Goal: Task Accomplishment & Management: Manage account settings

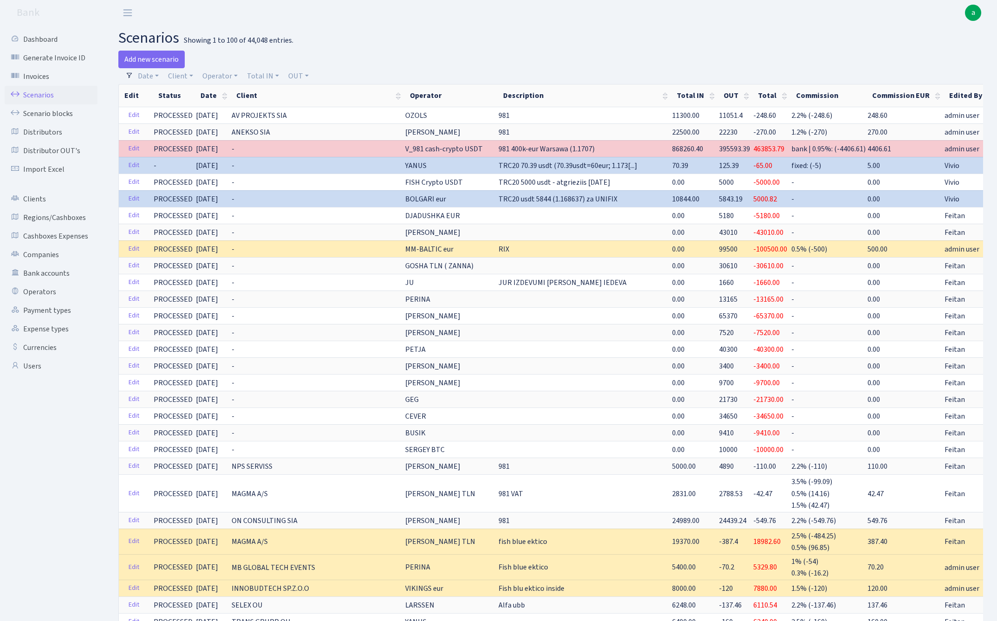
select select "100"
click at [221, 77] on link "Operator" at bounding box center [220, 76] width 43 height 16
click at [219, 74] on link "Operator" at bounding box center [220, 76] width 43 height 16
click at [221, 75] on link "Operator" at bounding box center [220, 76] width 43 height 16
click at [249, 108] on input "search" at bounding box center [235, 109] width 68 height 14
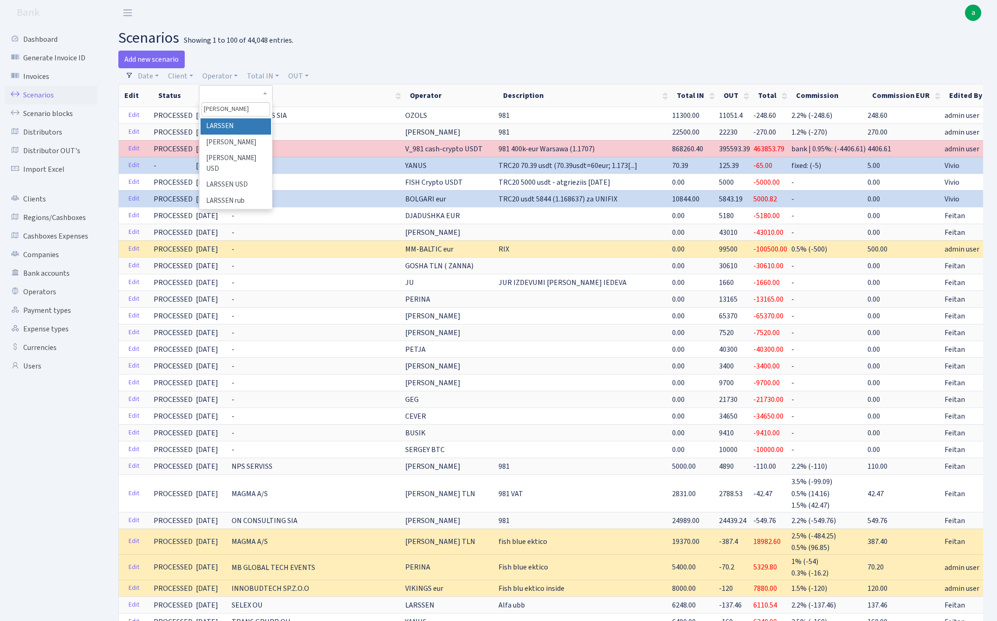
type input "lars"
click at [253, 129] on li "LARSSEN" at bounding box center [235, 126] width 70 height 16
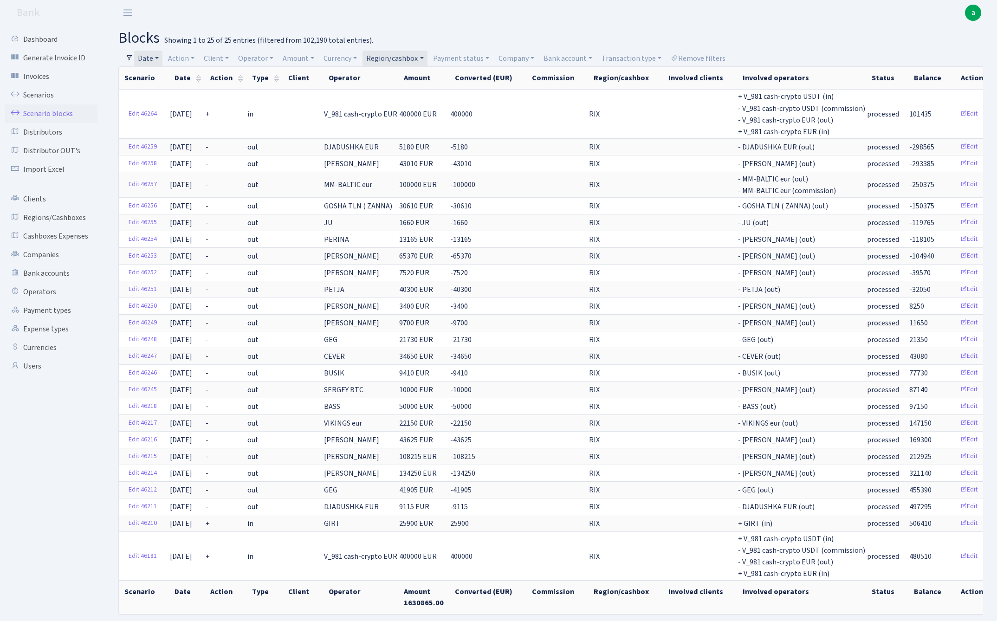
select select "100"
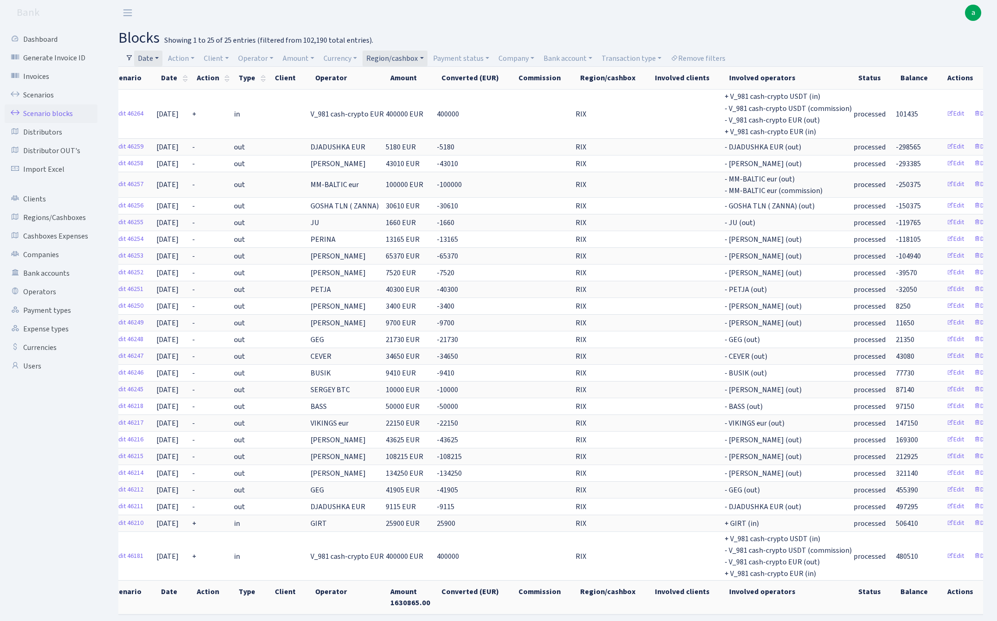
click at [390, 56] on link "Region/cashbox" at bounding box center [394, 59] width 64 height 16
click at [396, 91] on input "search" at bounding box center [400, 91] width 68 height 14
type input "tln"
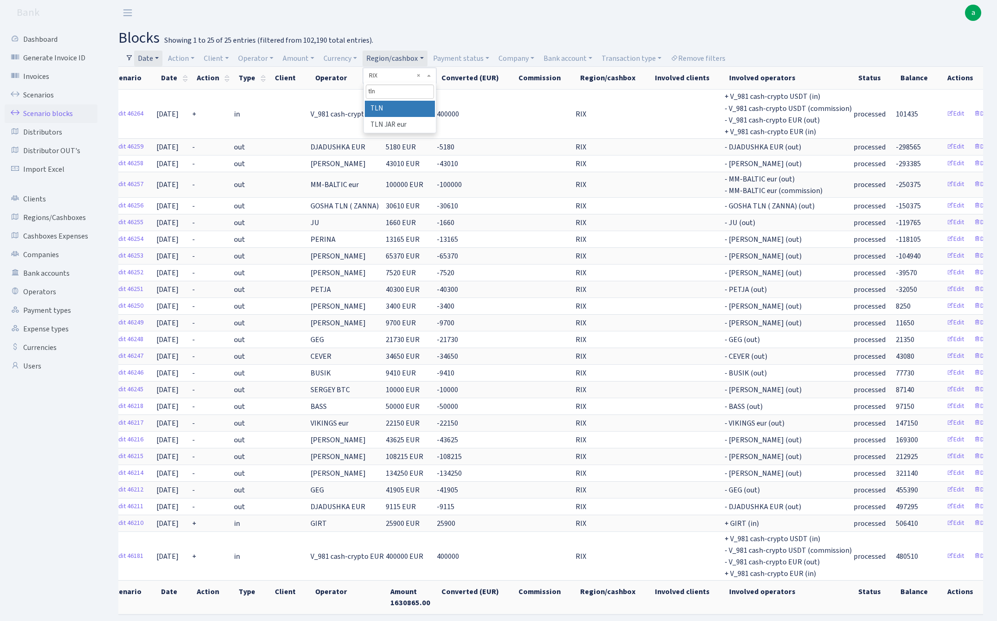
click at [400, 107] on li "TLN" at bounding box center [400, 109] width 70 height 16
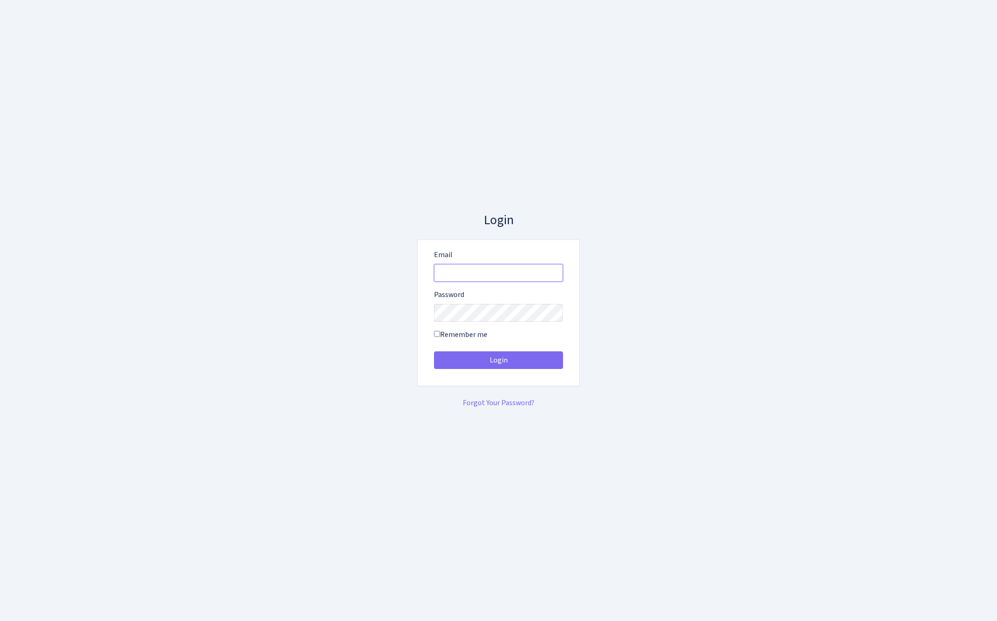
type input "admin@bank.com"
click at [498, 360] on button "Login" at bounding box center [498, 360] width 129 height 18
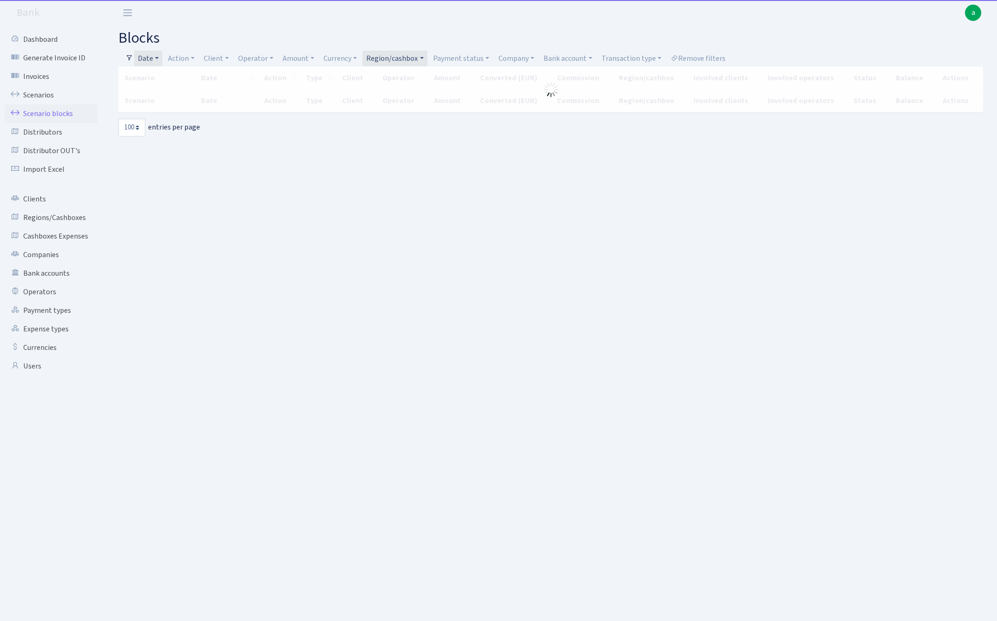
select select "100"
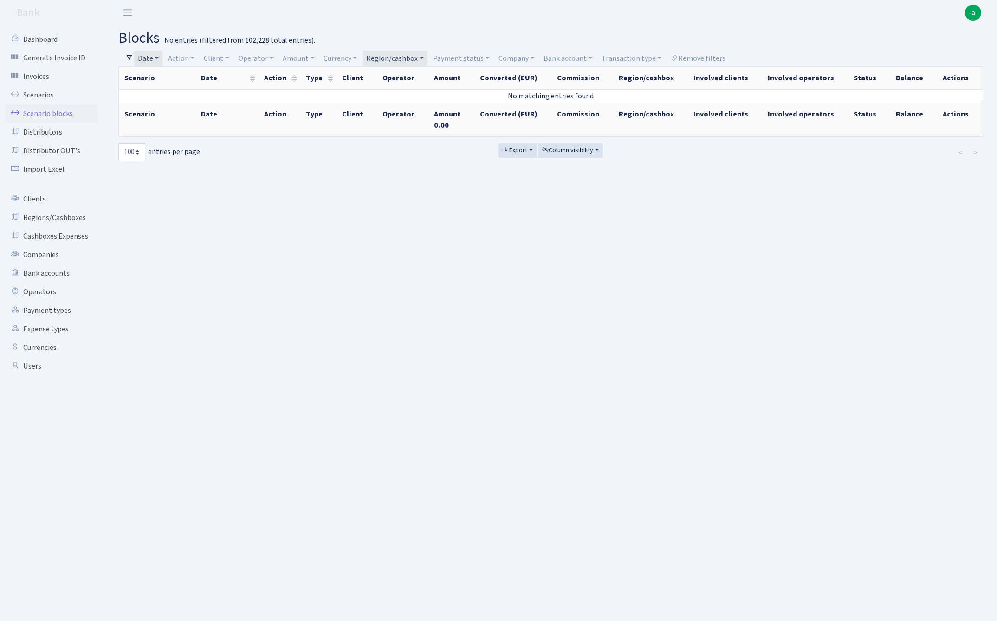
click at [153, 58] on link "Date" at bounding box center [148, 59] width 28 height 16
click at [273, 76] on icon at bounding box center [273, 76] width 7 height 7
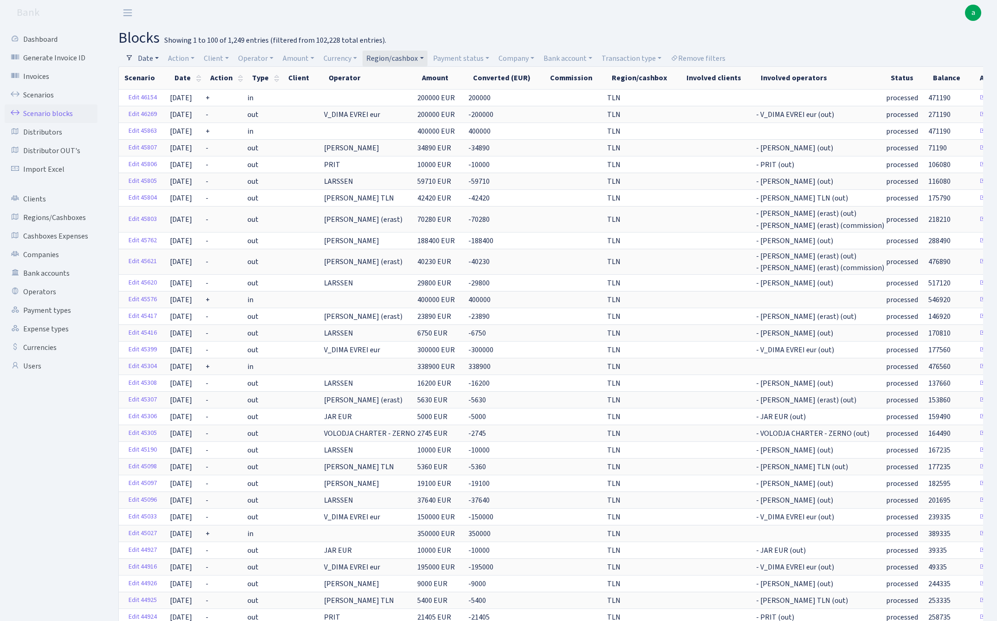
click at [145, 58] on link "Date" at bounding box center [148, 59] width 28 height 16
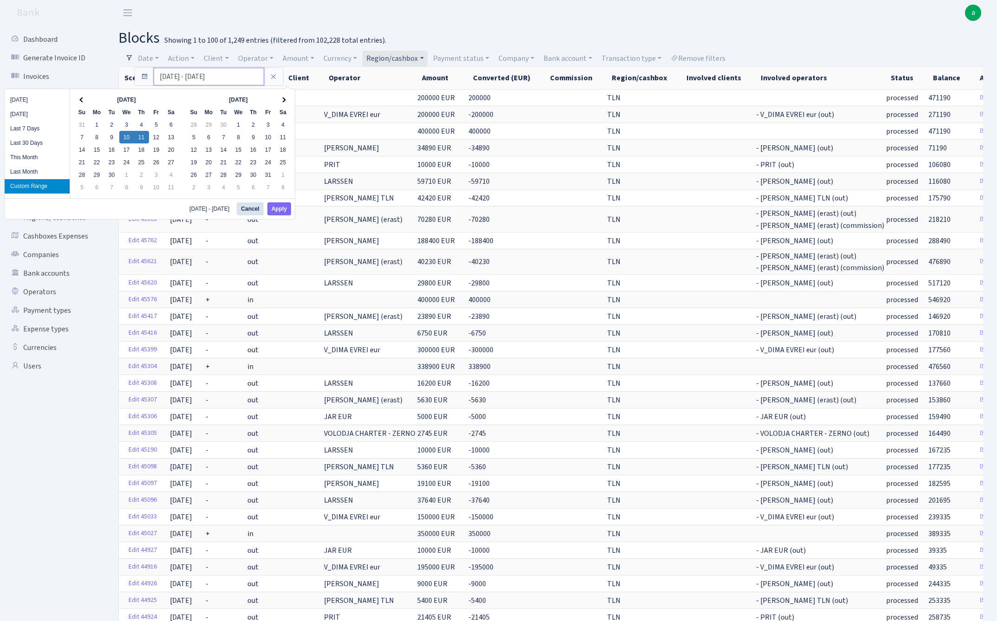
click at [179, 78] on input "10.09.2025 - 11.09.2025" at bounding box center [209, 77] width 110 height 18
click at [82, 101] on span at bounding box center [81, 99] width 5 height 5
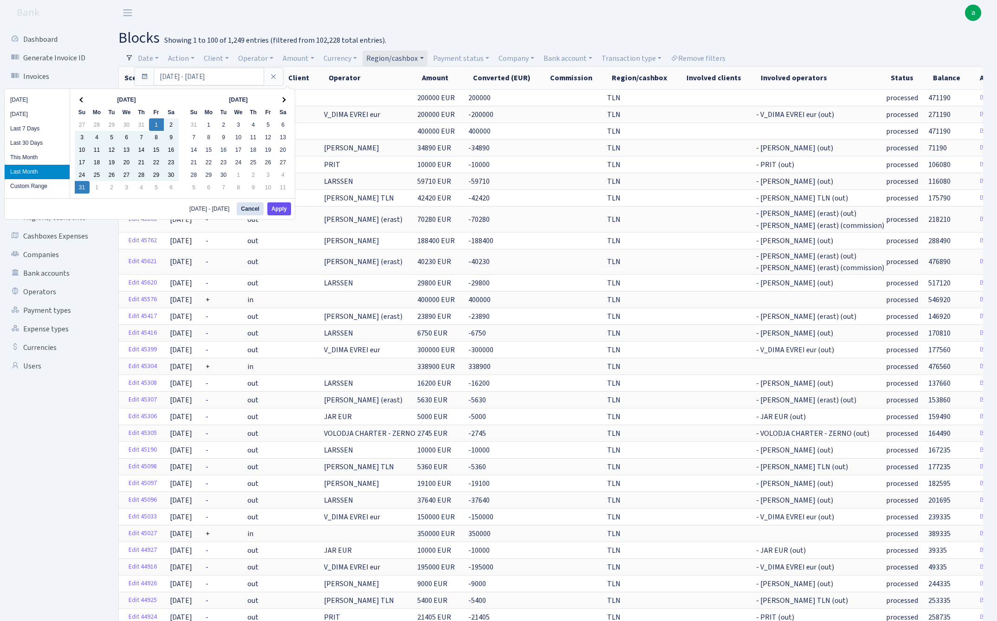
click at [283, 212] on button "Apply" at bounding box center [279, 208] width 24 height 13
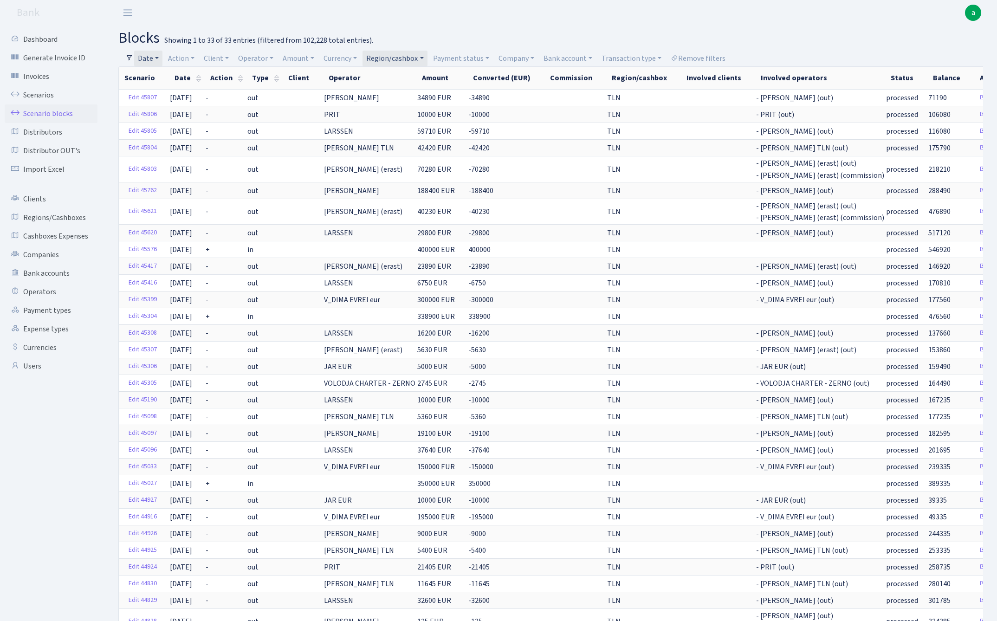
click at [149, 57] on link "Date" at bounding box center [148, 59] width 28 height 16
click at [185, 75] on input "01.08.2025 - 31.08.2025" at bounding box center [209, 77] width 110 height 18
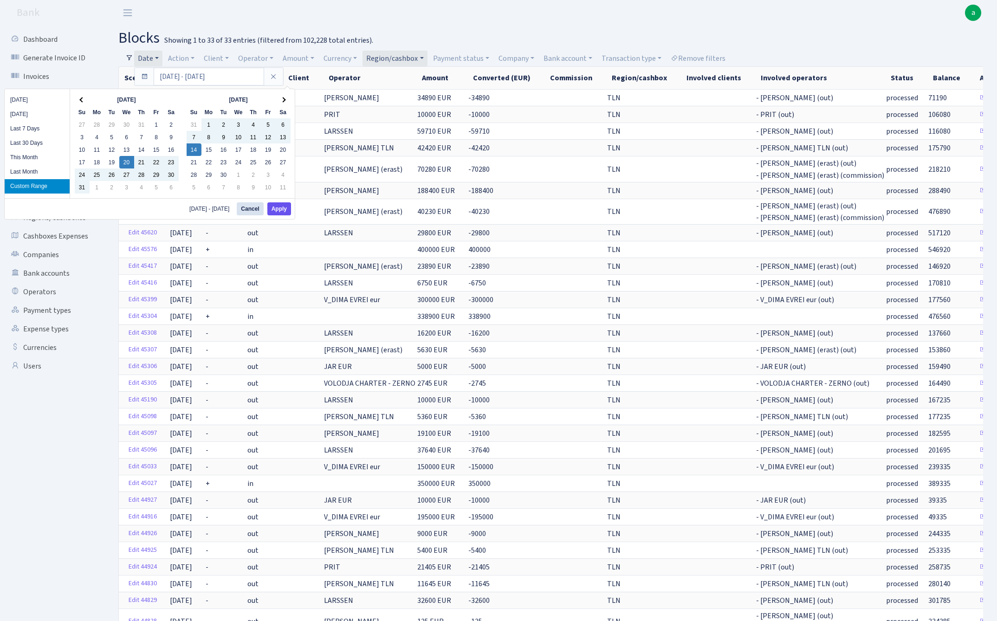
click at [284, 206] on button "Apply" at bounding box center [279, 208] width 24 height 13
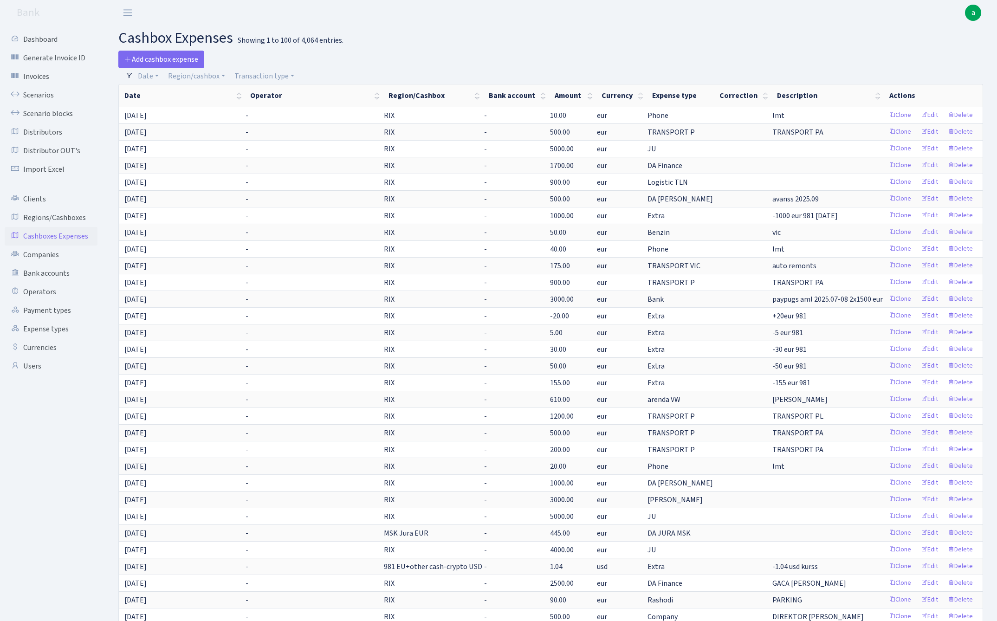
select select "100"
click at [208, 75] on link "Region/cashbox" at bounding box center [196, 76] width 64 height 16
click at [211, 108] on input "search" at bounding box center [201, 109] width 68 height 14
type input "tln"
click at [210, 128] on li "TLN" at bounding box center [201, 126] width 70 height 16
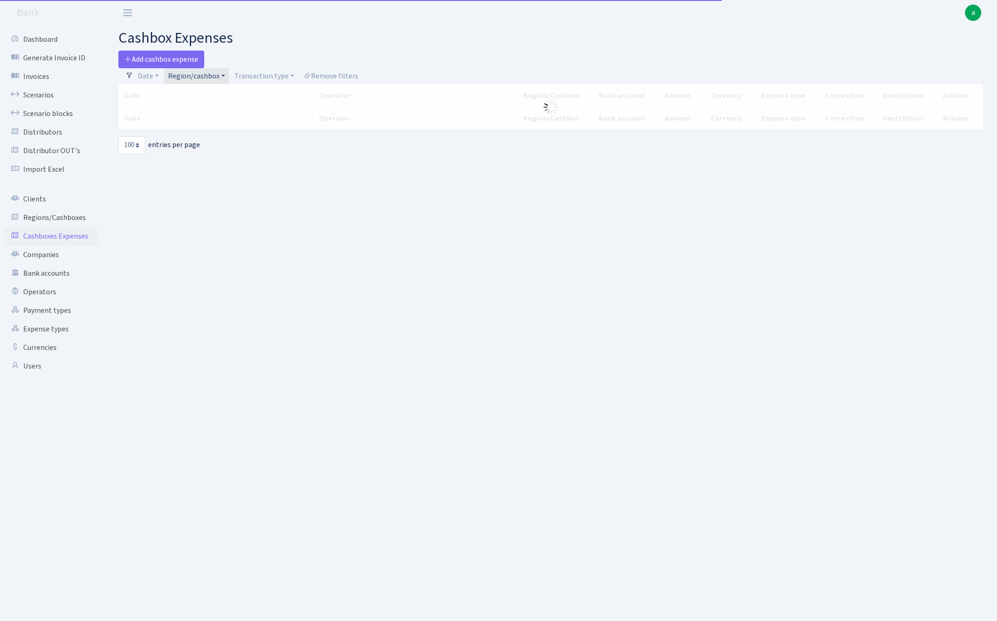
select select "100"
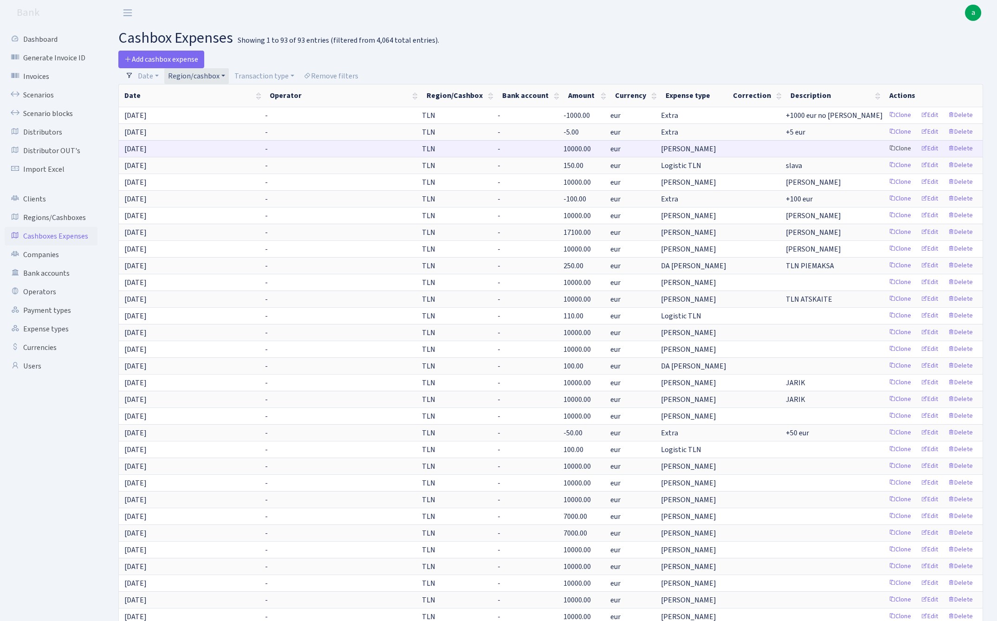
click at [897, 147] on link "Clone" at bounding box center [899, 149] width 31 height 14
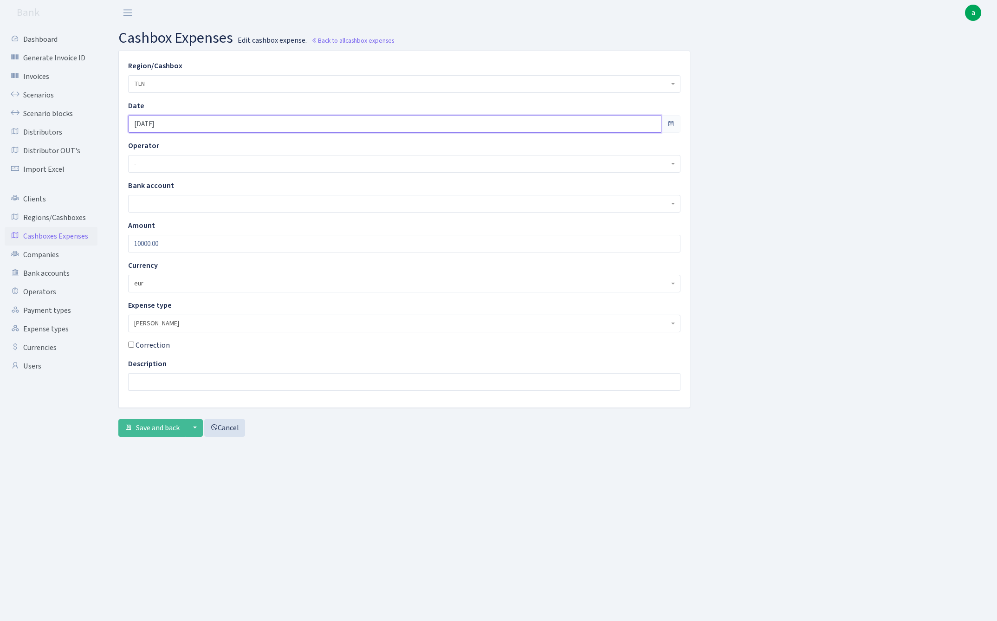
click at [188, 122] on input "[DATE]" at bounding box center [394, 124] width 533 height 18
click at [223, 143] on th "»" at bounding box center [221, 143] width 14 height 14
click at [197, 199] on td "12" at bounding box center [193, 199] width 14 height 14
type input "[DATE]"
click at [154, 432] on span "Save and back" at bounding box center [158, 428] width 44 height 10
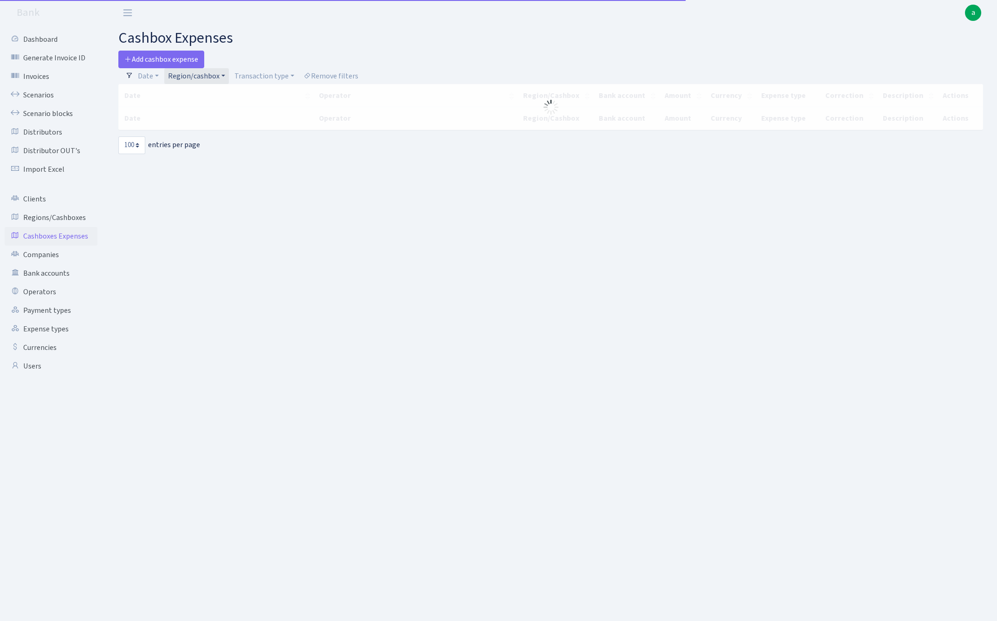
select select "100"
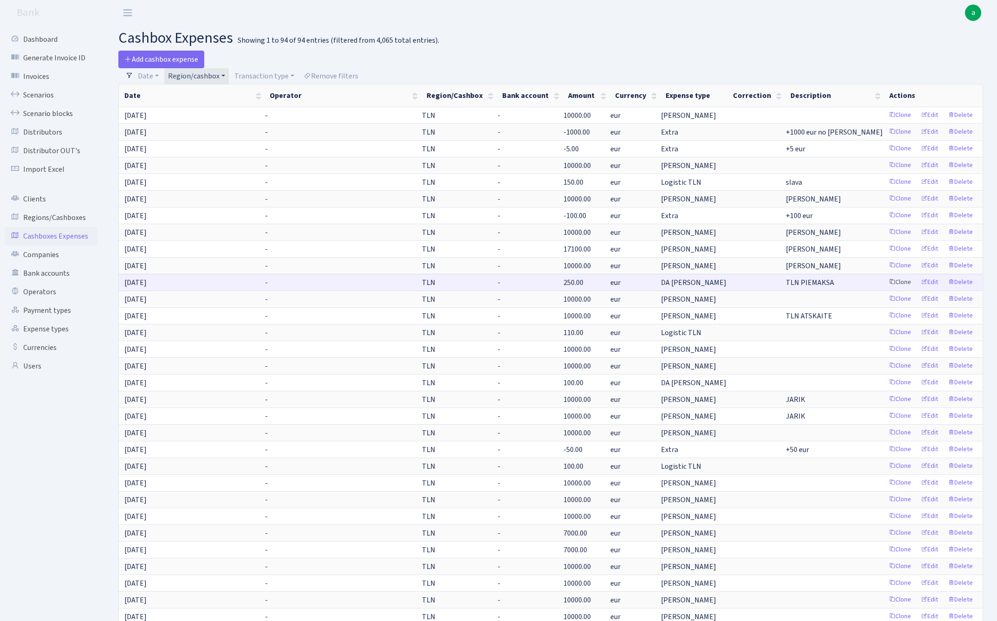
click at [900, 283] on link "Clone" at bounding box center [899, 282] width 31 height 14
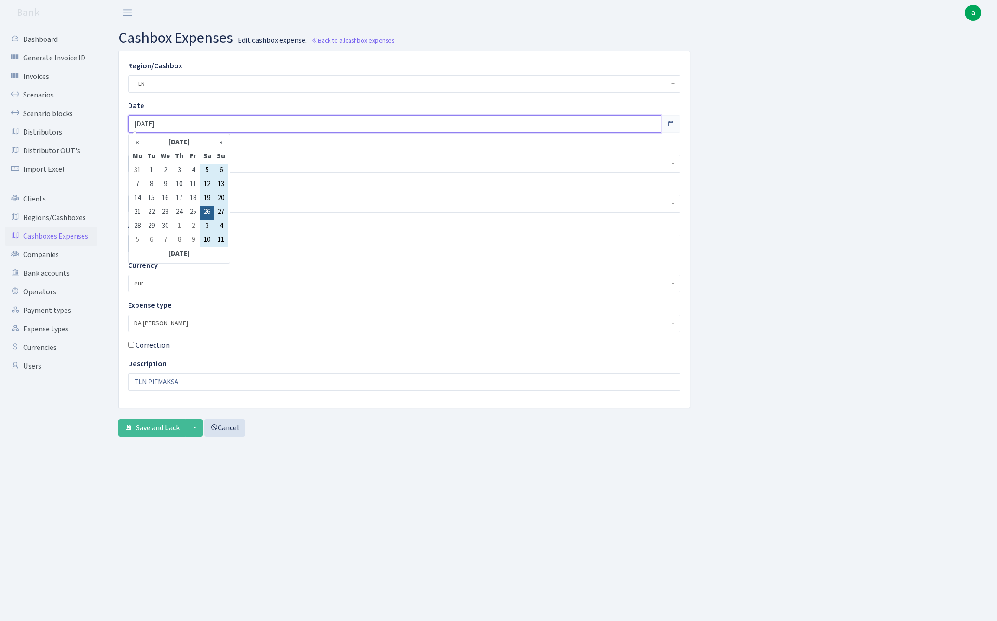
click at [181, 125] on input "[DATE]" at bounding box center [394, 124] width 533 height 18
click at [223, 144] on th "»" at bounding box center [221, 143] width 14 height 14
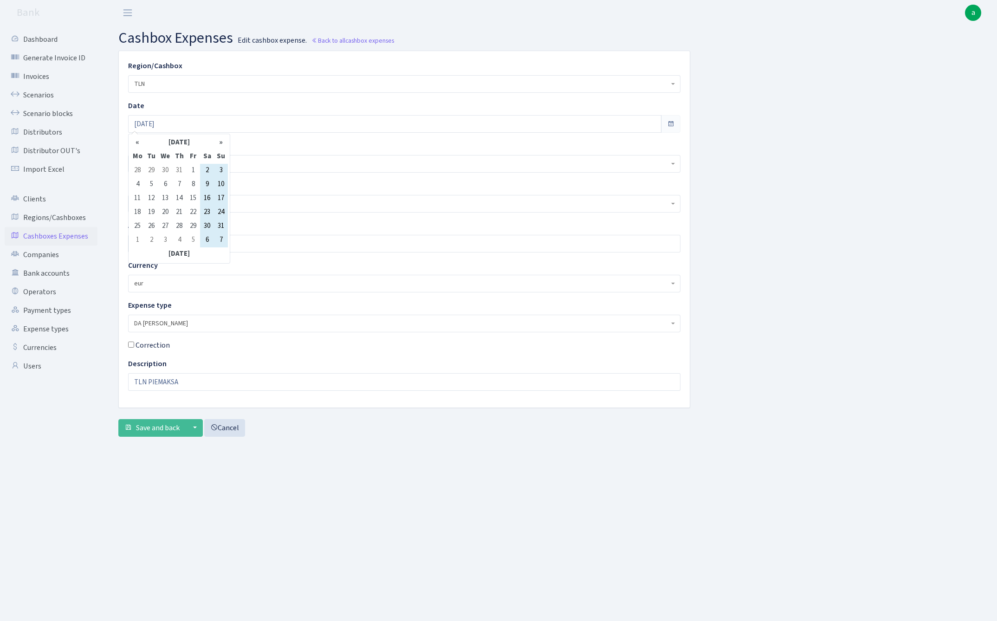
click at [223, 144] on th "»" at bounding box center [221, 143] width 14 height 14
click at [135, 186] on td "1" at bounding box center [137, 185] width 14 height 14
type input "[DATE]"
drag, startPoint x: 137, startPoint y: 243, endPoint x: 104, endPoint y: 245, distance: 33.5
click at [104, 245] on div "Region/Cashbox - 981 EU+other cash-crypto AED 981 EU+other cash-crypto EUR 981 …" at bounding box center [550, 247] width 892 height 393
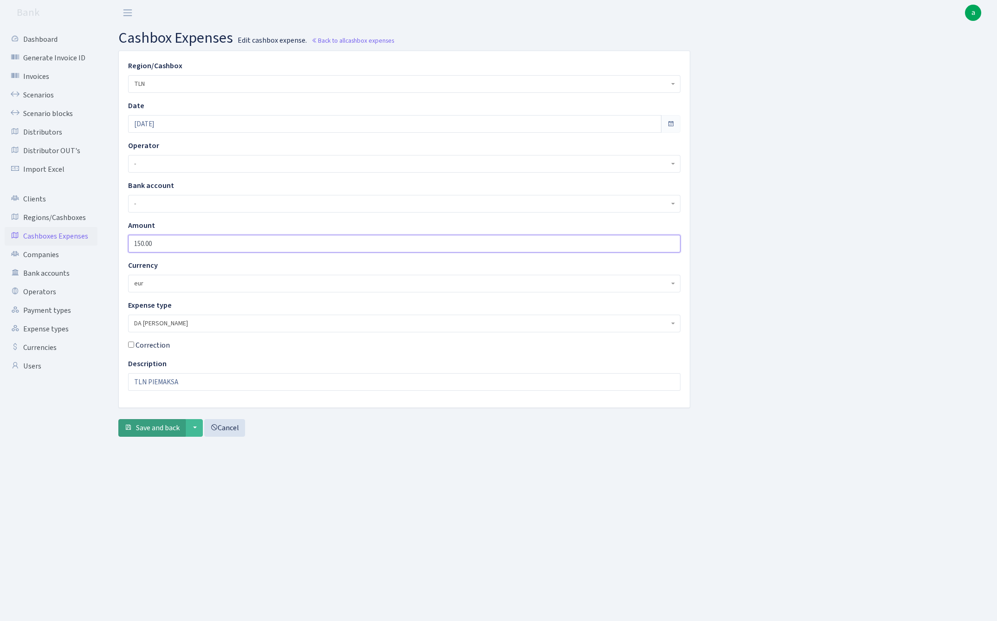
type input "150.00"
click at [155, 426] on span "Save and back" at bounding box center [158, 428] width 44 height 10
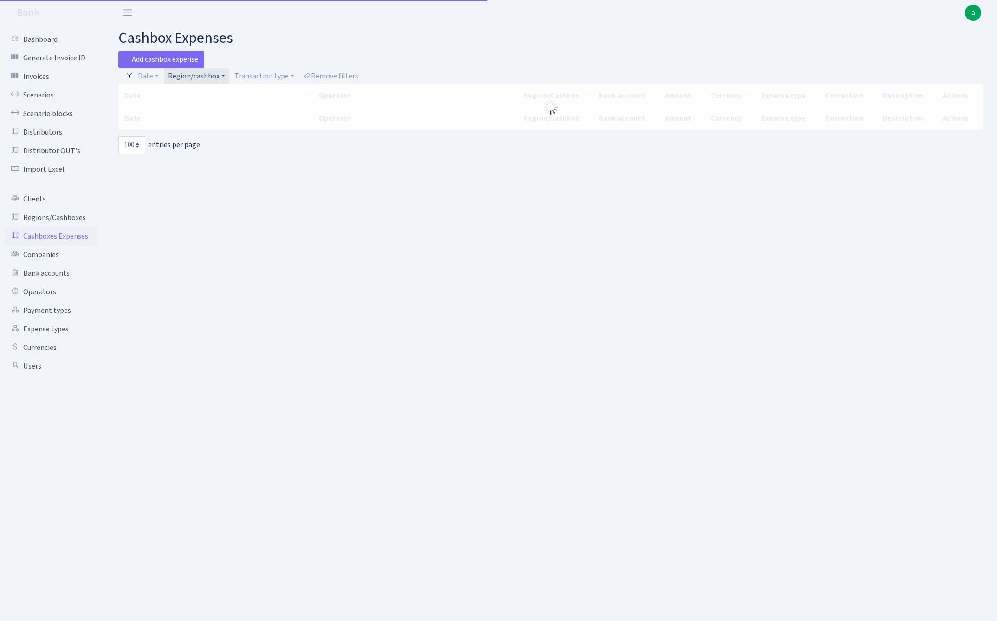
select select "100"
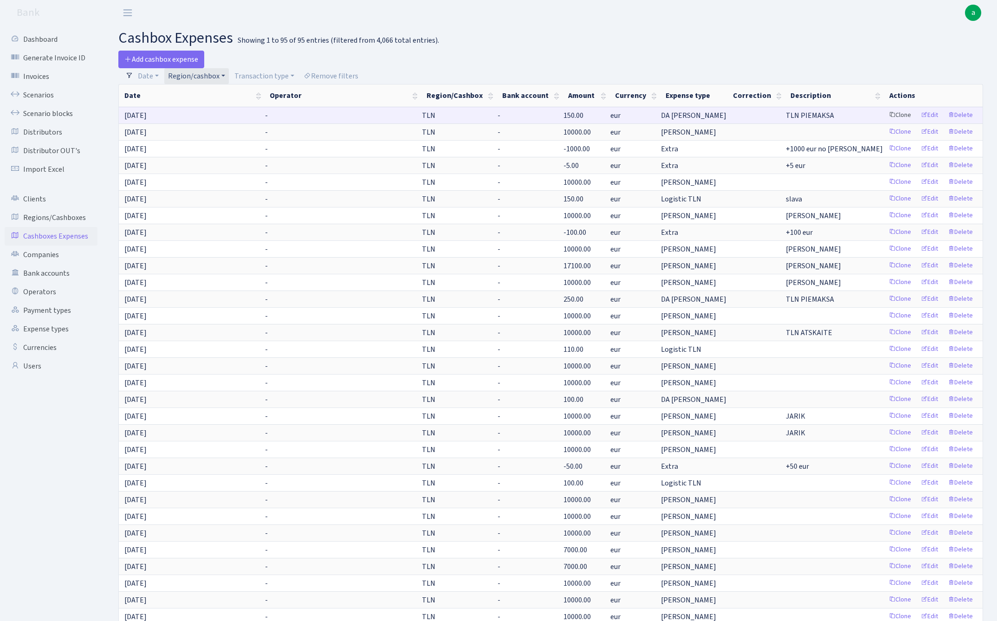
click at [897, 112] on link "Clone" at bounding box center [899, 115] width 31 height 14
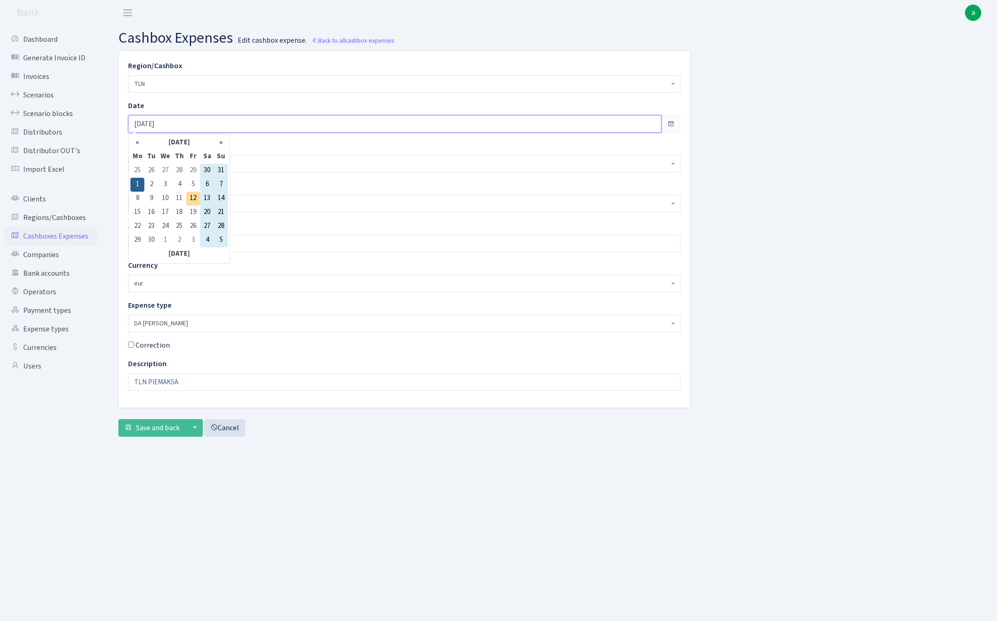
click at [182, 122] on input "01.09.2025" at bounding box center [394, 124] width 533 height 18
click at [194, 184] on td "5" at bounding box center [193, 185] width 14 height 14
type input "[DATE]"
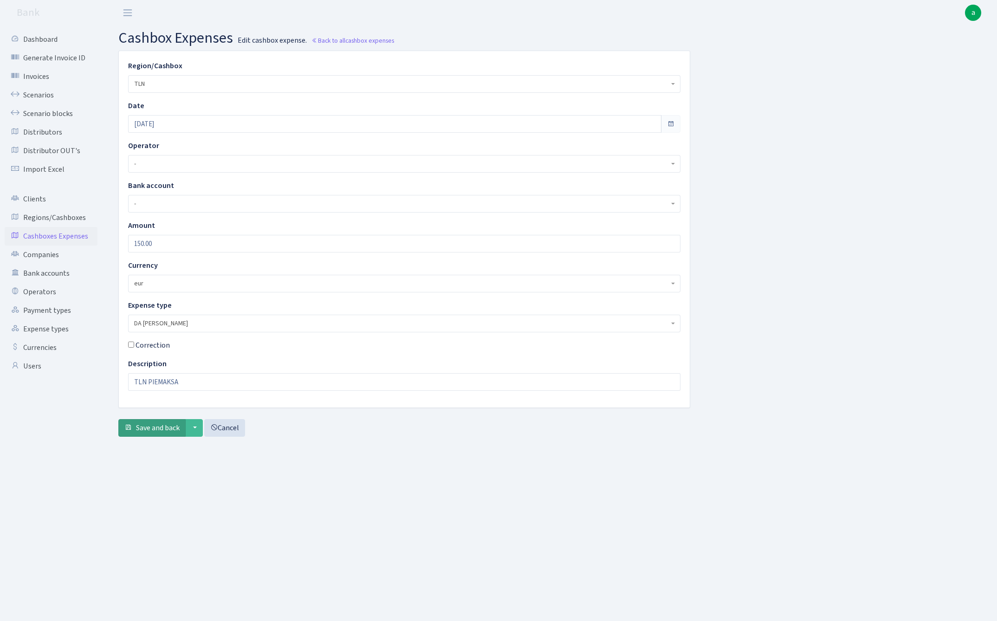
click at [156, 427] on span "Save and back" at bounding box center [158, 428] width 44 height 10
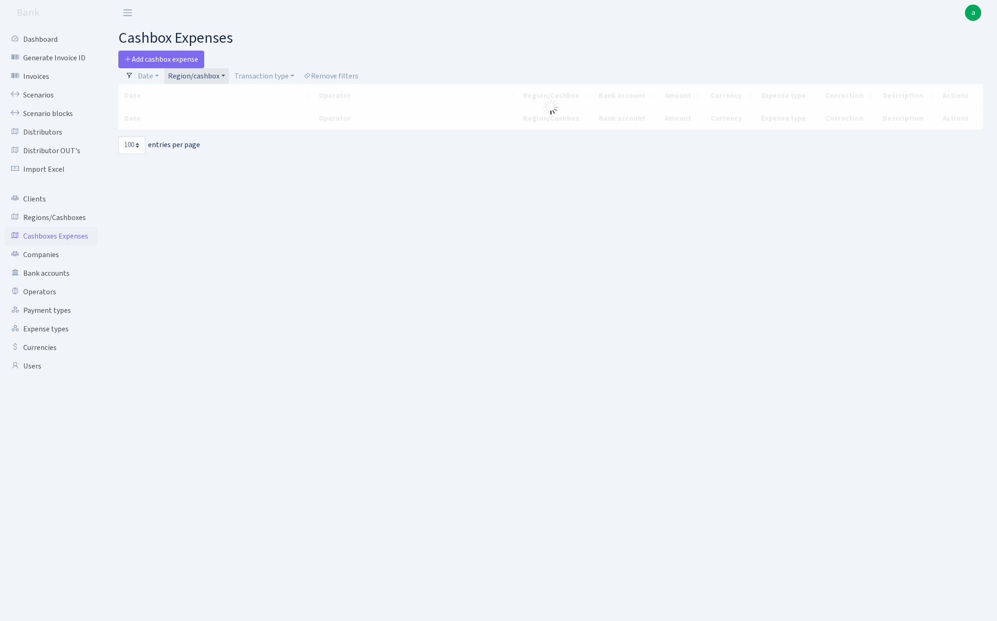
select select "100"
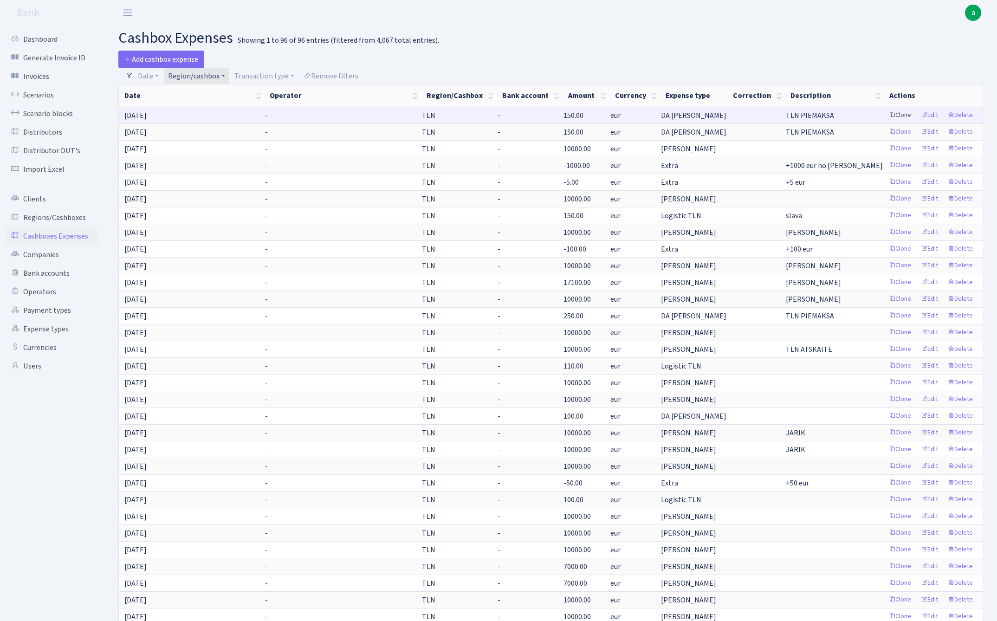
click at [902, 116] on link "Clone" at bounding box center [899, 115] width 31 height 14
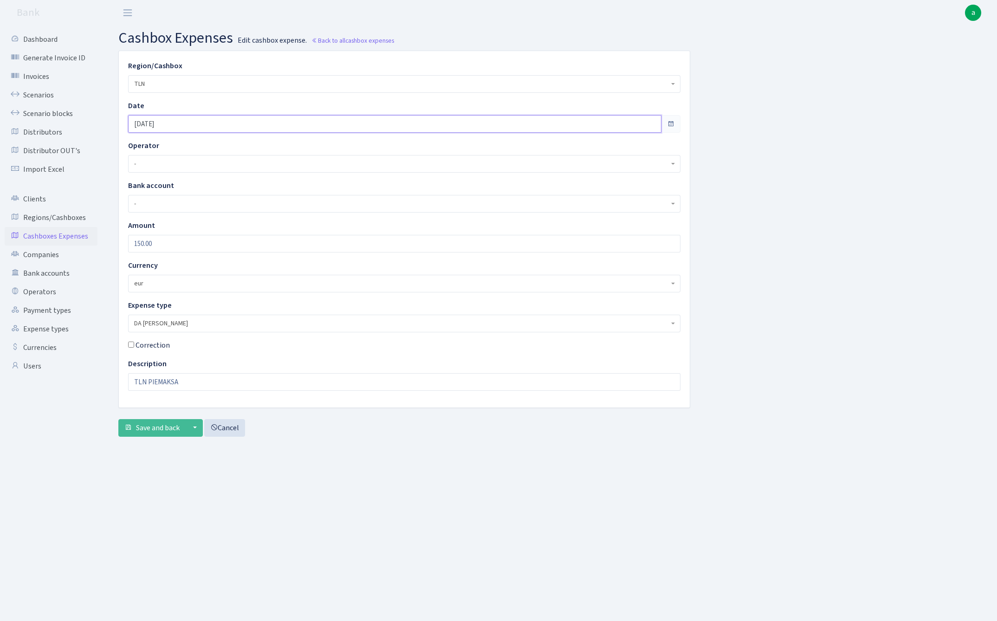
click at [174, 122] on input "[DATE]" at bounding box center [394, 124] width 533 height 18
click at [153, 201] on td "9" at bounding box center [151, 199] width 14 height 14
type input "[DATE]"
click at [153, 431] on span "Save and back" at bounding box center [158, 428] width 44 height 10
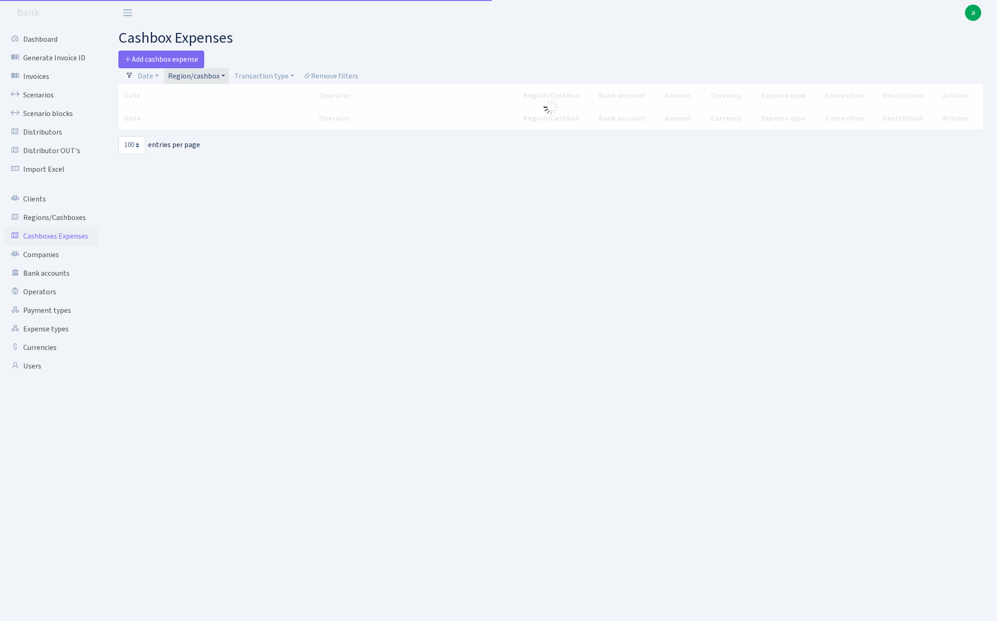
select select "100"
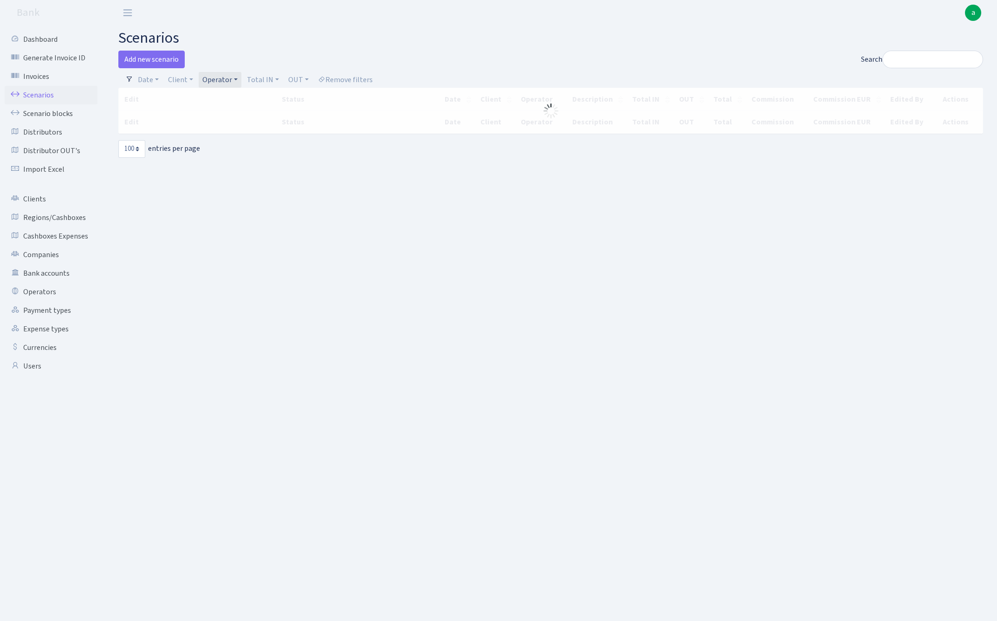
select select "100"
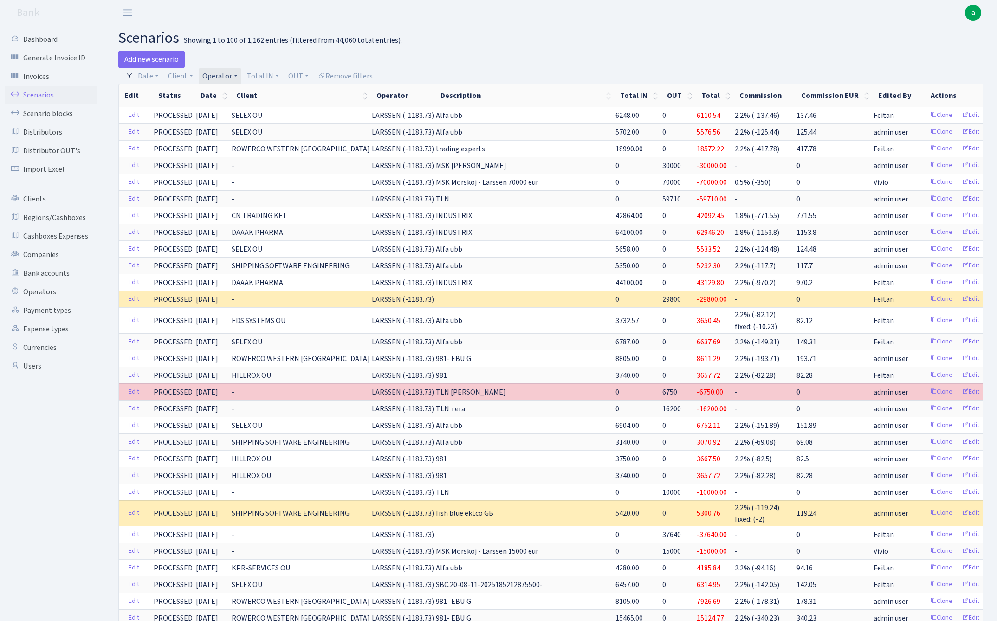
click at [222, 75] on link "Operator" at bounding box center [220, 76] width 43 height 16
click at [241, 508] on li "[PERSON_NAME]" at bounding box center [235, 516] width 70 height 16
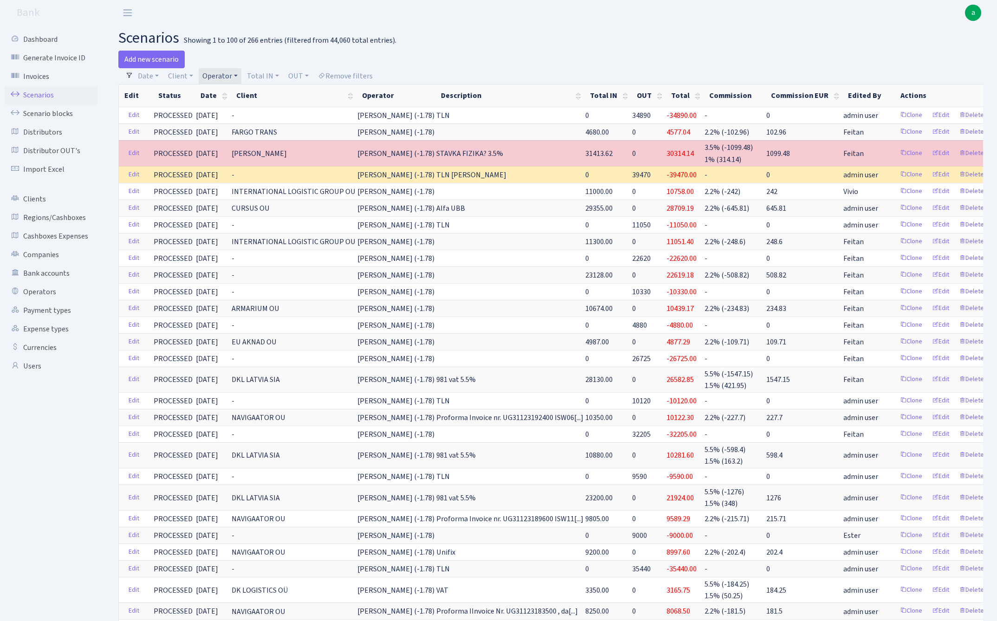
click at [216, 78] on link "Operator" at bounding box center [220, 76] width 43 height 16
click at [239, 460] on li "LARSSEN" at bounding box center [235, 468] width 70 height 16
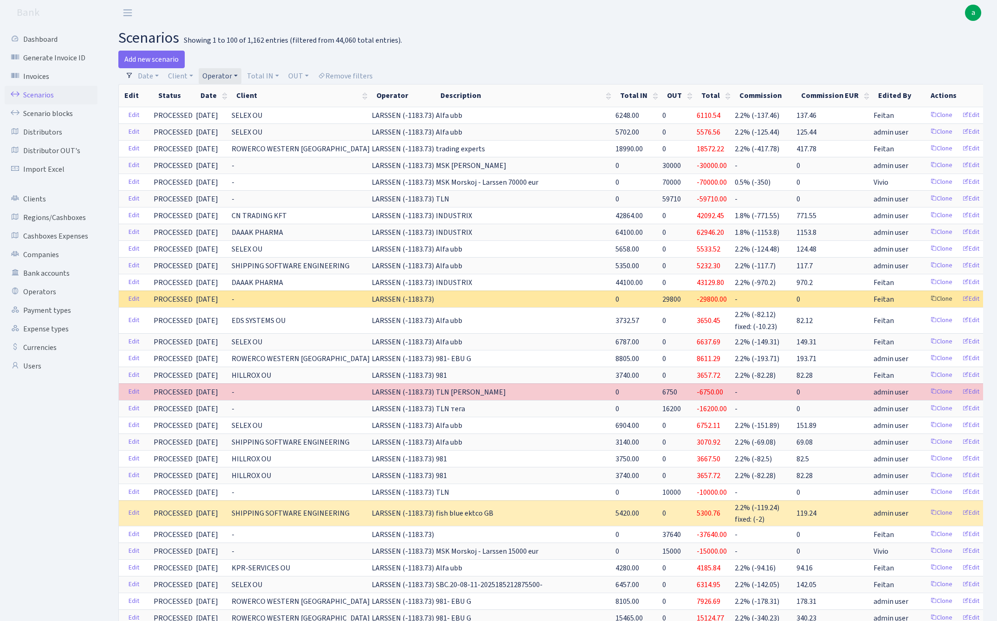
click at [926, 301] on link "Clone" at bounding box center [941, 299] width 31 height 14
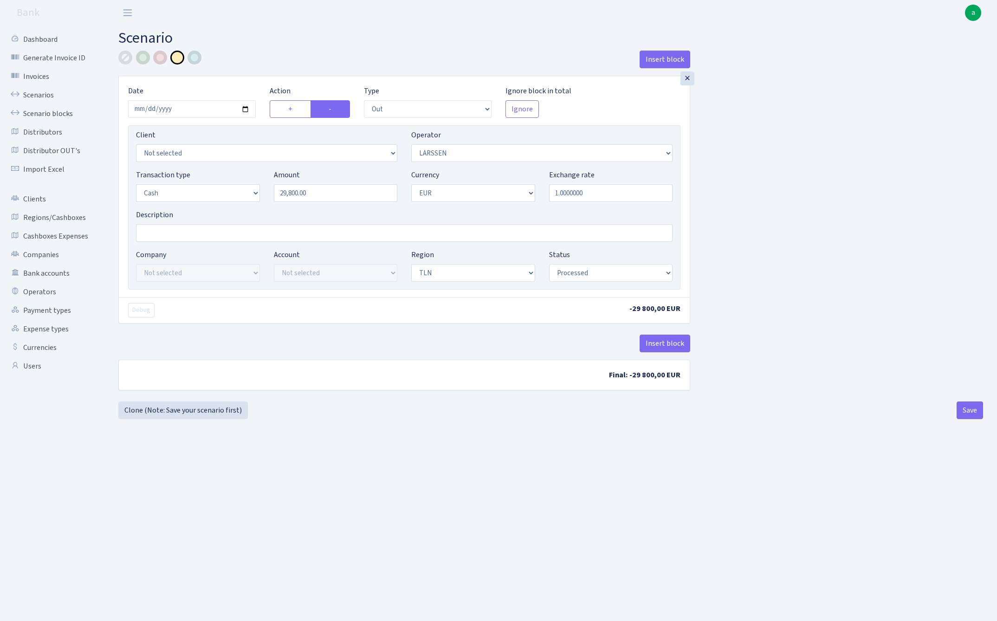
select select "out"
select select "36"
select select "1"
select select "2"
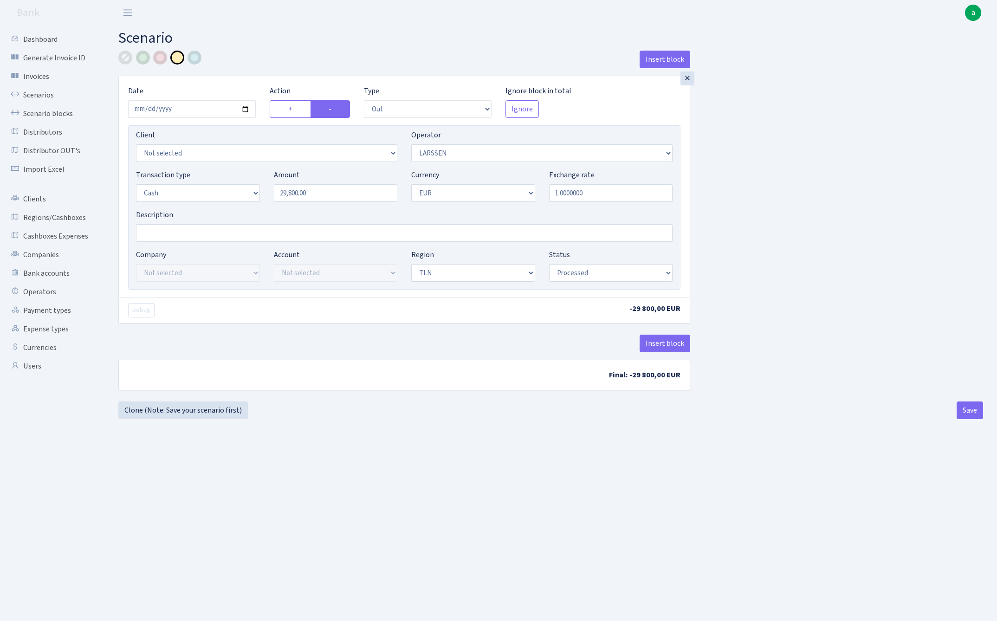
select select "processed"
click at [197, 107] on input "[DATE]" at bounding box center [192, 109] width 128 height 18
type input "[DATE]"
click at [288, 60] on div "Insert block" at bounding box center [404, 63] width 572 height 25
click at [329, 196] on input "29800.00" at bounding box center [336, 193] width 124 height 18
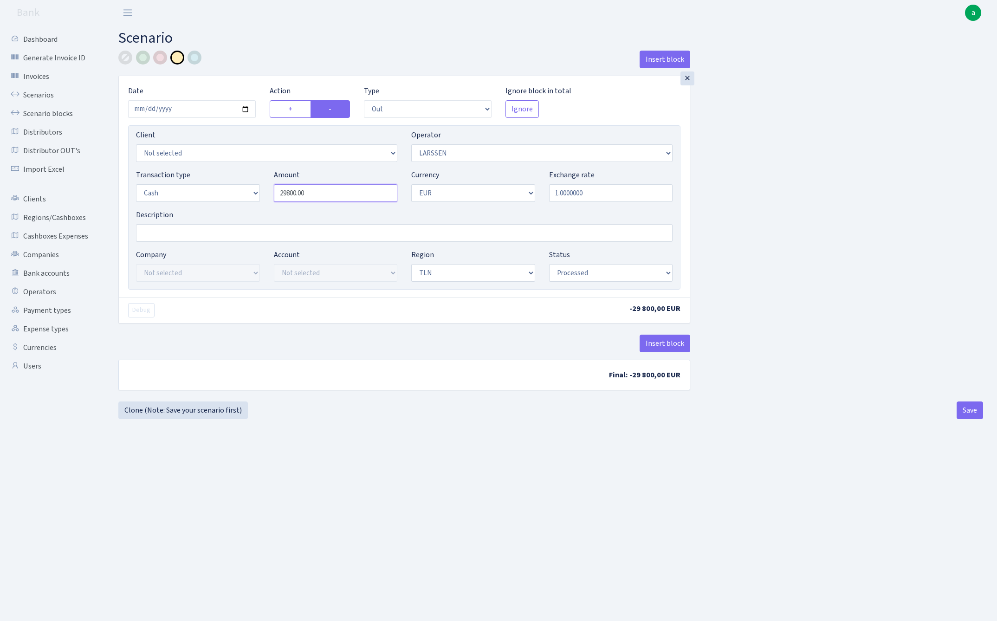
click at [329, 196] on input "29800.00" at bounding box center [336, 193] width 124 height 18
type input "6,500.00"
click at [216, 233] on input "Description" at bounding box center [404, 233] width 536 height 18
type input "TLN"
click at [124, 56] on div at bounding box center [125, 58] width 14 height 14
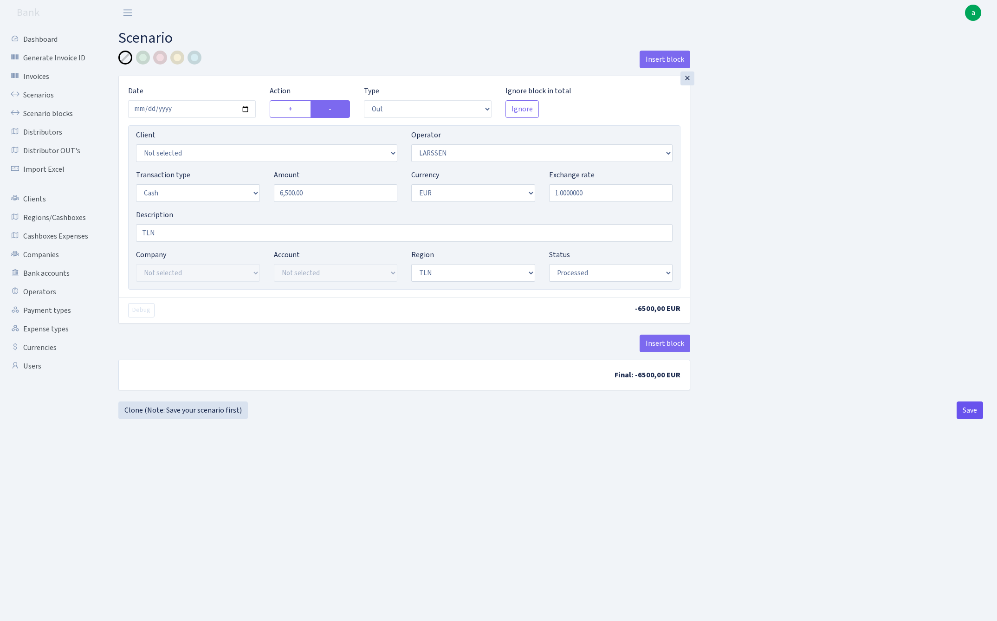
click at [971, 411] on button "Save" at bounding box center [969, 410] width 26 height 18
select select "out"
select select "36"
select select "1"
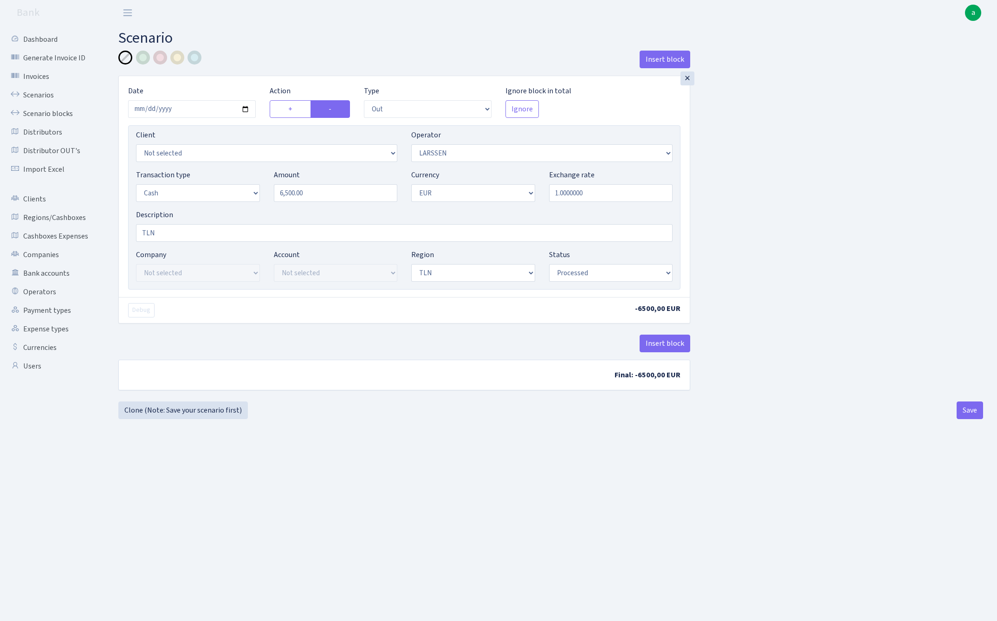
select select "2"
select select "processed"
click at [43, 94] on link "Scenarios" at bounding box center [51, 95] width 93 height 19
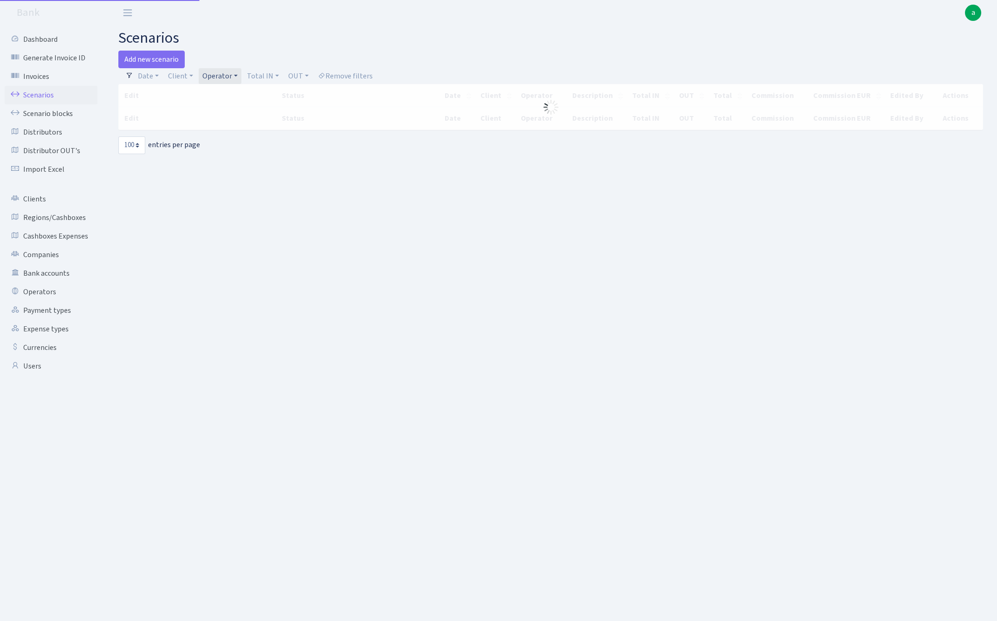
select select "100"
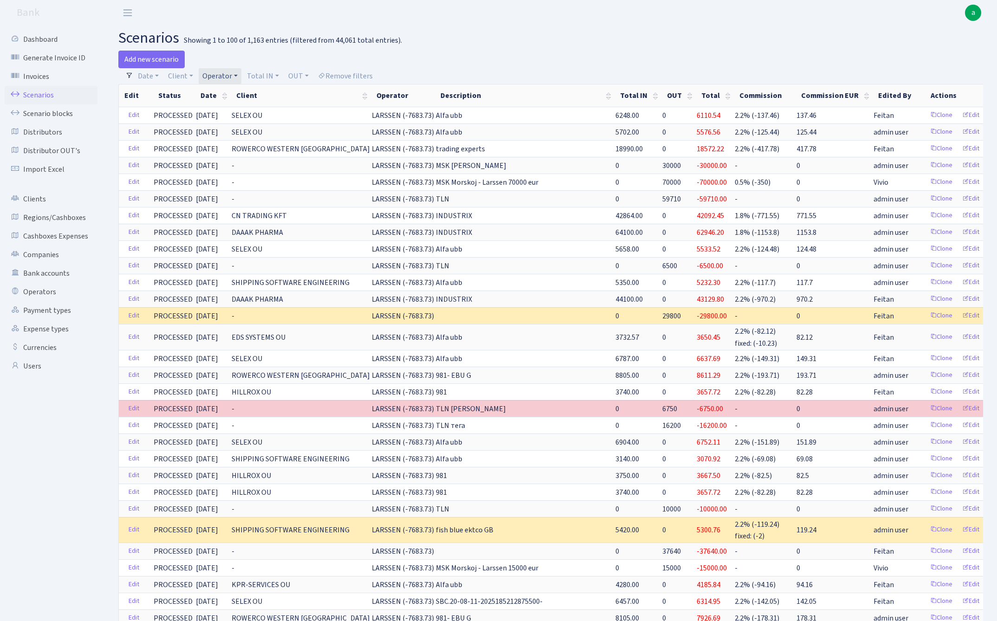
click at [221, 75] on link "Operator" at bounding box center [220, 76] width 43 height 16
click at [233, 108] on input "search" at bounding box center [235, 109] width 68 height 14
type input "kare"
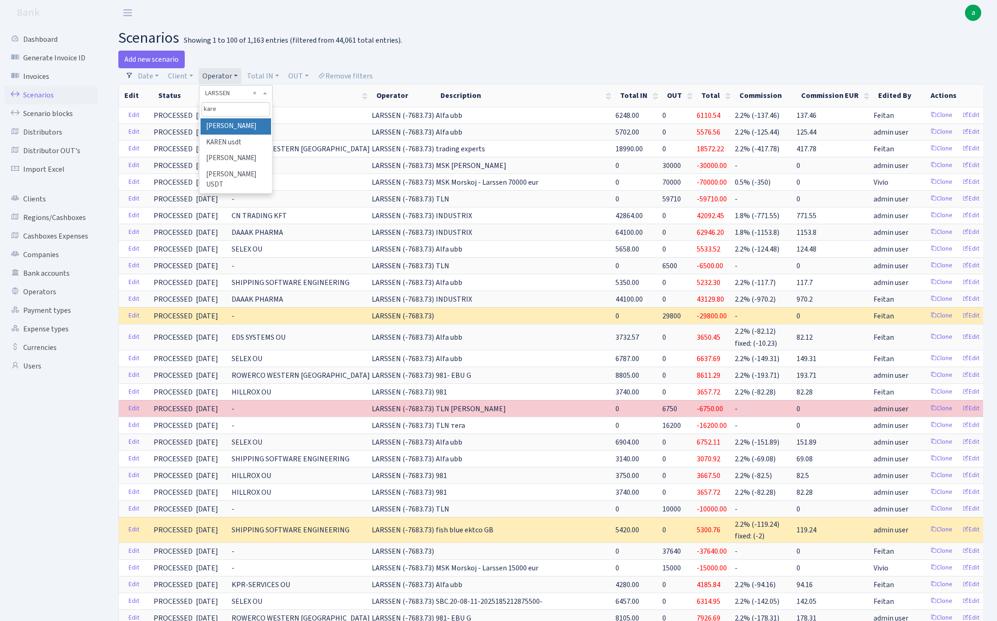
click at [246, 126] on li "[PERSON_NAME]" at bounding box center [235, 126] width 70 height 16
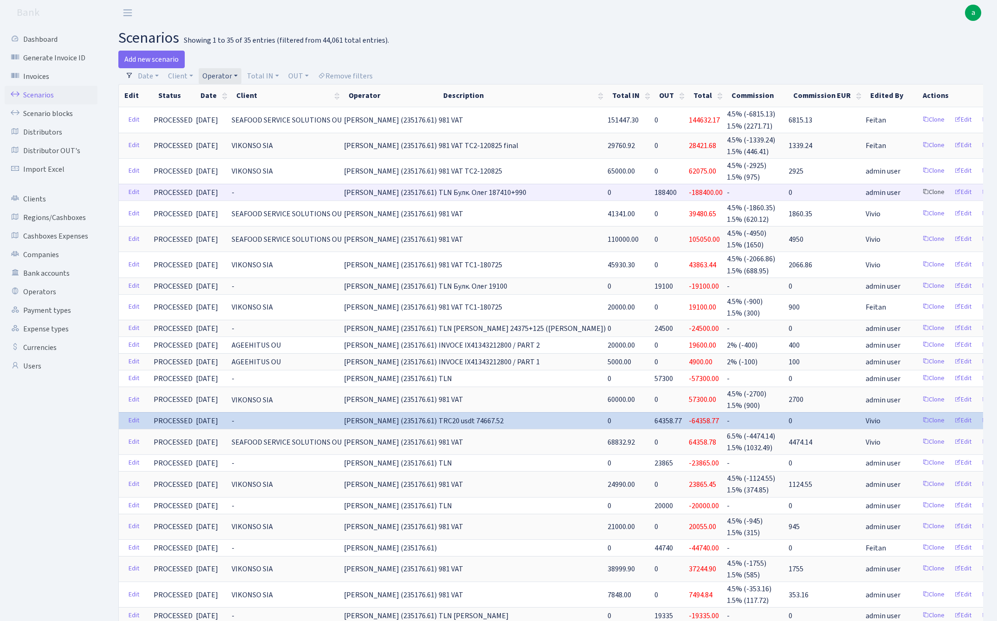
click at [918, 188] on link "Clone" at bounding box center [933, 192] width 31 height 14
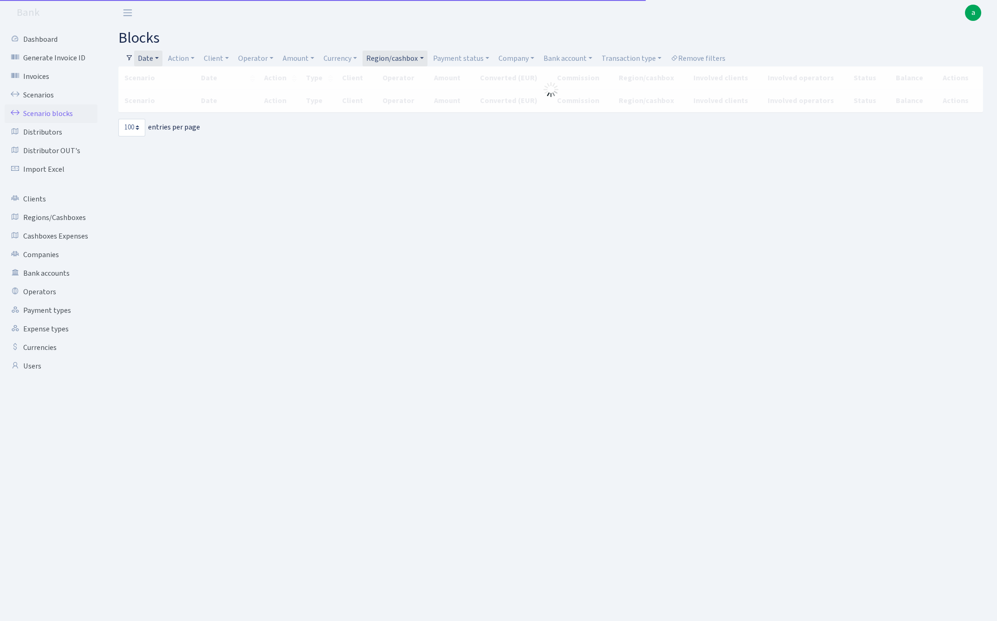
select select "100"
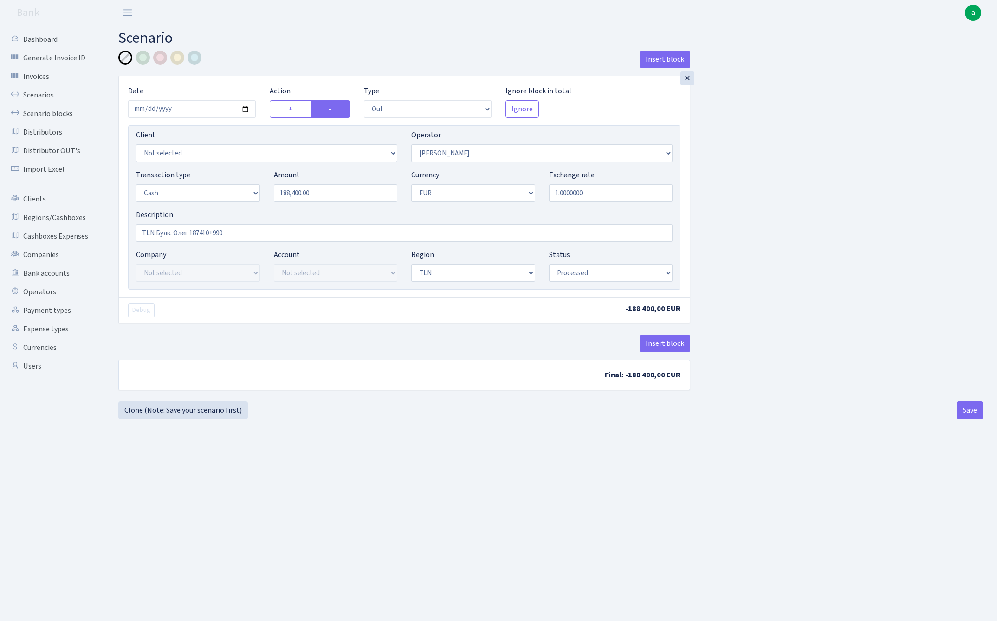
select select "out"
select select "396"
select select "1"
select select "2"
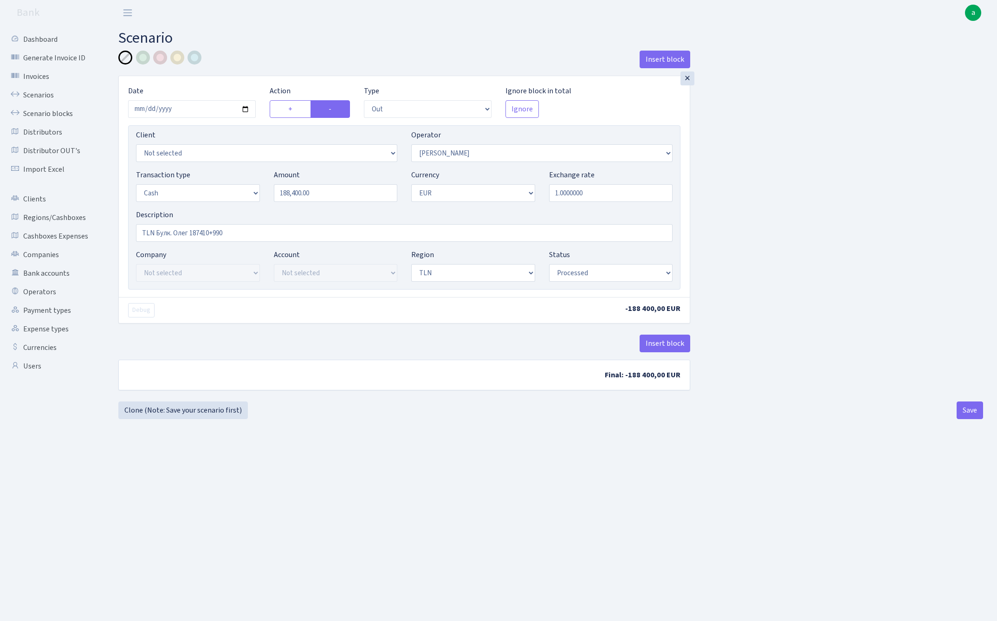
select select "processed"
click at [198, 113] on input "2025-08-27" at bounding box center [192, 109] width 128 height 18
type input "[DATE]"
click at [305, 58] on div "Insert block" at bounding box center [404, 63] width 572 height 25
click at [335, 193] on input "188400.00" at bounding box center [336, 193] width 124 height 18
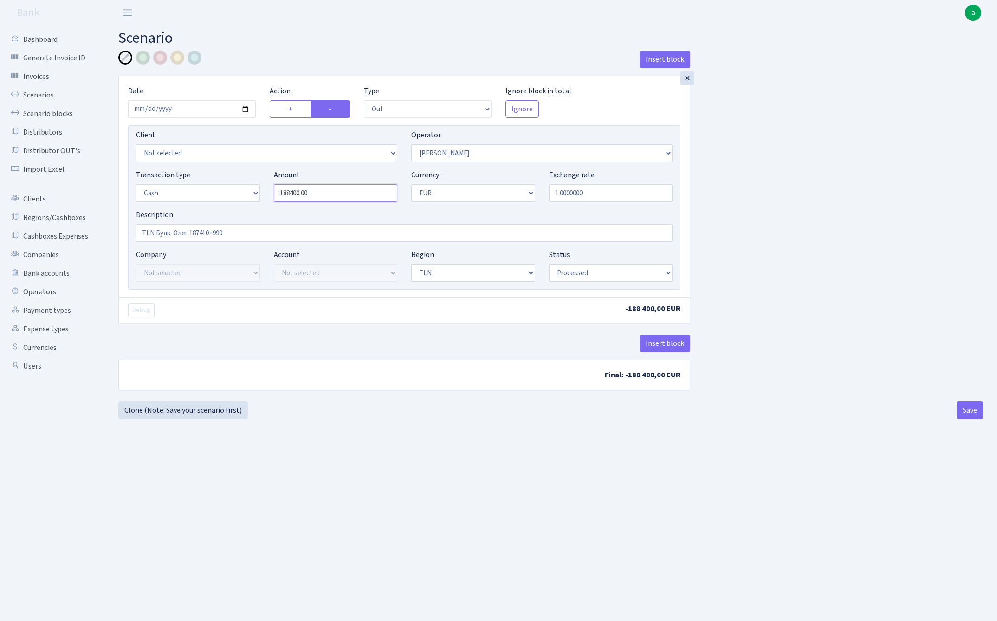
click at [335, 193] on input "188400.00" at bounding box center [336, 193] width 124 height 18
type input "62,080.00"
click at [250, 237] on input "TLN Булк. Олег 187410+990" at bounding box center [404, 233] width 536 height 18
type input "TLN Булк. [PERSON_NAME]"
click at [972, 409] on button "Save" at bounding box center [969, 410] width 26 height 18
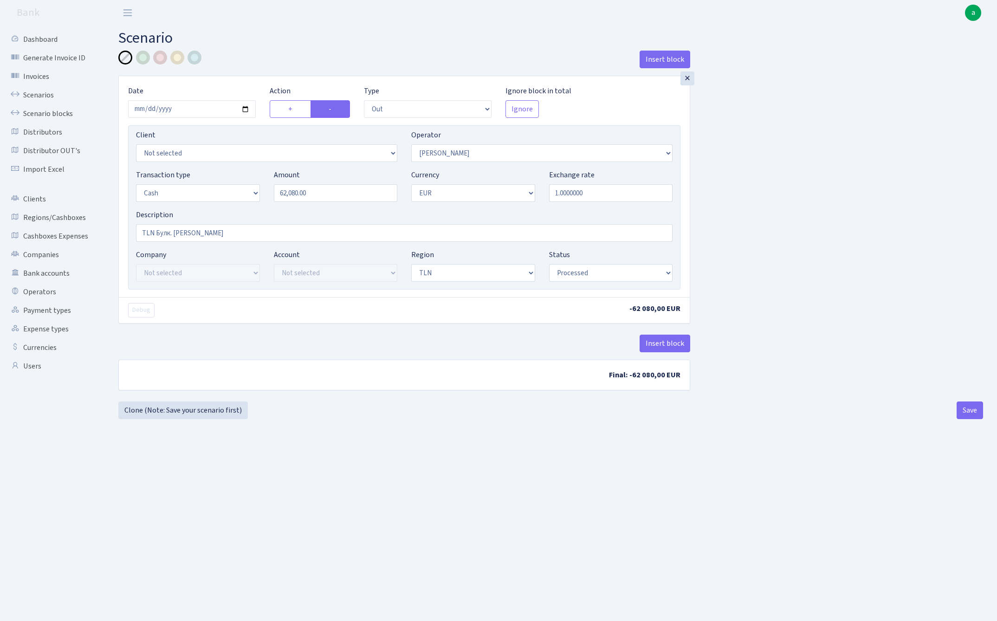
select select "out"
select select "396"
select select "1"
select select "2"
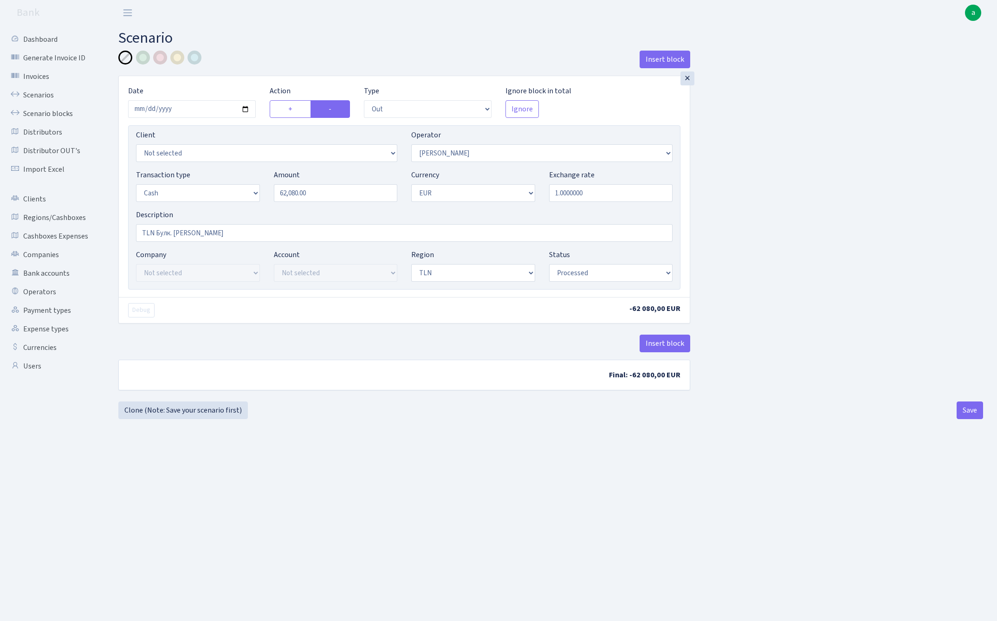
select select "processed"
click at [967, 409] on button "Save" at bounding box center [969, 410] width 26 height 18
select select "out"
select select "396"
select select "1"
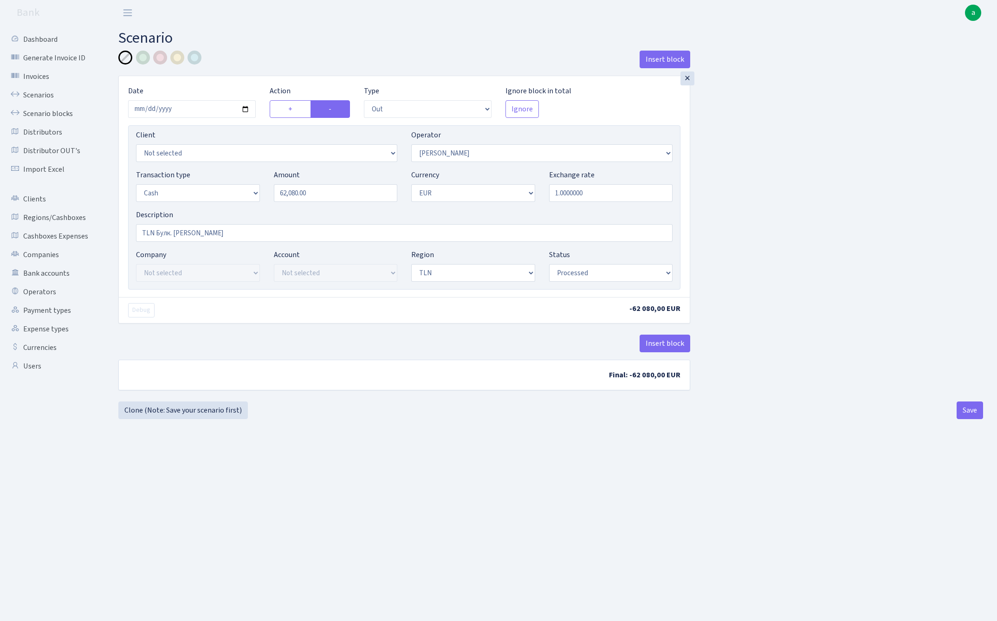
select select "1"
select select "2"
select select "processed"
click at [36, 93] on link "Scenarios" at bounding box center [51, 95] width 93 height 19
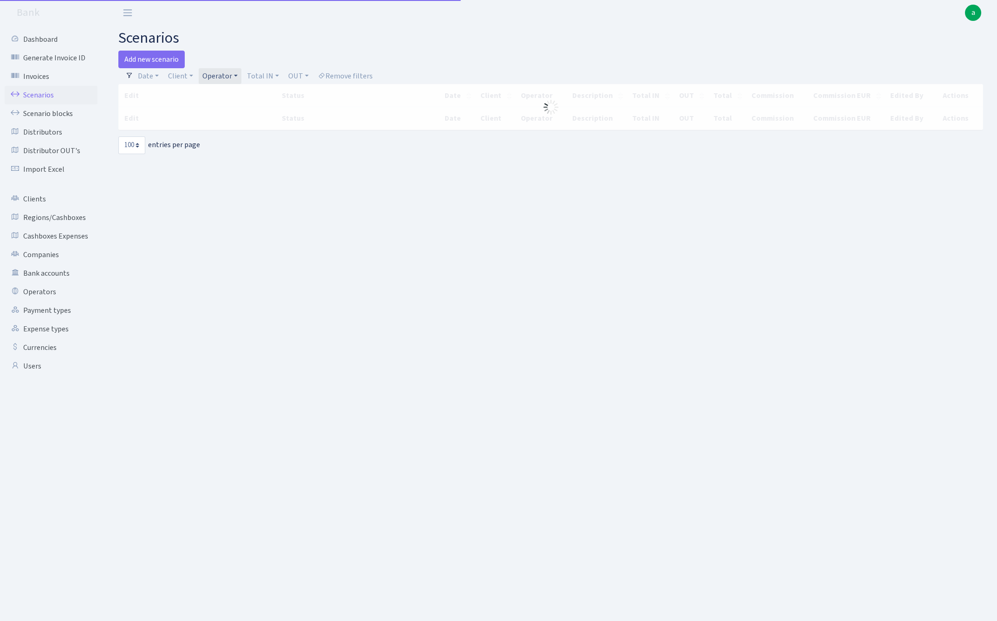
select select "100"
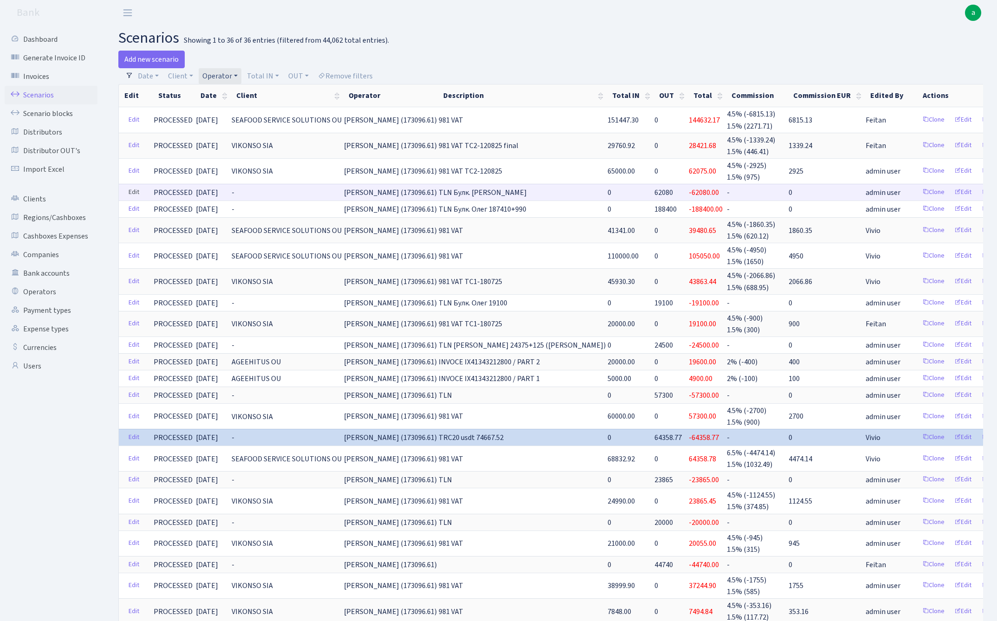
click at [135, 190] on link "Edit" at bounding box center [133, 192] width 19 height 14
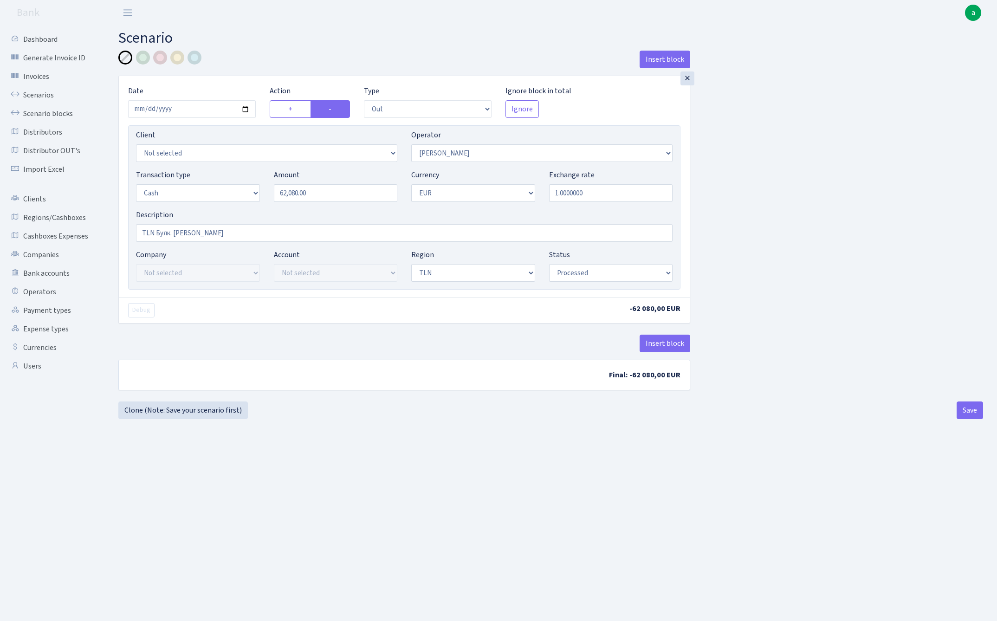
select select "out"
select select "396"
select select "1"
select select "2"
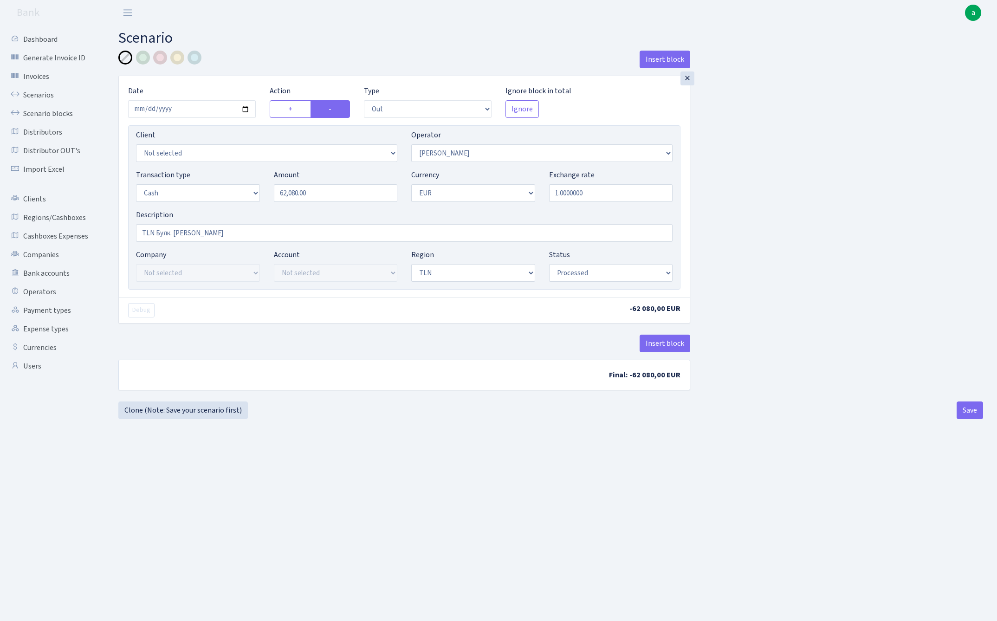
select select "processed"
click at [176, 111] on input "2025-09-01" at bounding box center [192, 109] width 128 height 18
type input "2025-09-02"
click at [290, 58] on div "Insert block" at bounding box center [404, 63] width 572 height 25
click at [957, 411] on button "Save" at bounding box center [969, 410] width 26 height 18
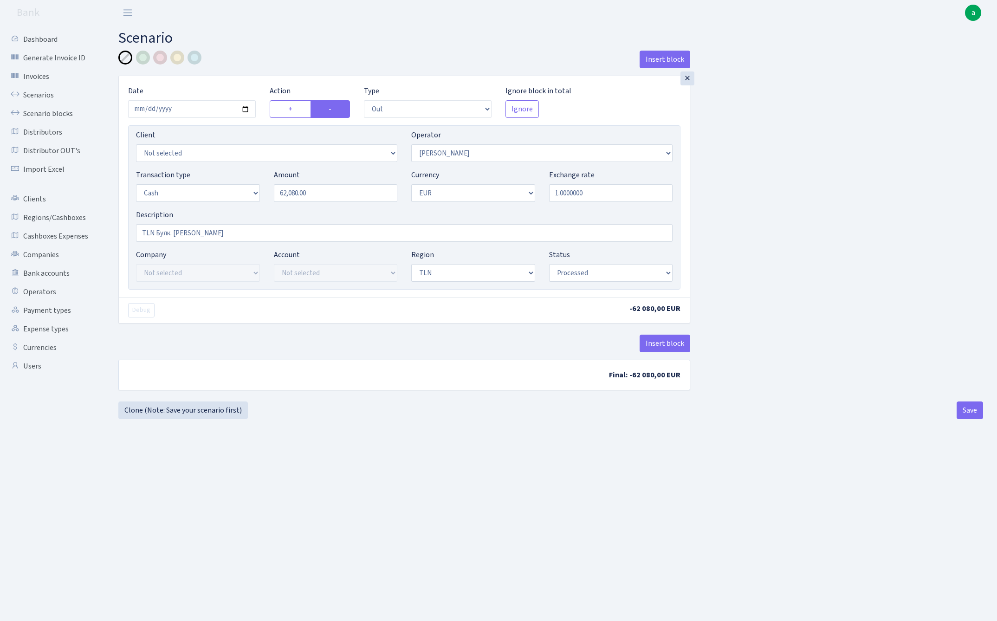
select select "out"
select select "396"
select select "1"
select select "2"
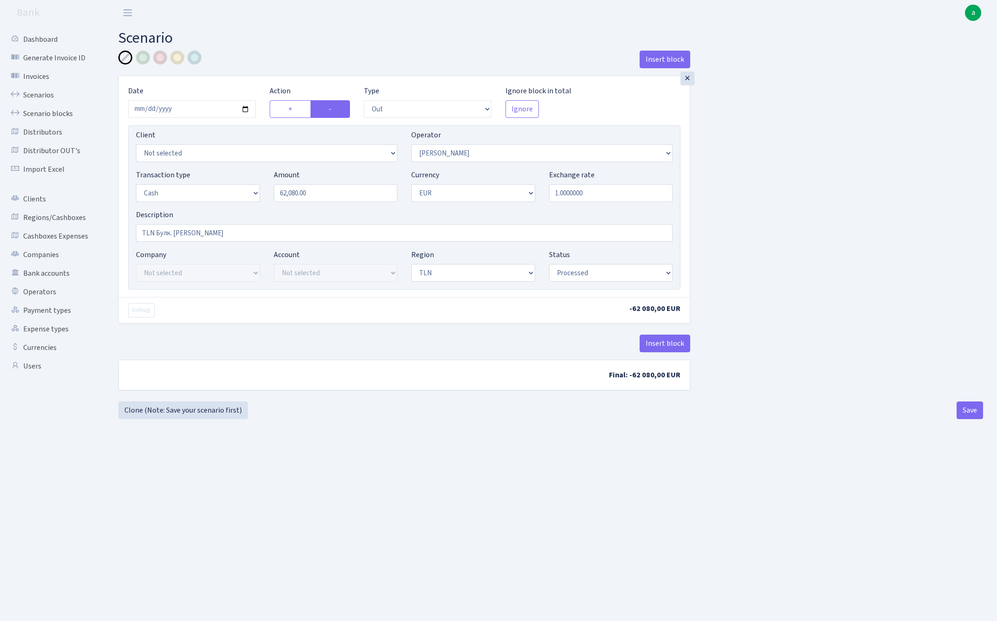
select select "processed"
click at [37, 93] on link "Scenarios" at bounding box center [51, 95] width 93 height 19
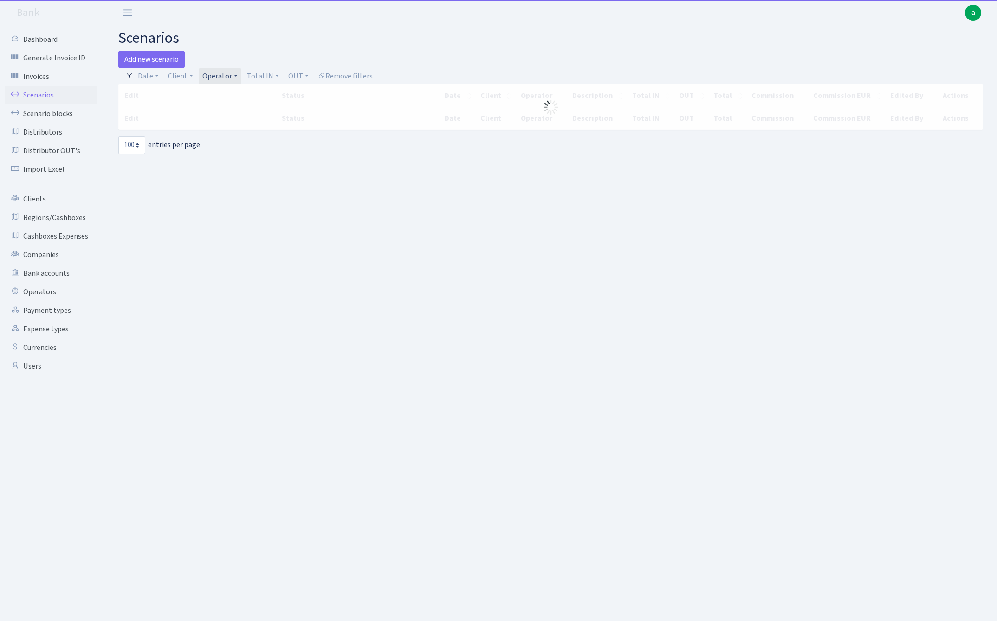
select select "100"
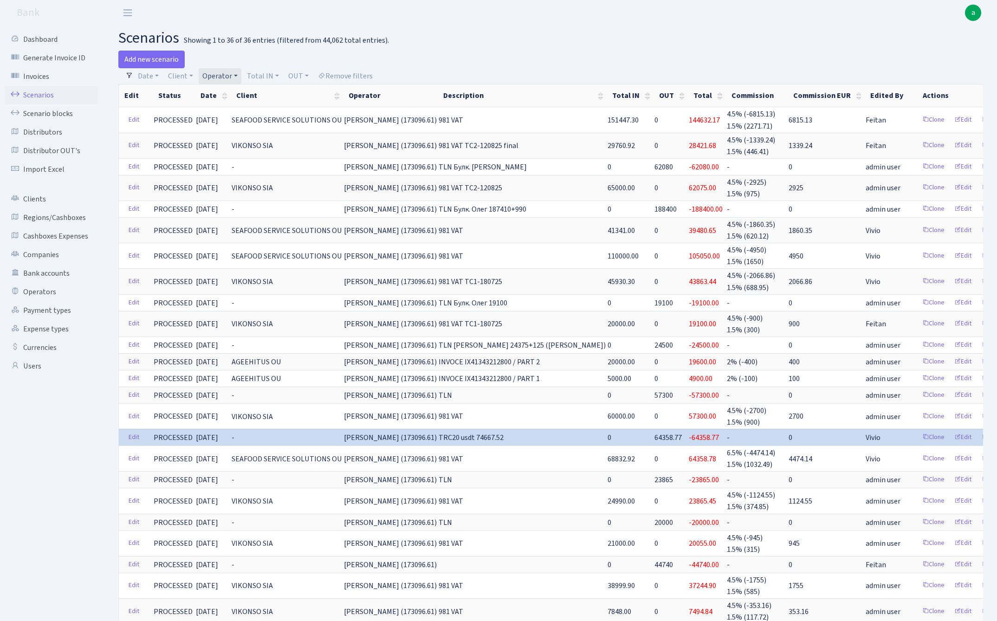
click at [218, 77] on link "Operator" at bounding box center [220, 76] width 43 height 16
click at [227, 108] on input "search" at bounding box center [235, 109] width 68 height 14
type input "roma"
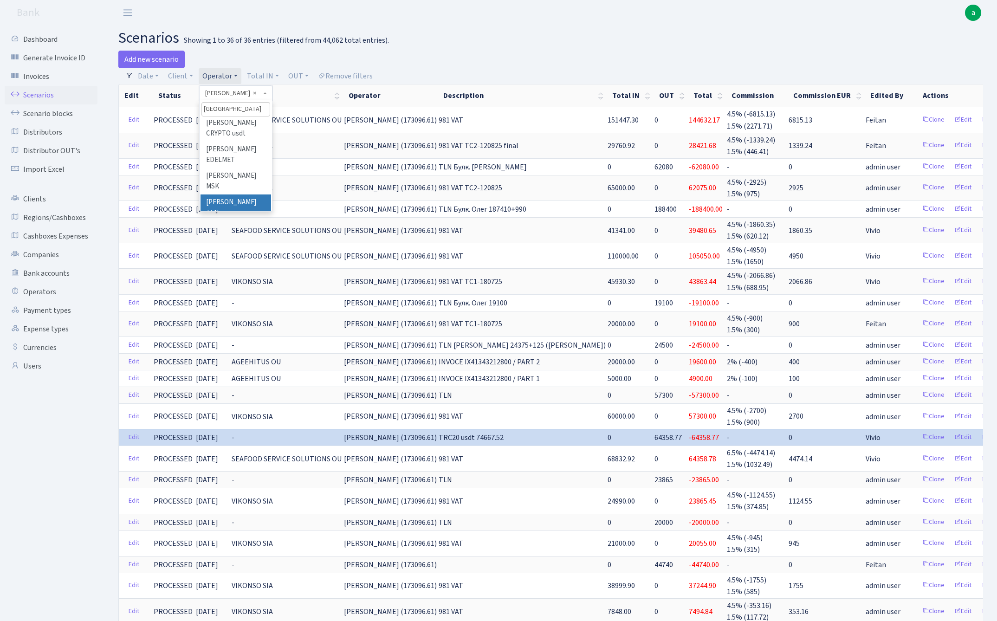
click at [244, 194] on li "[PERSON_NAME] TLN" at bounding box center [235, 207] width 70 height 26
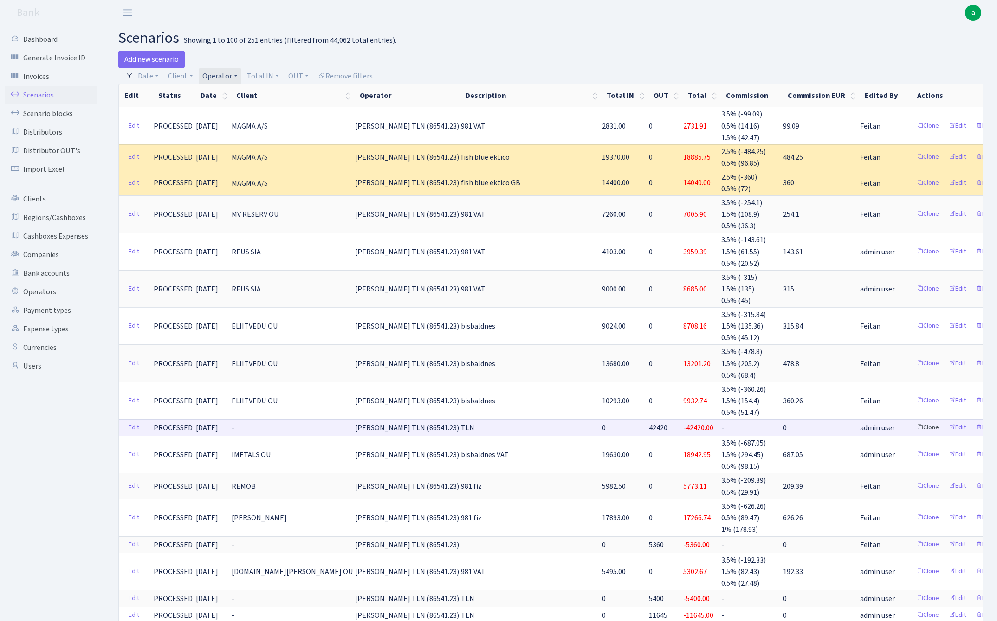
click at [912, 420] on link "Clone" at bounding box center [927, 427] width 31 height 14
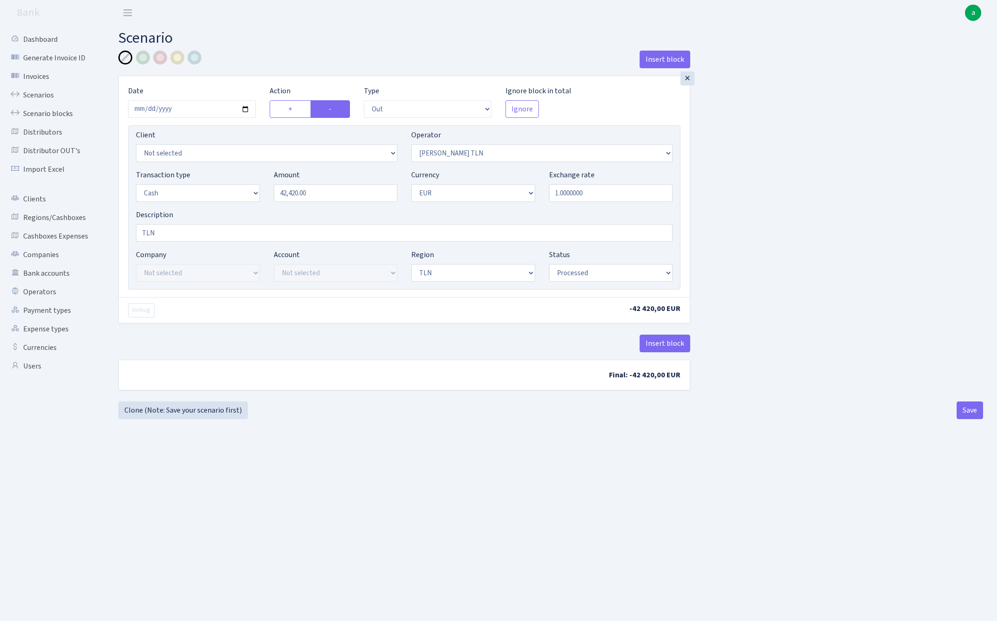
select select "out"
select select "213"
select select "1"
select select "2"
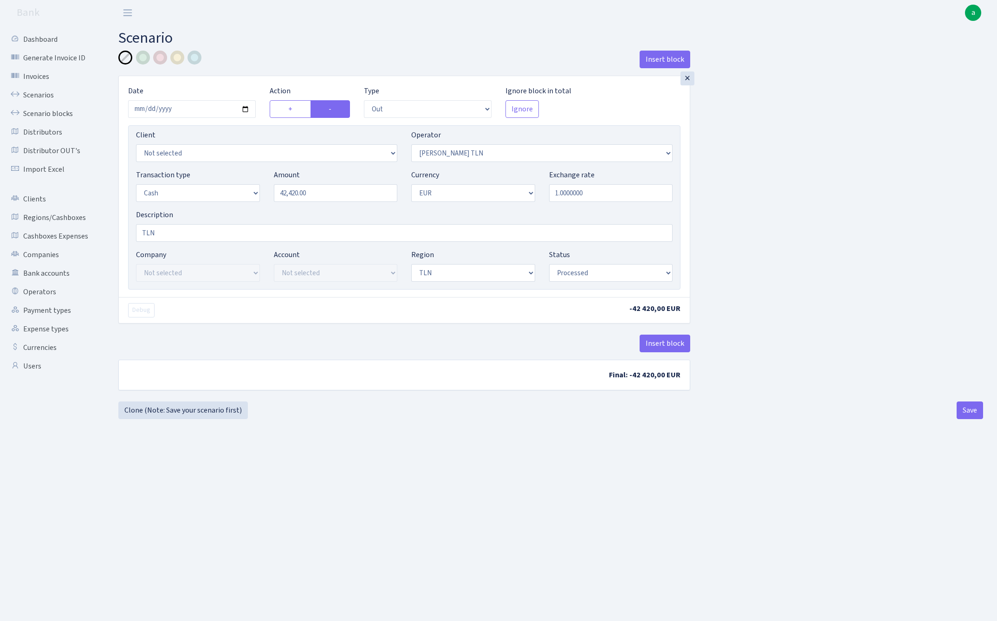
select select "processed"
click at [178, 112] on input "2025-08-30" at bounding box center [192, 109] width 128 height 18
type input "2025-09-03"
click at [776, 233] on div "Insert block × Date 2025-09-03 Action + - Type --- In Out Commission Field requ…" at bounding box center [550, 226] width 878 height 351
click at [332, 196] on input "42420.00" at bounding box center [336, 193] width 124 height 18
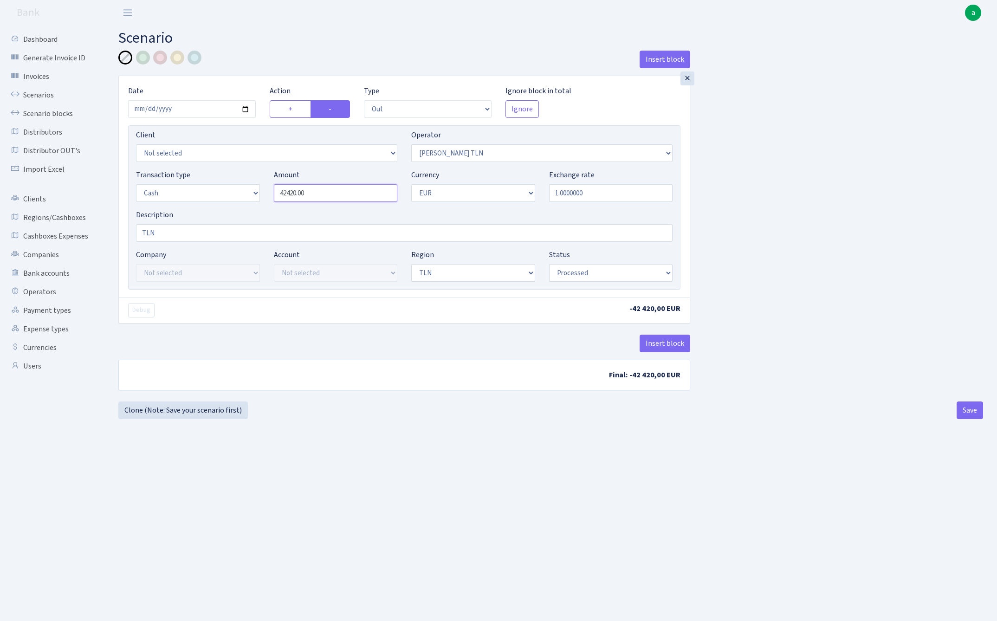
click at [332, 196] on input "42420.00" at bounding box center [336, 193] width 124 height 18
type input "51,500.00"
click at [750, 218] on div "Insert block × Date 2025-09-03 Action + - Type --- In Out Commission Field requ…" at bounding box center [550, 226] width 878 height 351
click at [966, 413] on button "Save" at bounding box center [969, 410] width 26 height 18
select select "out"
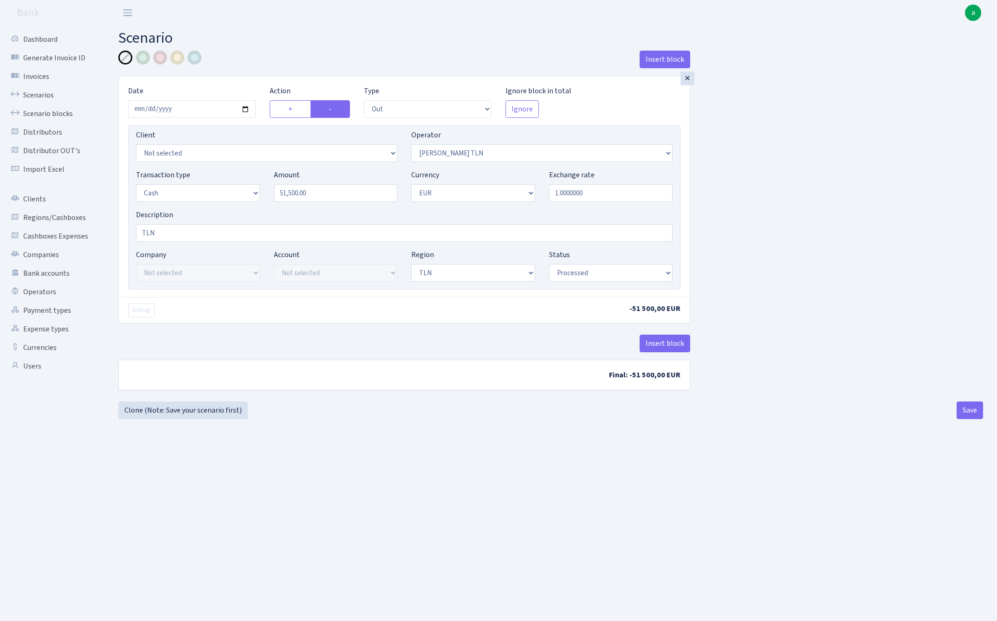
select select "213"
select select "1"
select select "2"
select select "processed"
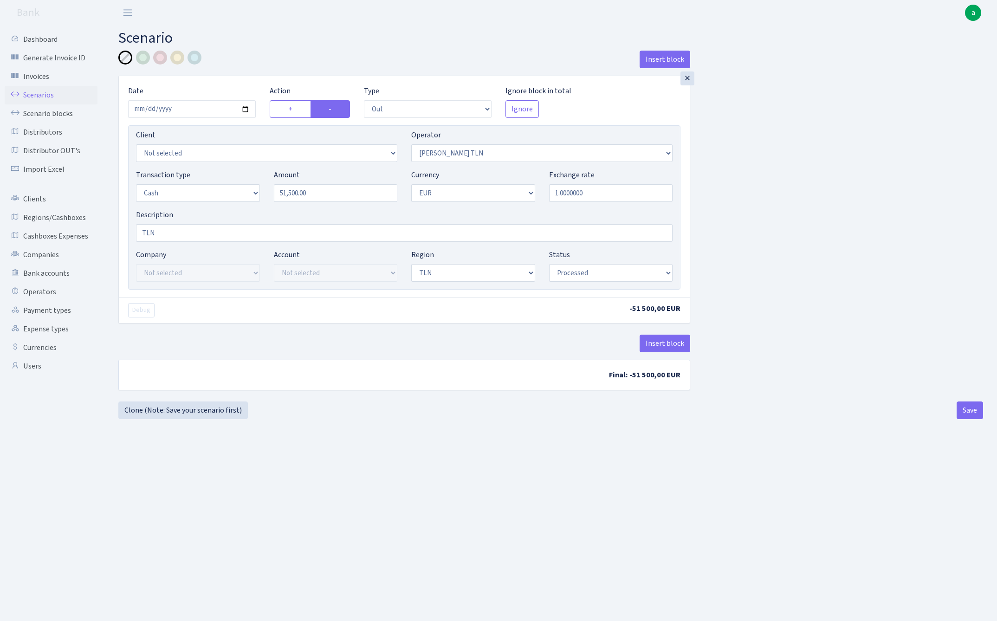
click at [40, 94] on link "Scenarios" at bounding box center [51, 95] width 93 height 19
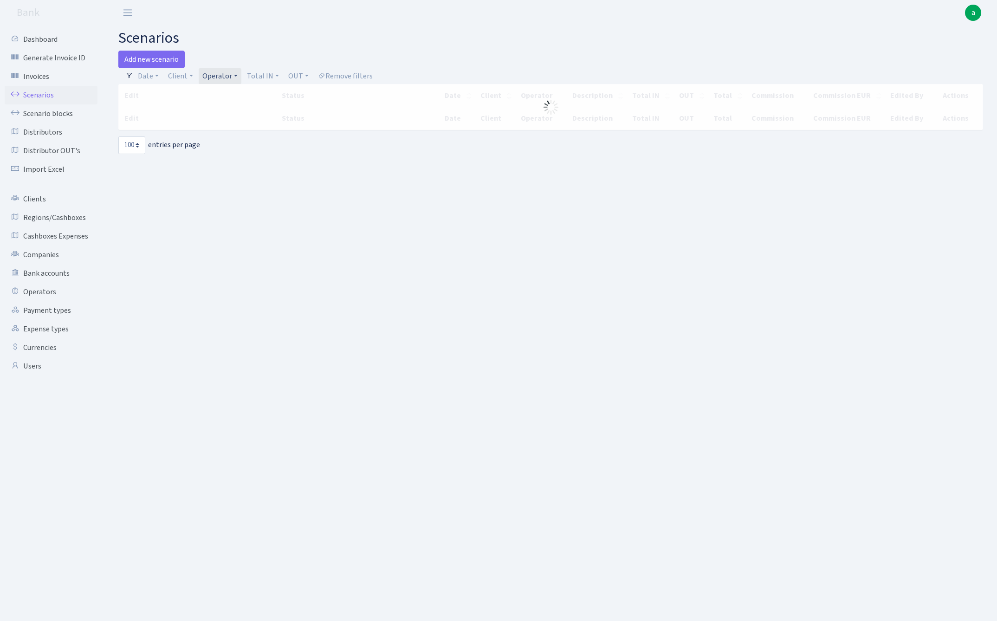
select select "100"
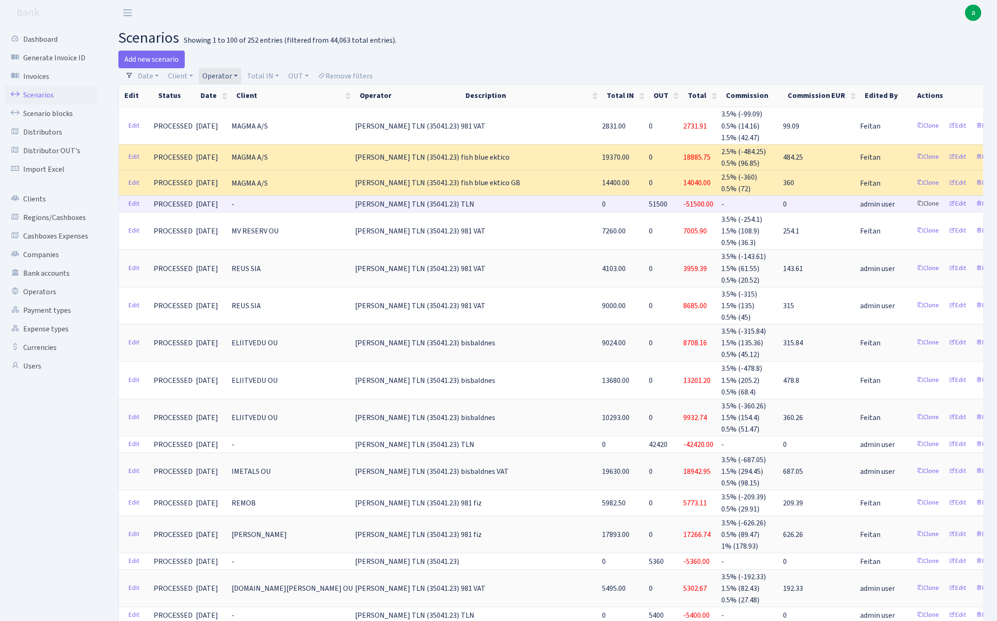
click at [912, 199] on link "Clone" at bounding box center [927, 204] width 31 height 14
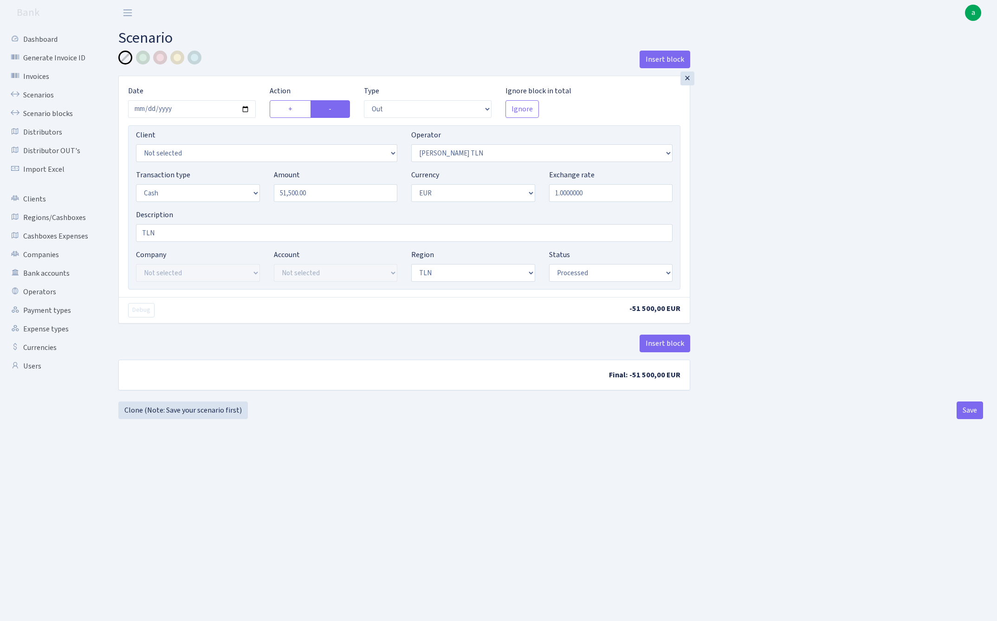
select select "out"
select select "213"
select select "1"
select select "2"
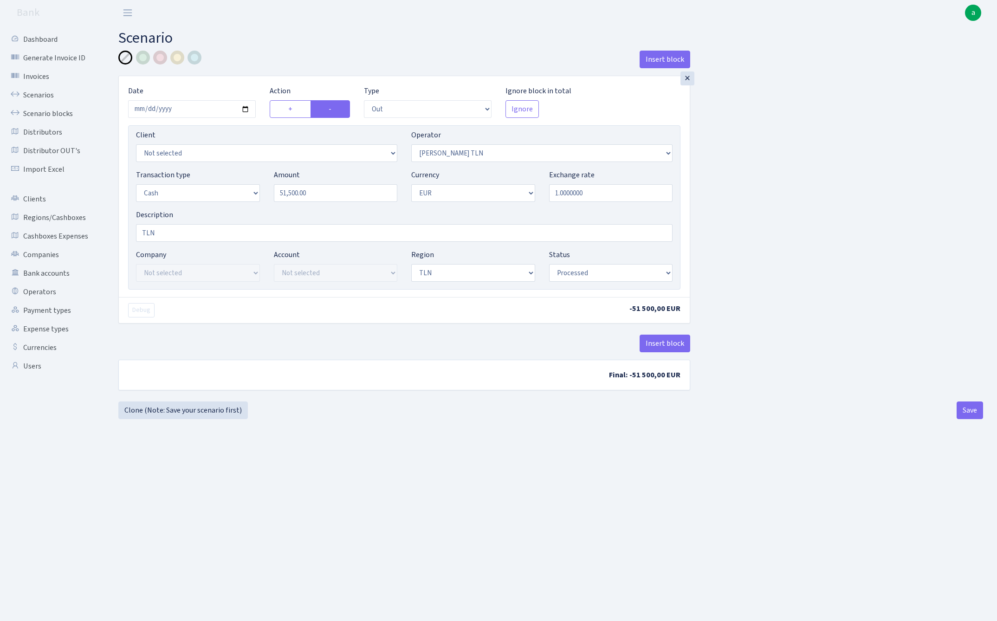
select select "processed"
select select "134"
click at [338, 190] on input "51500.00" at bounding box center [336, 193] width 124 height 18
type input "30,150.00"
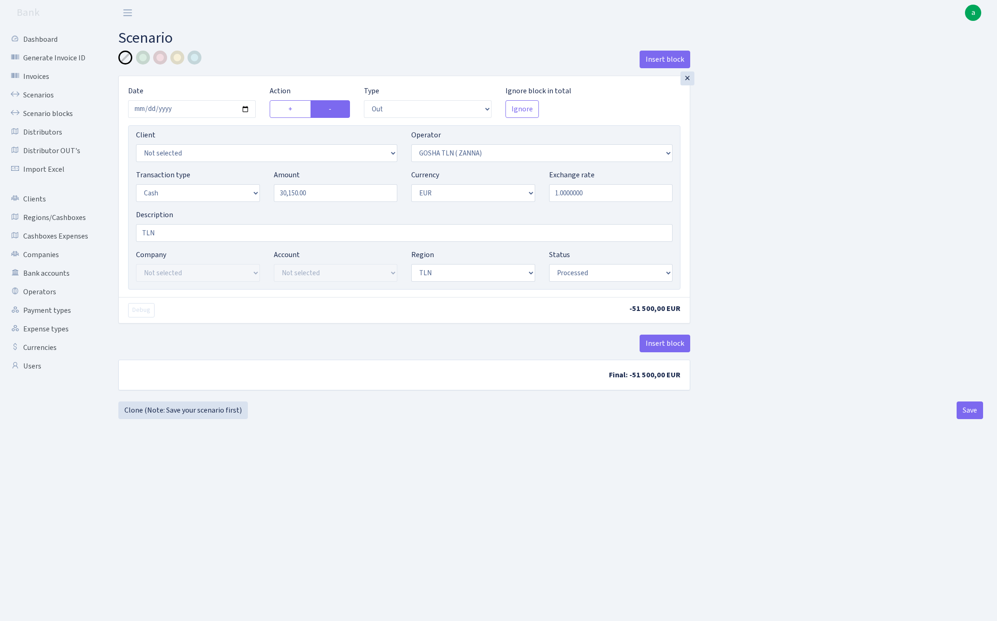
click at [831, 268] on div "Insert block × Date 2025-09-03 Action + - Type --- In Out Commission Field requ…" at bounding box center [550, 226] width 878 height 351
click at [966, 412] on button "Save" at bounding box center [969, 410] width 26 height 18
select select "out"
select select "134"
select select "1"
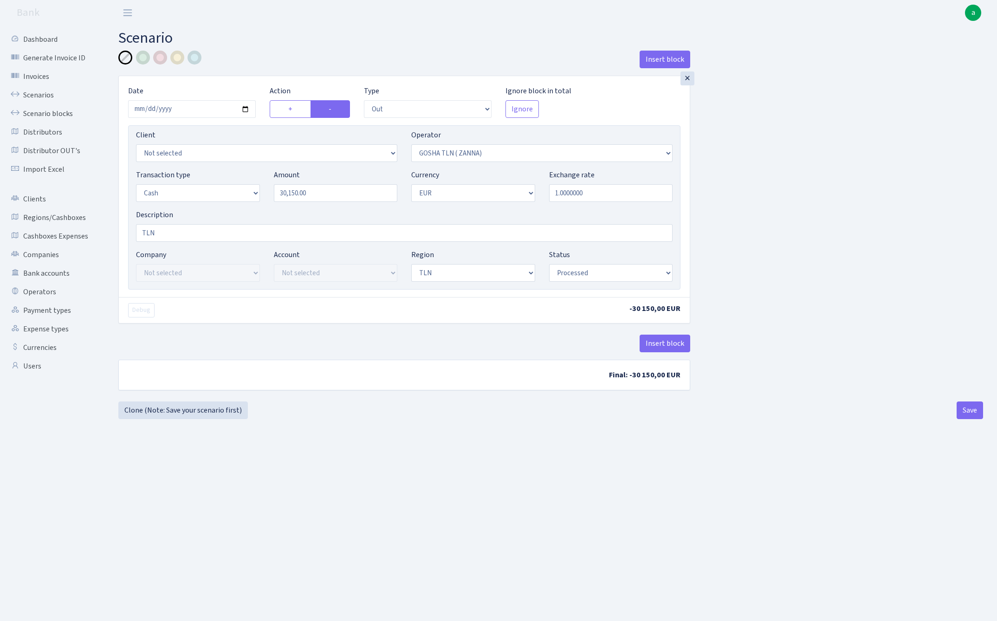
select select "1"
select select "2"
select select "processed"
click at [31, 97] on link "Scenarios" at bounding box center [51, 95] width 93 height 19
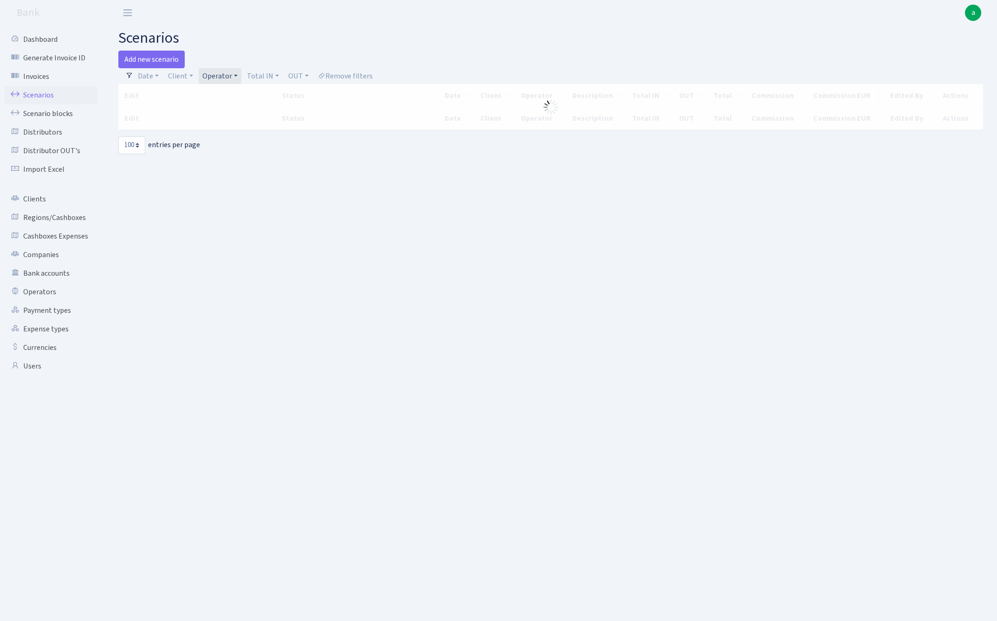
select select "100"
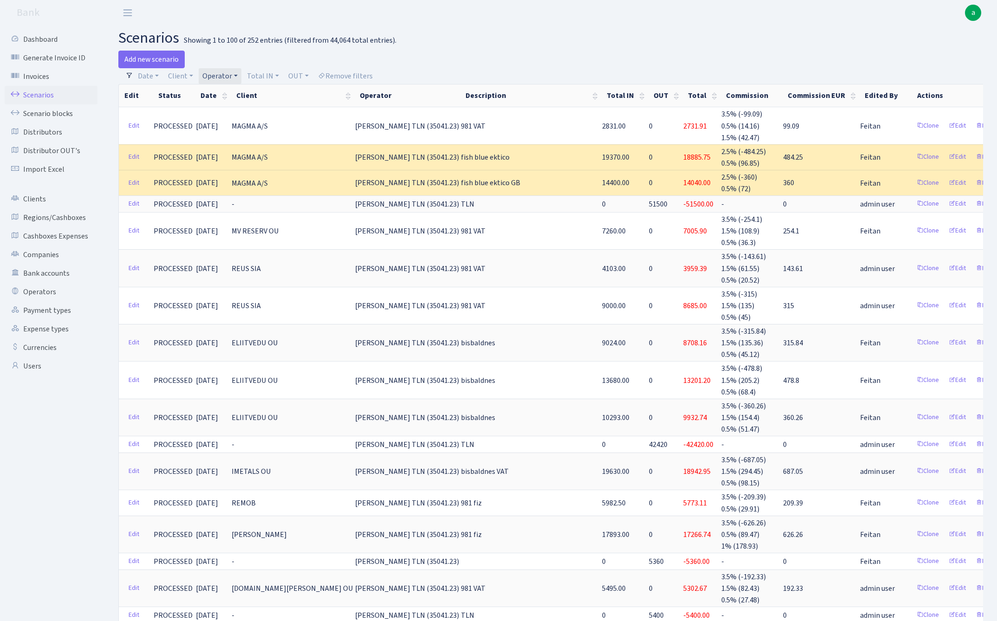
click at [223, 75] on link "Operator" at bounding box center [220, 76] width 43 height 16
click at [244, 110] on input "search" at bounding box center [235, 109] width 68 height 14
type input "lar"
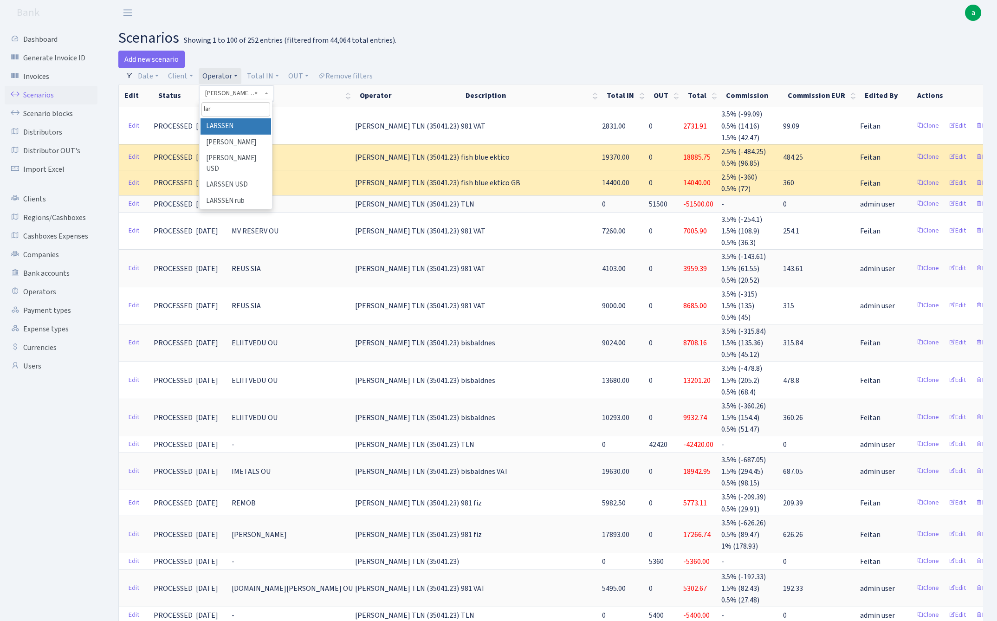
click at [251, 125] on li "LARSSEN" at bounding box center [235, 126] width 70 height 16
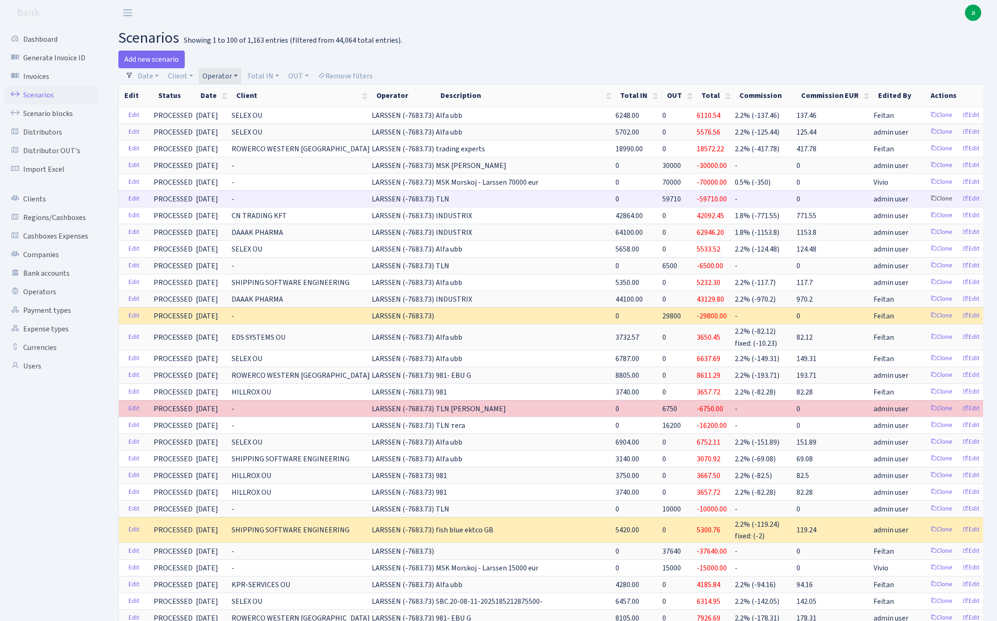
click at [926, 197] on link "Clone" at bounding box center [941, 199] width 31 height 14
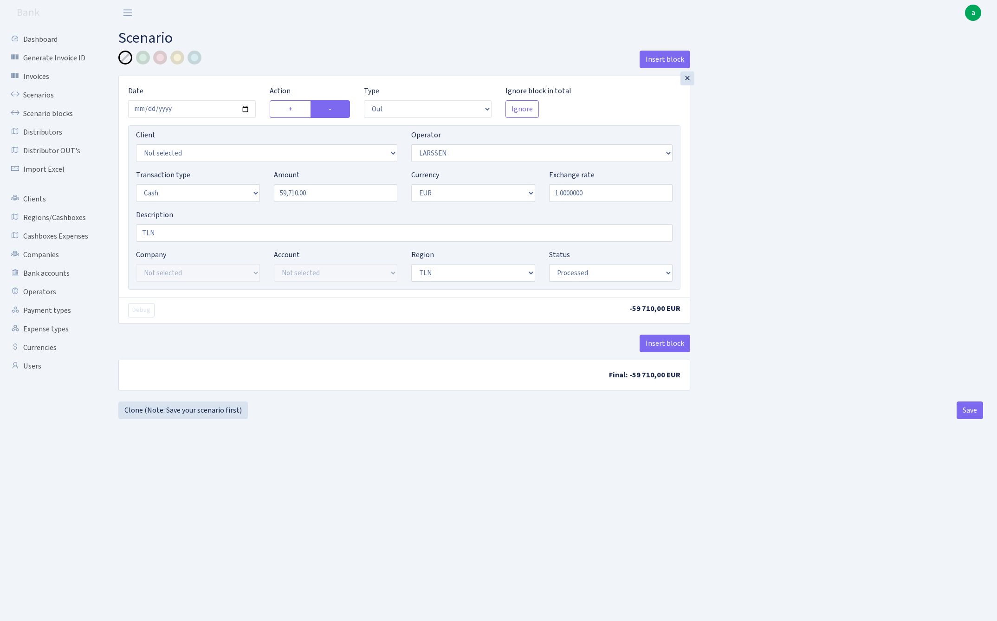
select select "out"
select select "36"
select select "1"
select select "2"
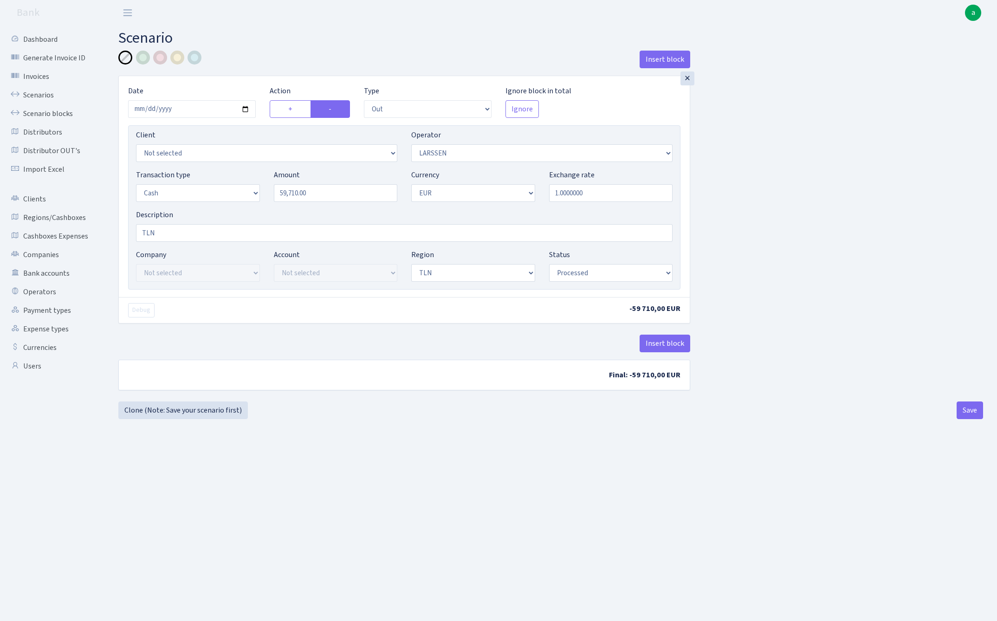
select select "processed"
click at [187, 110] on input "2025-08-30" at bounding box center [192, 109] width 128 height 18
type input "2025-09-05"
click at [259, 52] on div "Insert block" at bounding box center [404, 63] width 572 height 25
click at [317, 195] on input "59710.00" at bounding box center [336, 193] width 124 height 18
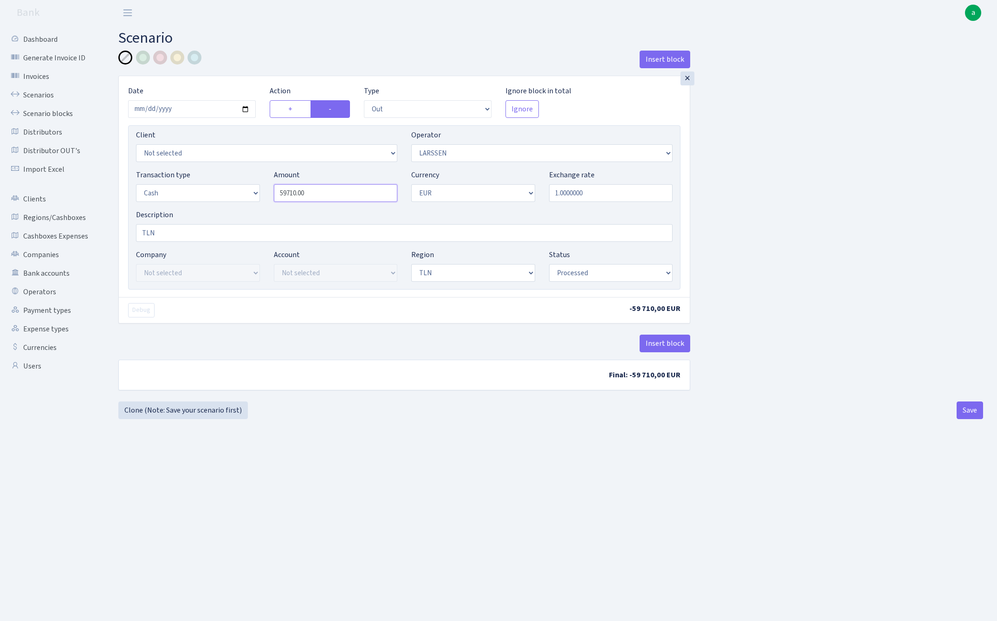
click at [317, 195] on input "59710.00" at bounding box center [336, 193] width 124 height 18
type input "10,480.00"
click at [772, 210] on div "Insert block × Date 2025-09-05 Action + - Type --- In Out Commission Field requ…" at bounding box center [550, 226] width 878 height 351
click at [973, 409] on button "Save" at bounding box center [969, 410] width 26 height 18
select select "out"
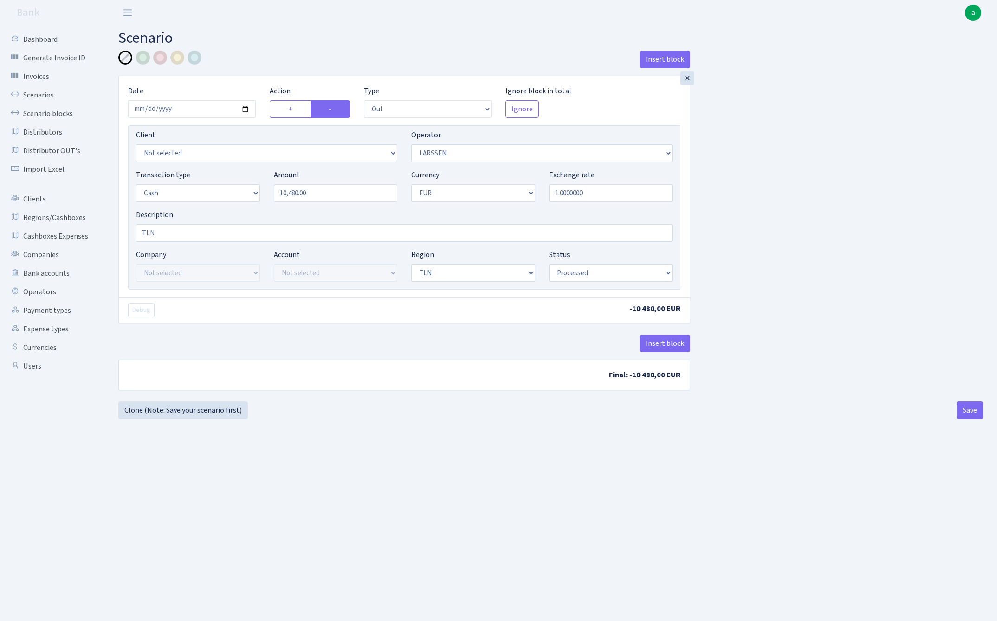
select select "36"
select select "1"
select select "2"
select select "processed"
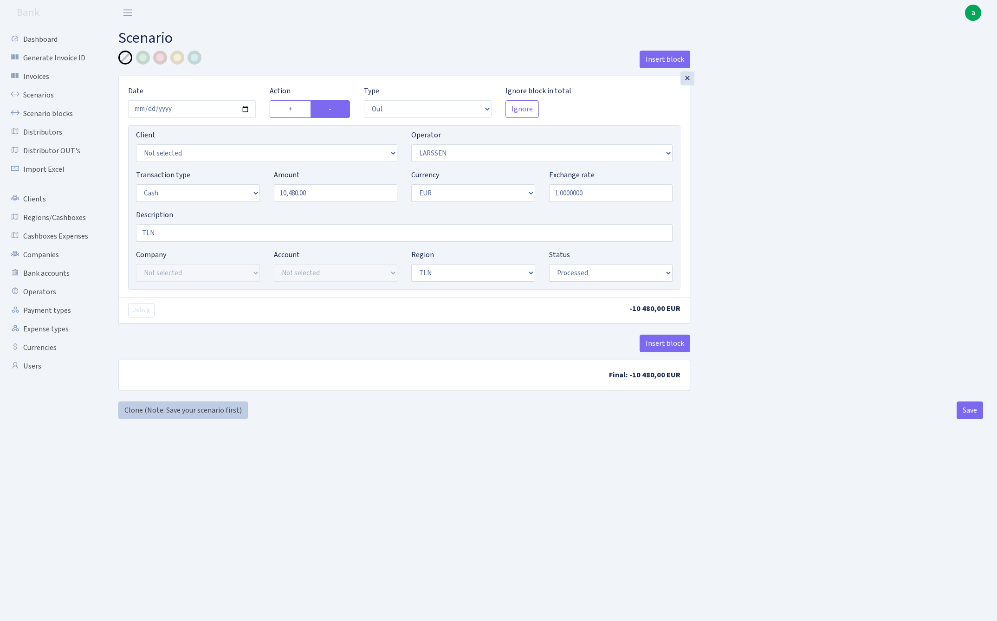
click at [195, 411] on link "Clone (Note: Save your scenario first)" at bounding box center [182, 410] width 129 height 18
select select "out"
select select "36"
select select "1"
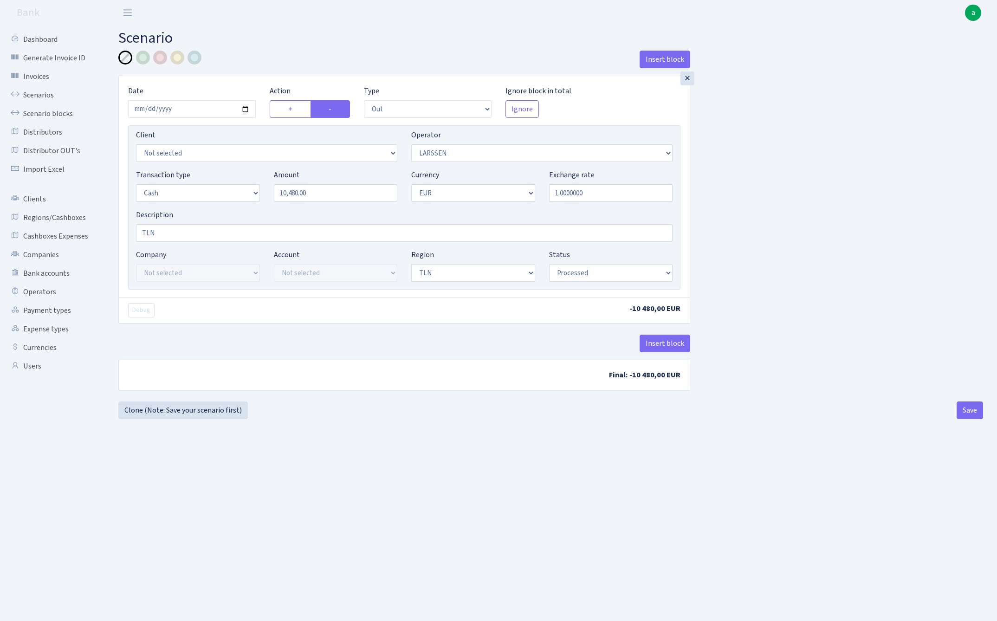
select select "2"
select select "processed"
click at [333, 195] on input "10480.00" at bounding box center [336, 193] width 124 height 18
type input "5,580.00"
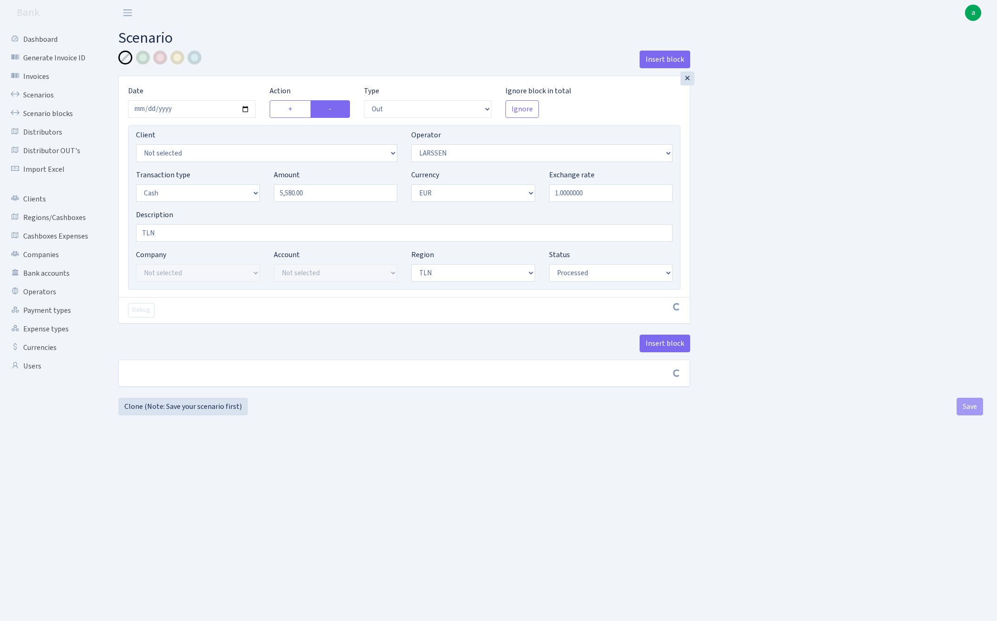
click at [829, 201] on div "Insert block × Date 2025-09-05 Action + - Type --- In Out Commission Field requ…" at bounding box center [550, 224] width 878 height 347
click at [182, 110] on input "[DATE]" at bounding box center [192, 109] width 128 height 18
click at [292, 60] on div "Insert block" at bounding box center [404, 63] width 572 height 25
click at [970, 407] on button "Save" at bounding box center [969, 410] width 26 height 18
select select "out"
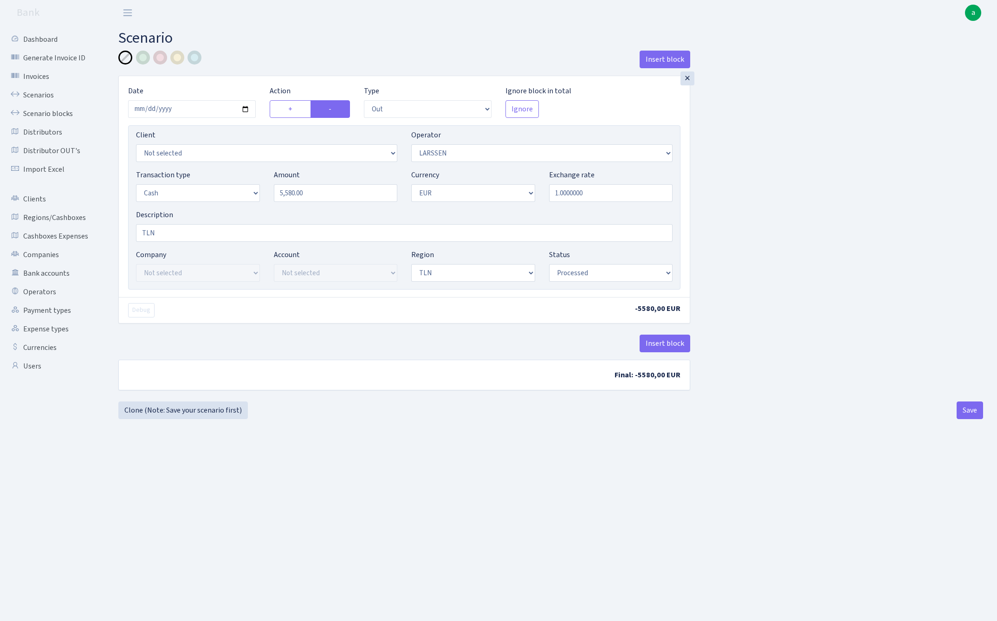
select select "36"
select select "1"
select select "2"
select select "processed"
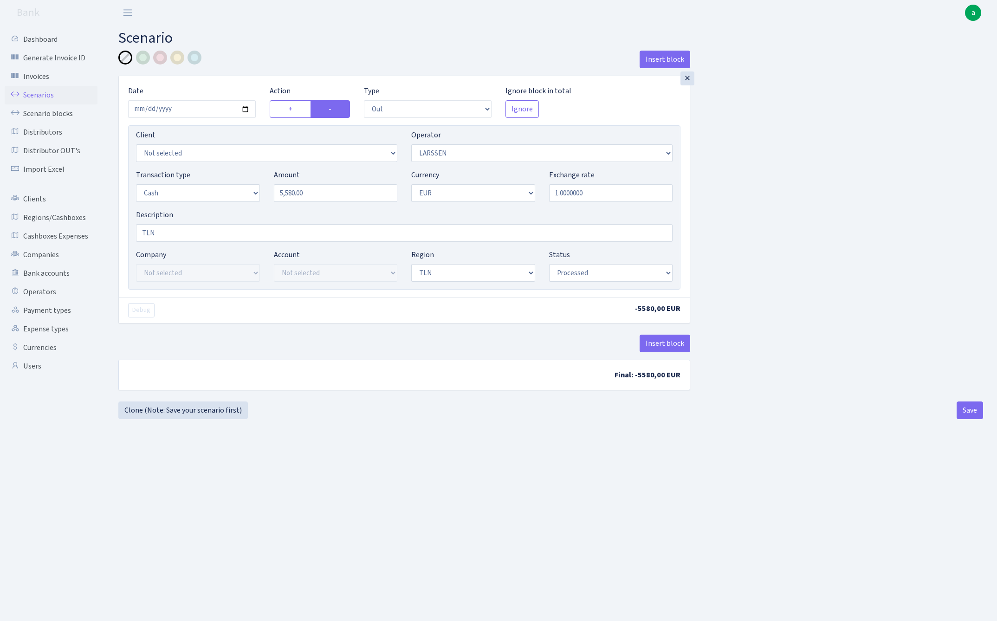
click at [42, 93] on link "Scenarios" at bounding box center [51, 95] width 93 height 19
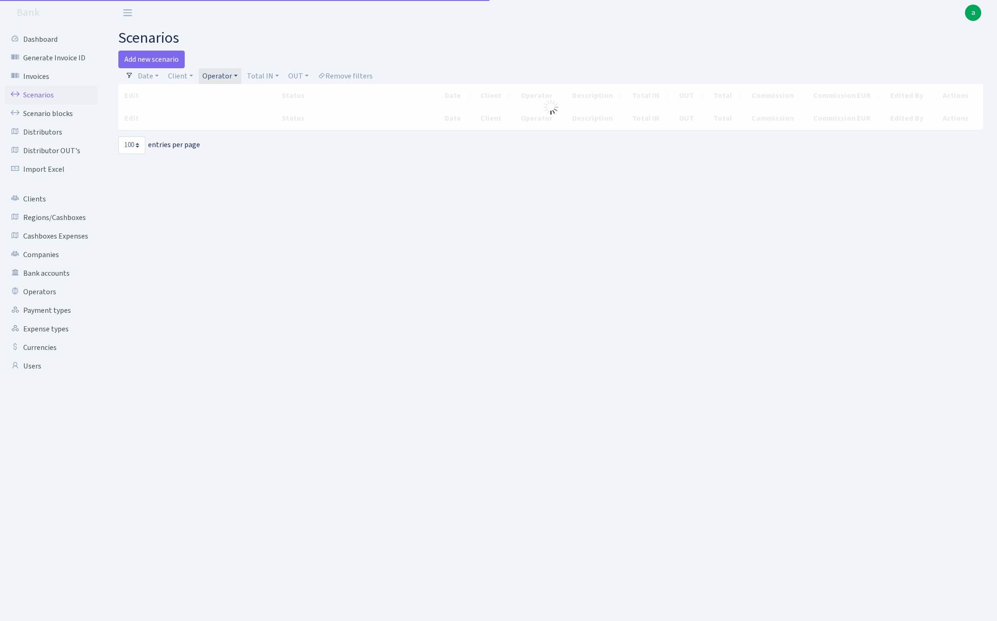
select select "100"
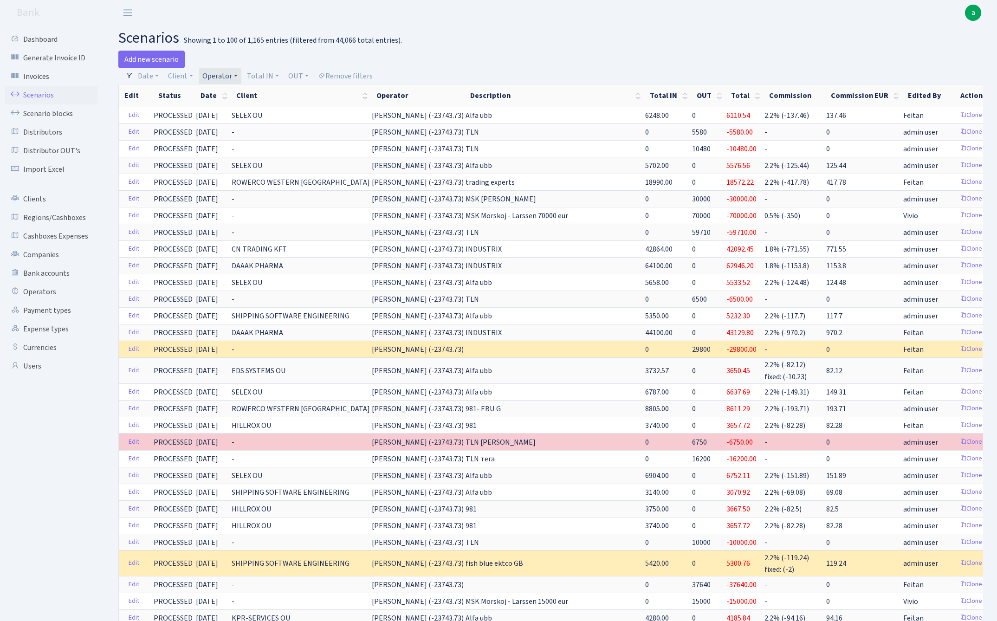
click at [221, 77] on link "Operator" at bounding box center [220, 76] width 43 height 16
click at [229, 109] on input "search" at bounding box center [235, 109] width 68 height 14
type input "[PERSON_NAME]"
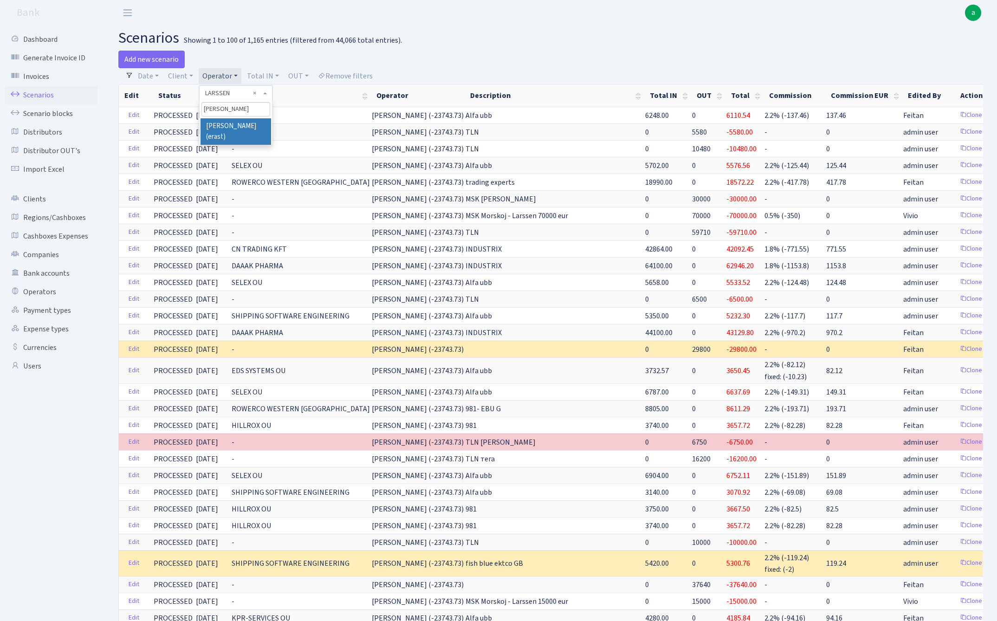
click at [212, 125] on li "[PERSON_NAME] (erast)" at bounding box center [235, 131] width 70 height 26
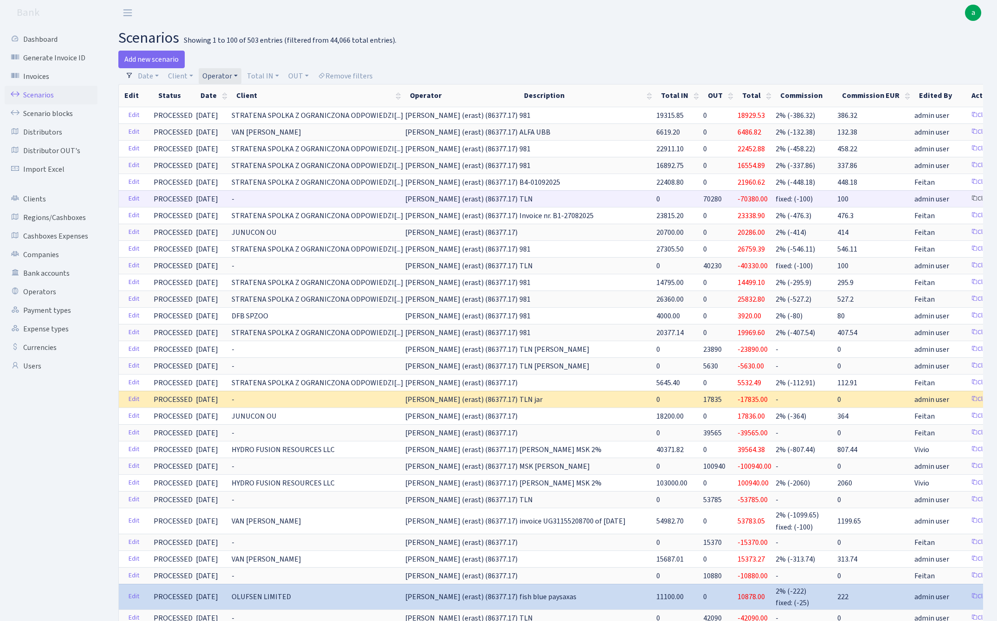
click at [967, 201] on link "Clone" at bounding box center [982, 199] width 31 height 14
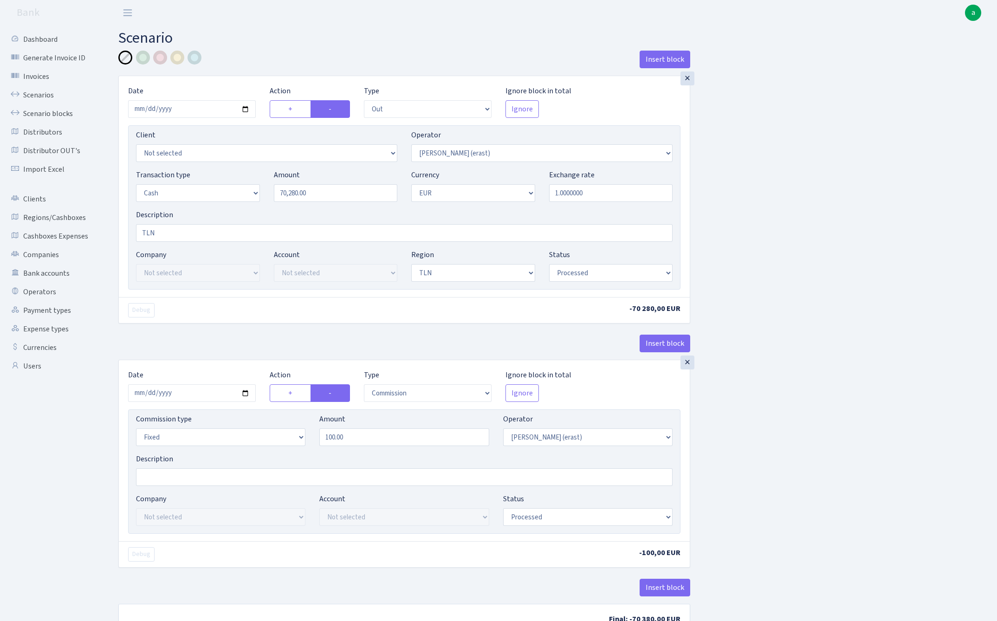
select select "out"
select select "155"
select select "1"
select select "2"
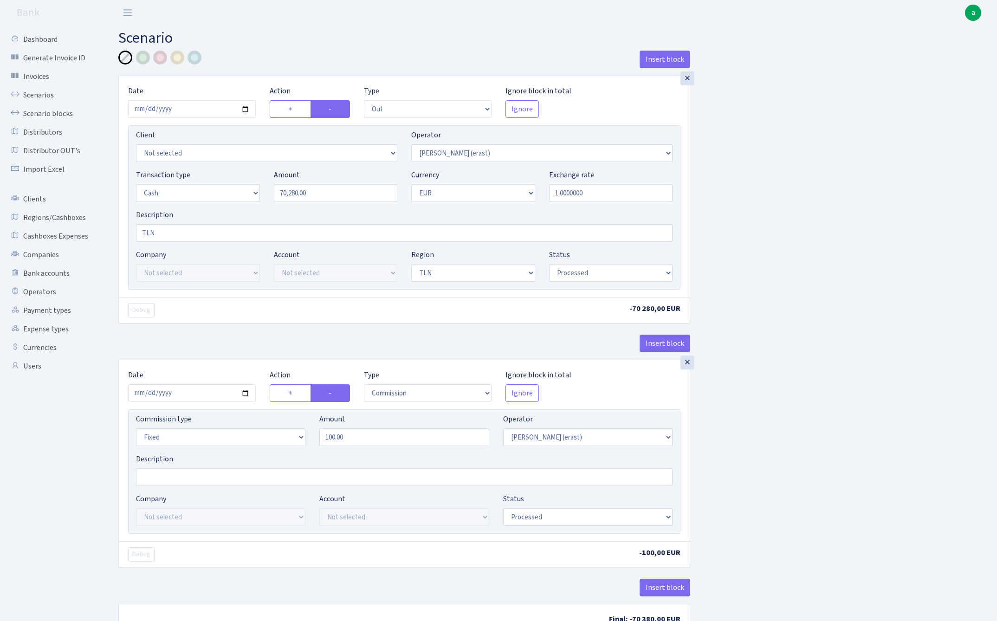
select select "processed"
select select "commission"
select select "fixed"
select select "155"
select select "processed"
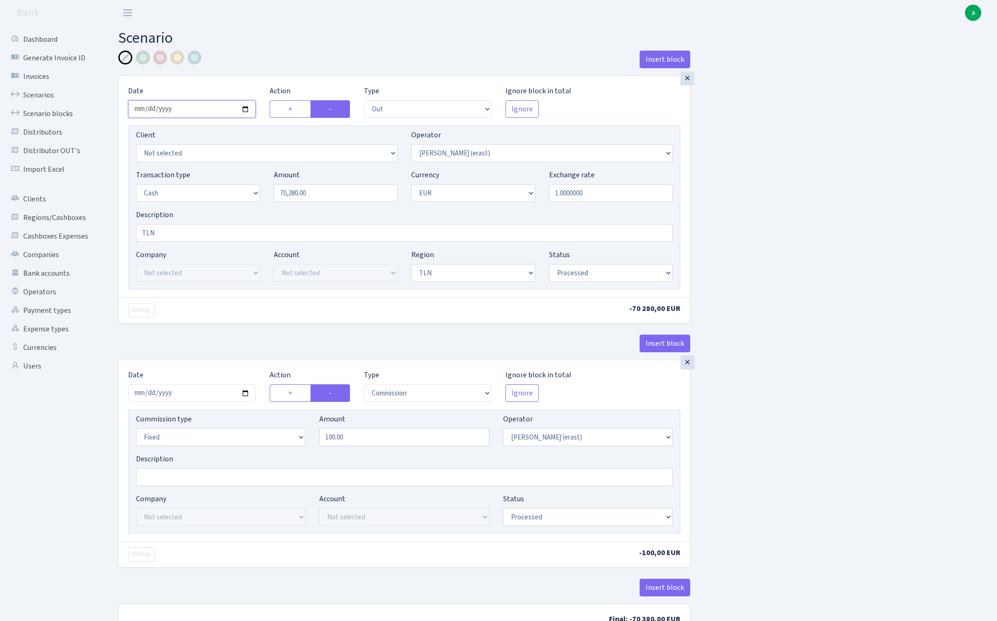
click at [200, 111] on input "2025-08-30" at bounding box center [192, 109] width 128 height 18
type input "2025-09-05"
click at [287, 66] on div "Insert block" at bounding box center [404, 63] width 572 height 25
click at [323, 199] on input "70280.00" at bounding box center [336, 193] width 124 height 18
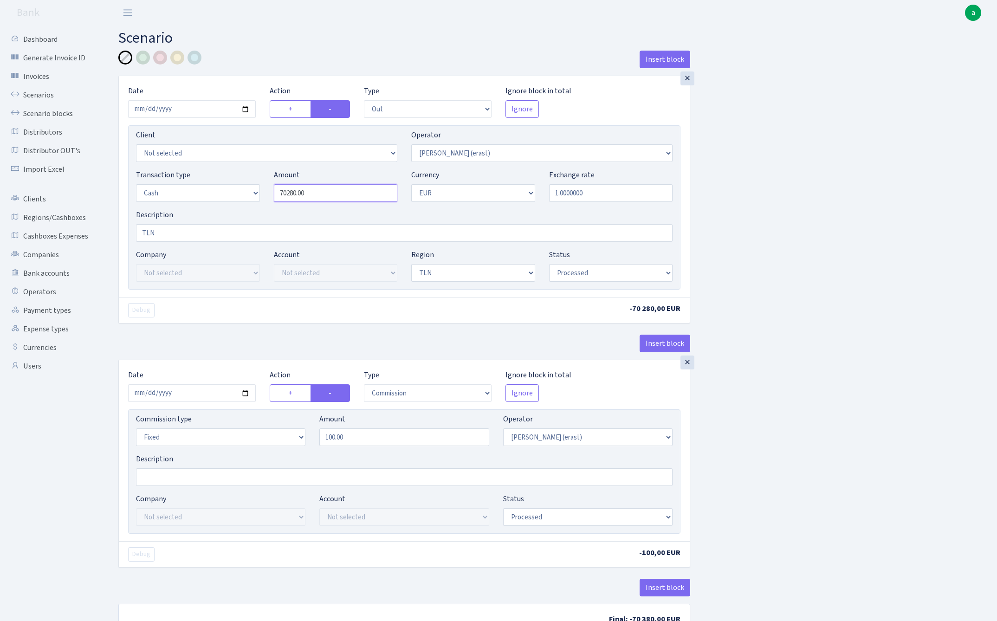
paste input "3842"
type input "38,420.00"
click at [828, 192] on div "Insert block × Date 2025-09-05 Action + - Type --- In Out Commission Field requ…" at bounding box center [550, 348] width 878 height 595
click at [189, 395] on input "2025-08-30" at bounding box center [192, 393] width 128 height 18
type input "2025-09-05"
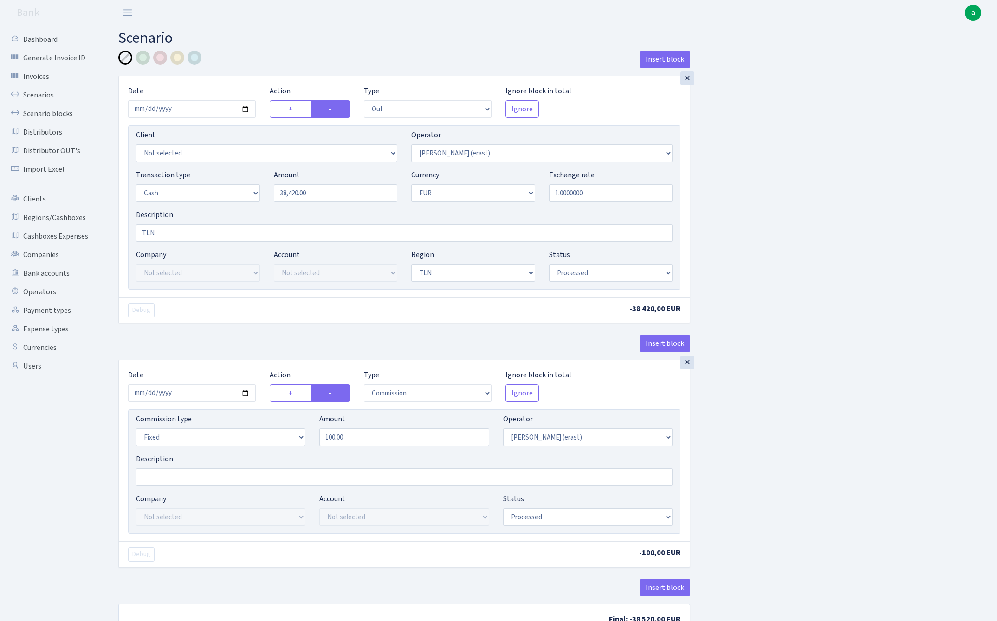
click at [218, 323] on div "× Date 2025-09-05 Action + - Type --- In Out Commission Field required. Ignore …" at bounding box center [404, 200] width 572 height 248
click at [838, 437] on div "Insert block × Date 2025-09-05 Action + - Type --- In Out Commission Field requ…" at bounding box center [550, 348] width 878 height 595
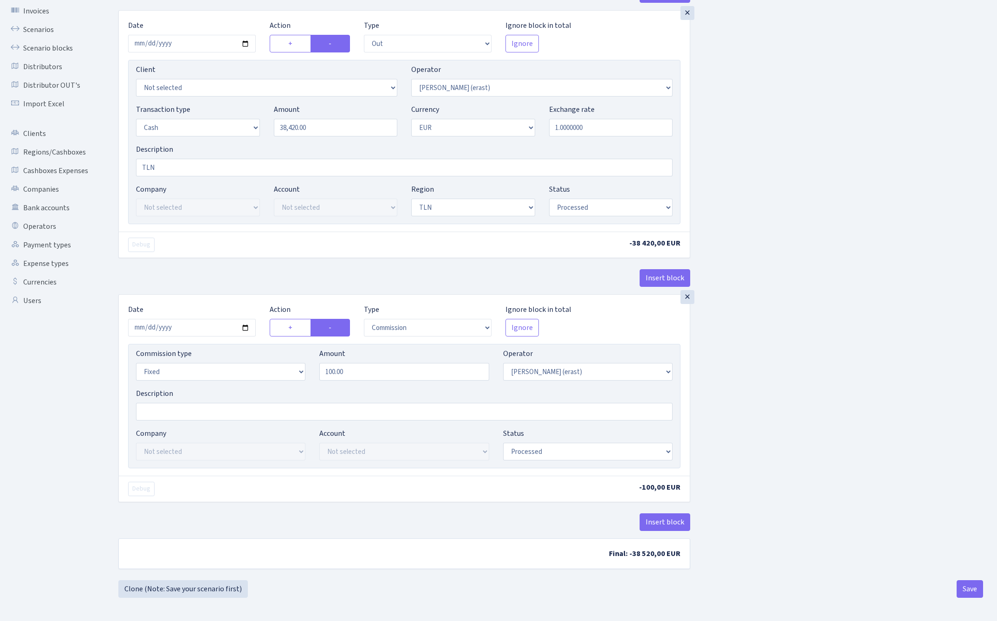
scroll to position [68, 0]
click at [969, 590] on button "Save" at bounding box center [969, 589] width 26 height 18
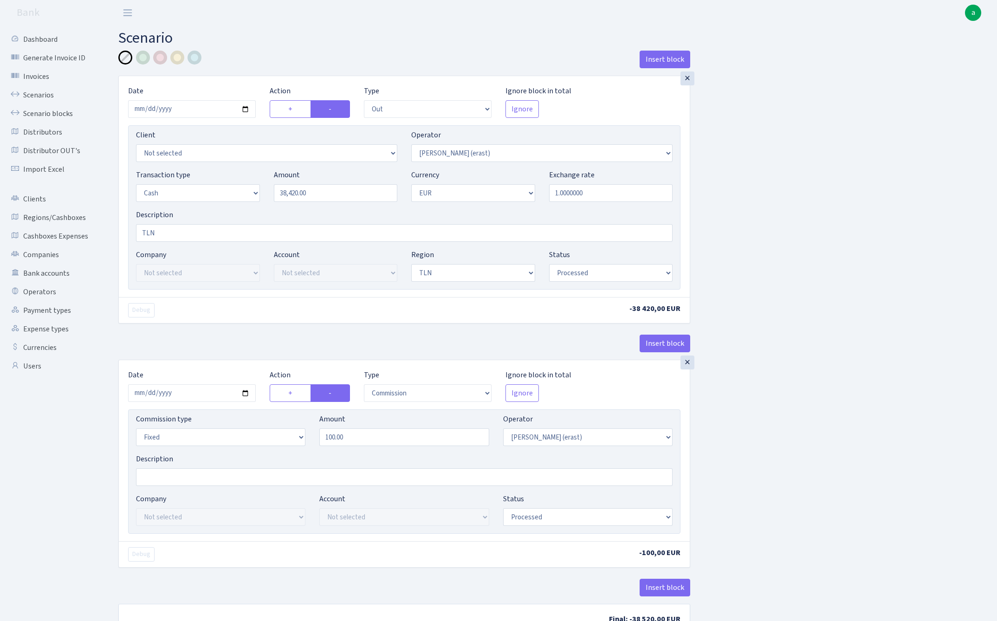
select select "out"
select select "155"
select select "1"
select select "2"
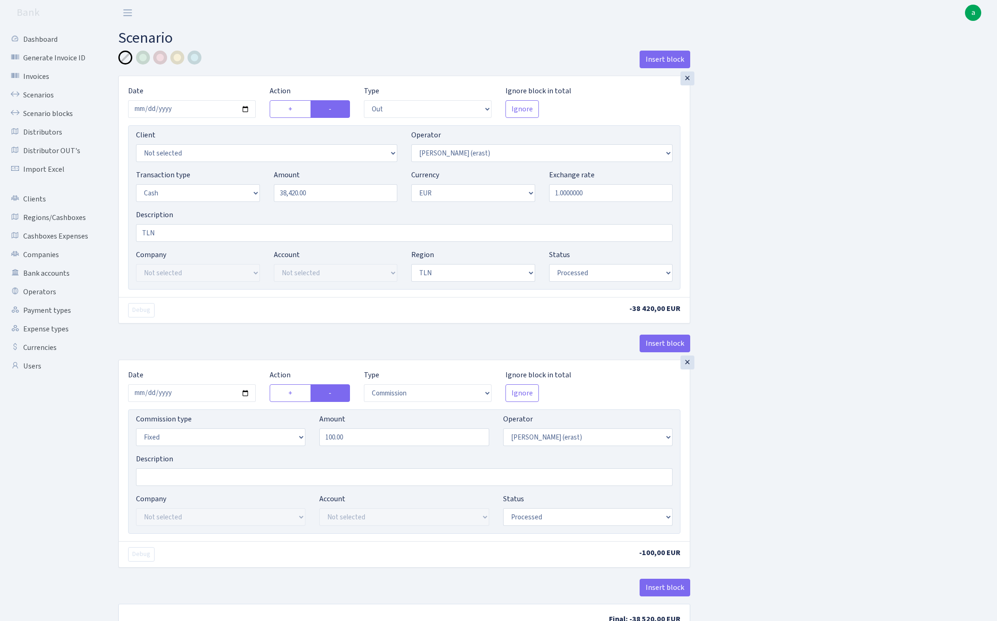
select select "processed"
select select "commission"
select select "fixed"
select select "155"
select select "processed"
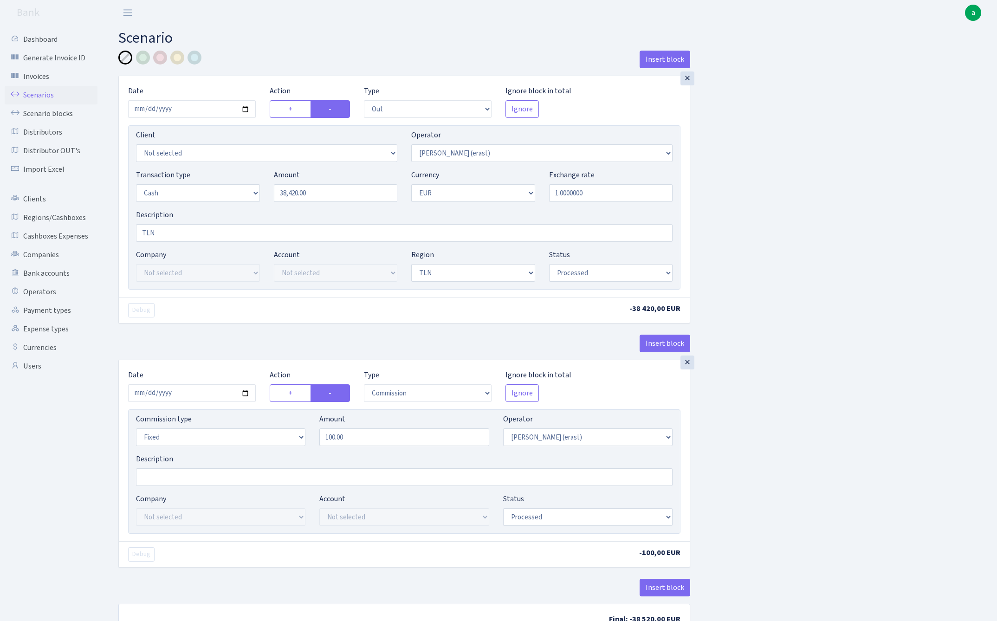
click at [34, 95] on link "Scenarios" at bounding box center [51, 95] width 93 height 19
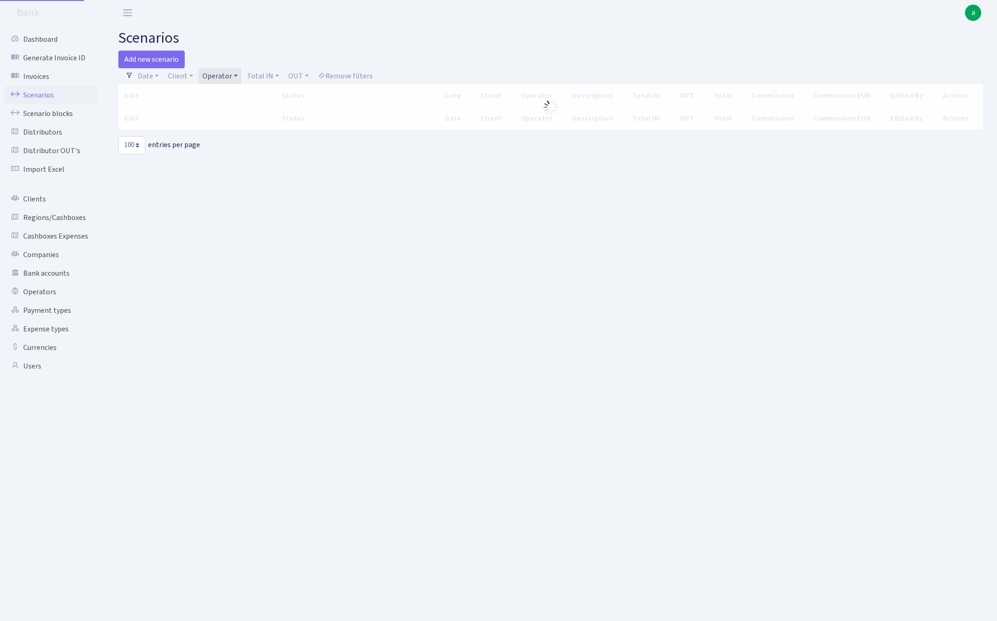
select select "100"
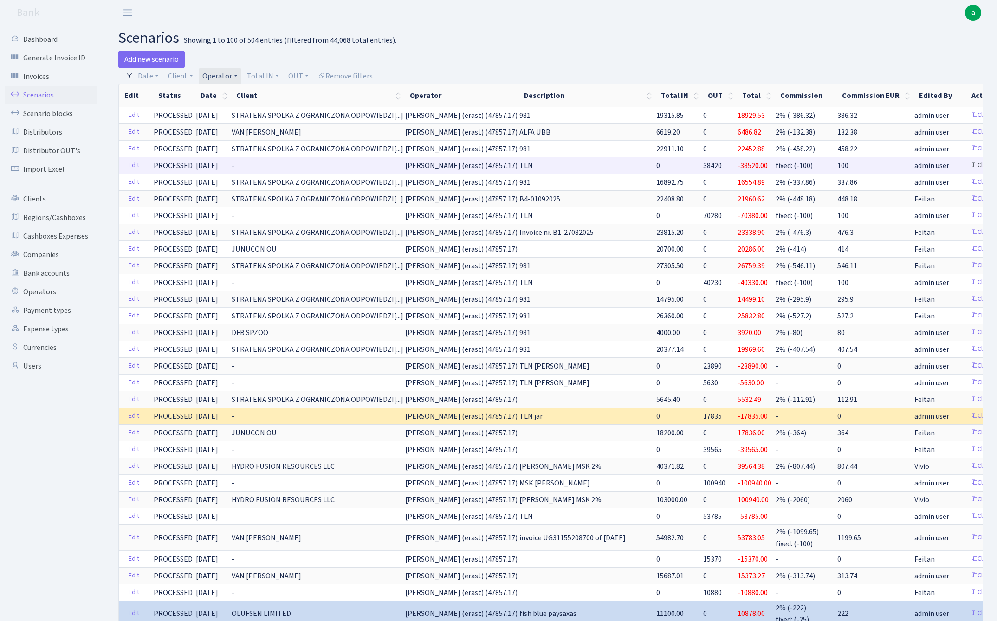
click at [967, 165] on link "Clone" at bounding box center [982, 165] width 31 height 14
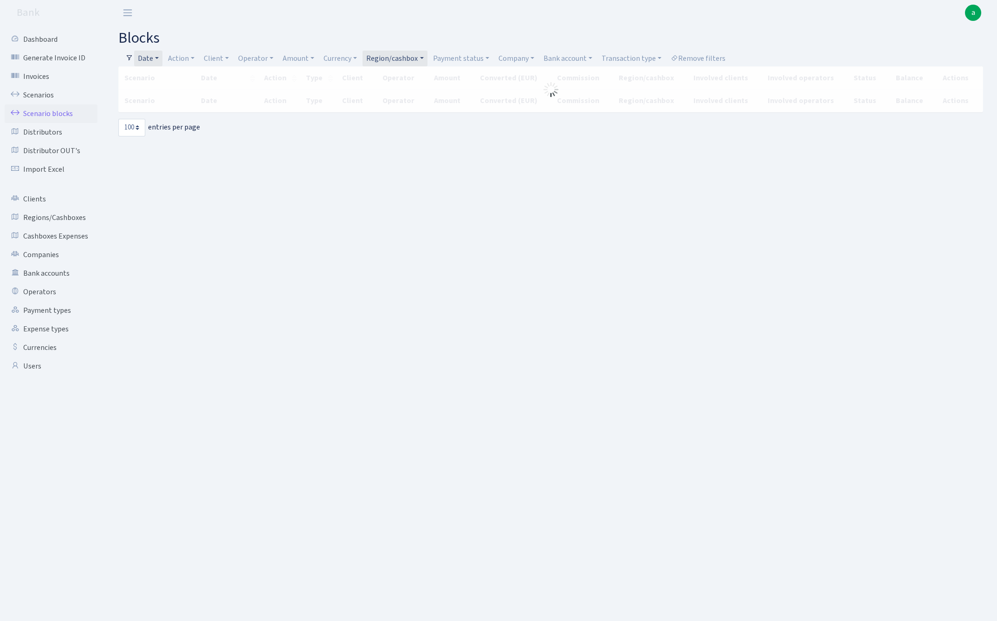
select select "100"
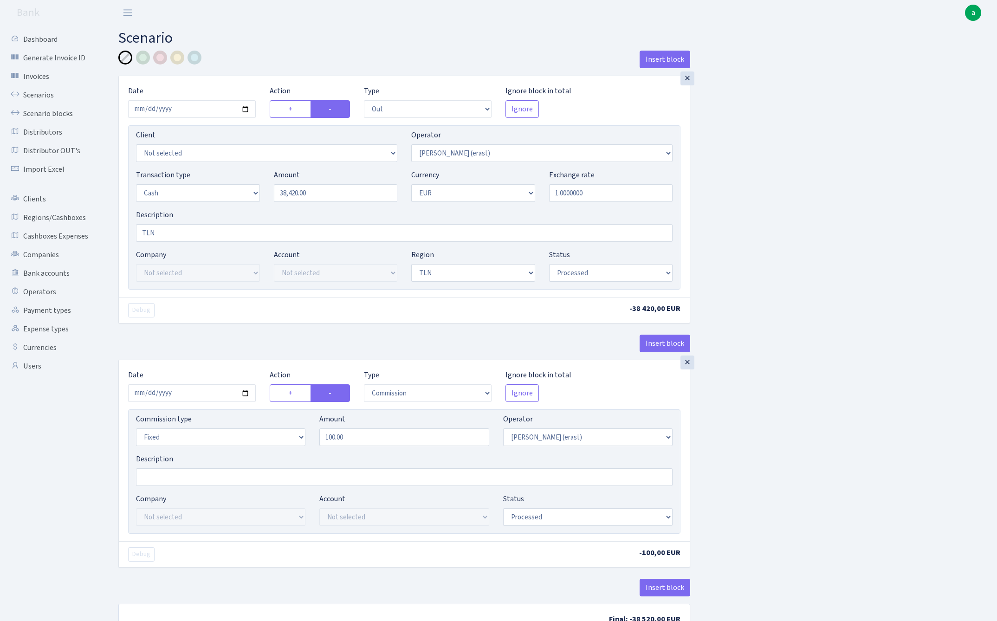
select select "out"
select select "155"
select select "1"
select select "2"
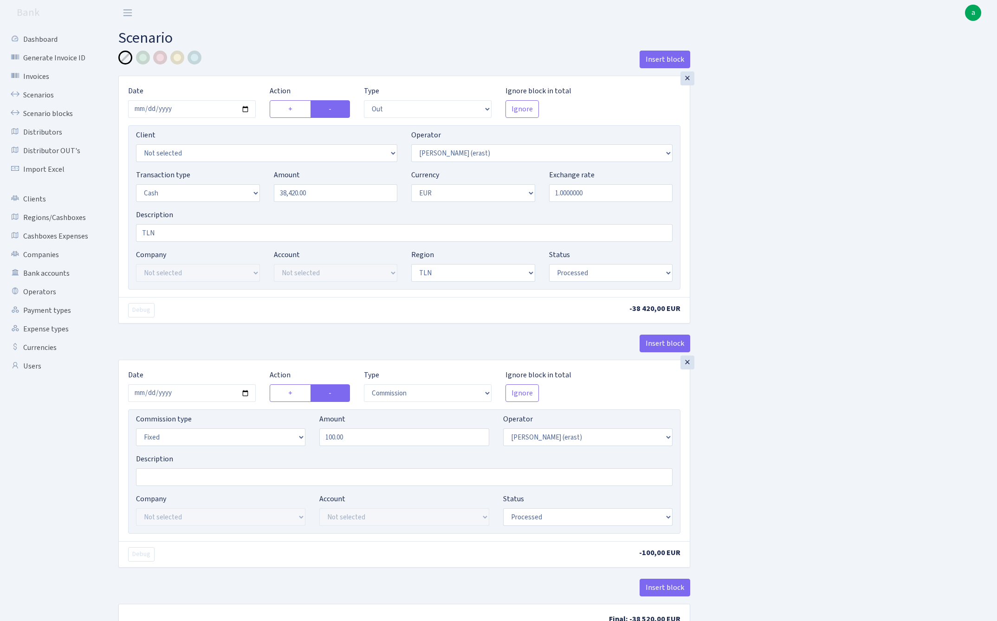
select select "processed"
select select "commission"
select select "fixed"
select select "155"
select select "processed"
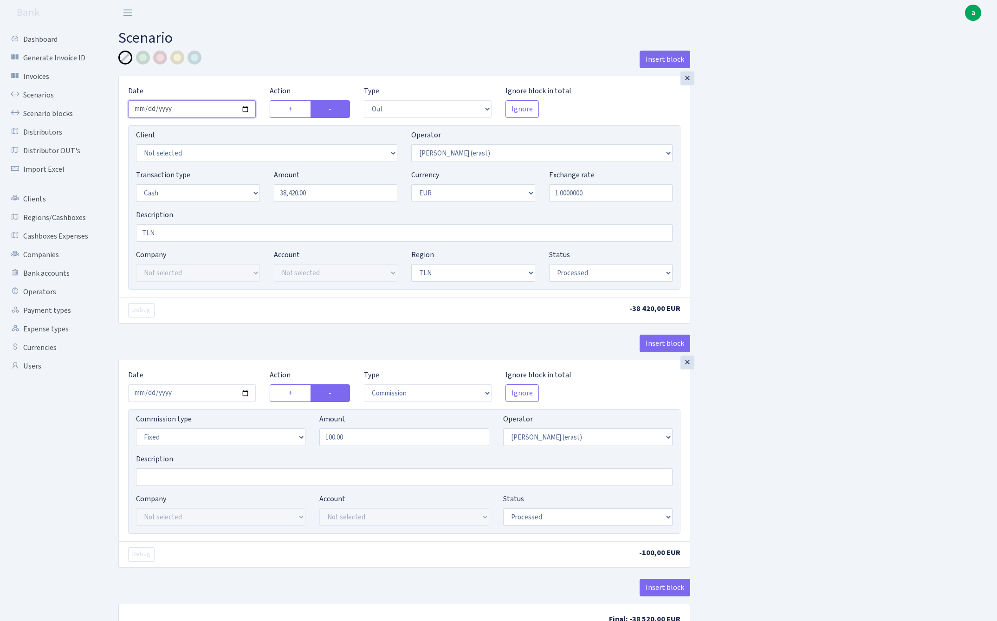
click at [195, 110] on input "[DATE]" at bounding box center [192, 109] width 128 height 18
type input "[DATE]"
click at [321, 58] on div "Insert block" at bounding box center [404, 63] width 572 height 25
click at [325, 193] on input "38420.00" at bounding box center [336, 193] width 124 height 18
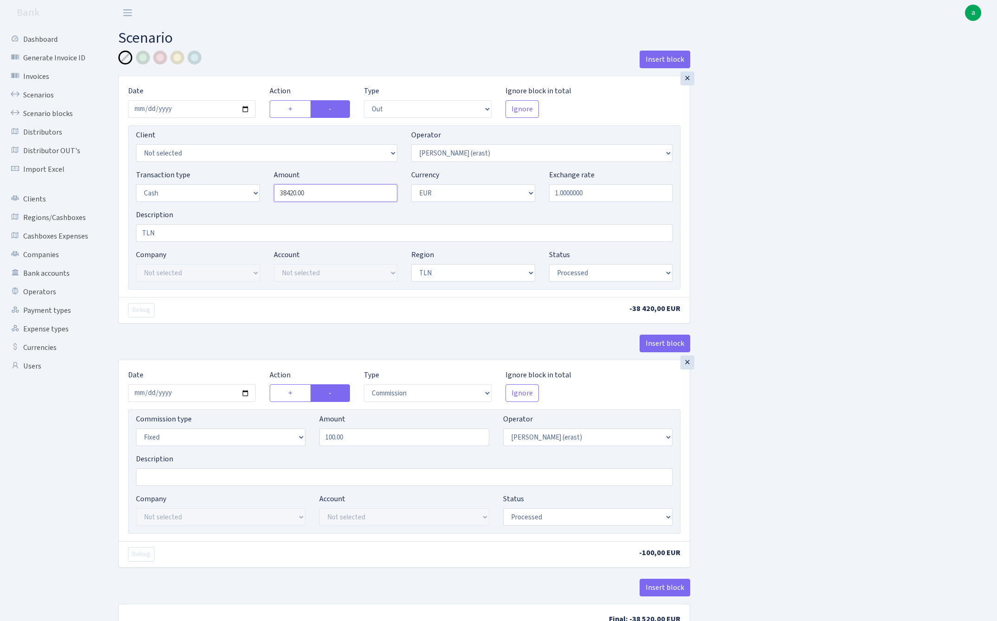
paste input "477"
type input "47,700.00"
click at [182, 394] on input "2025-09-05" at bounding box center [192, 393] width 128 height 18
type input "2025-09-09"
click at [239, 343] on div "Insert block" at bounding box center [404, 347] width 572 height 25
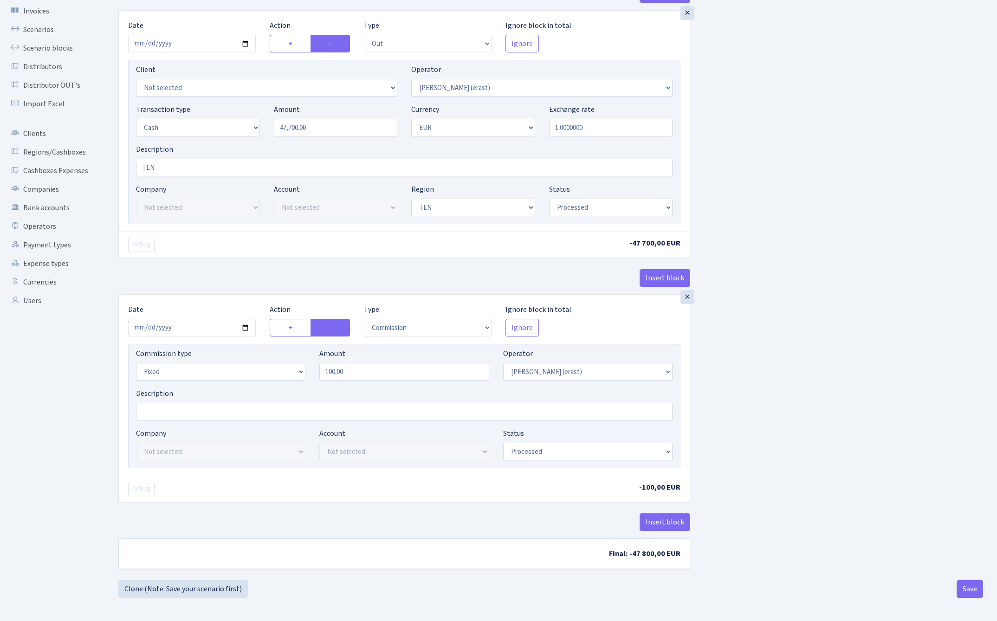
scroll to position [68, 0]
click at [964, 592] on button "Save" at bounding box center [969, 589] width 26 height 18
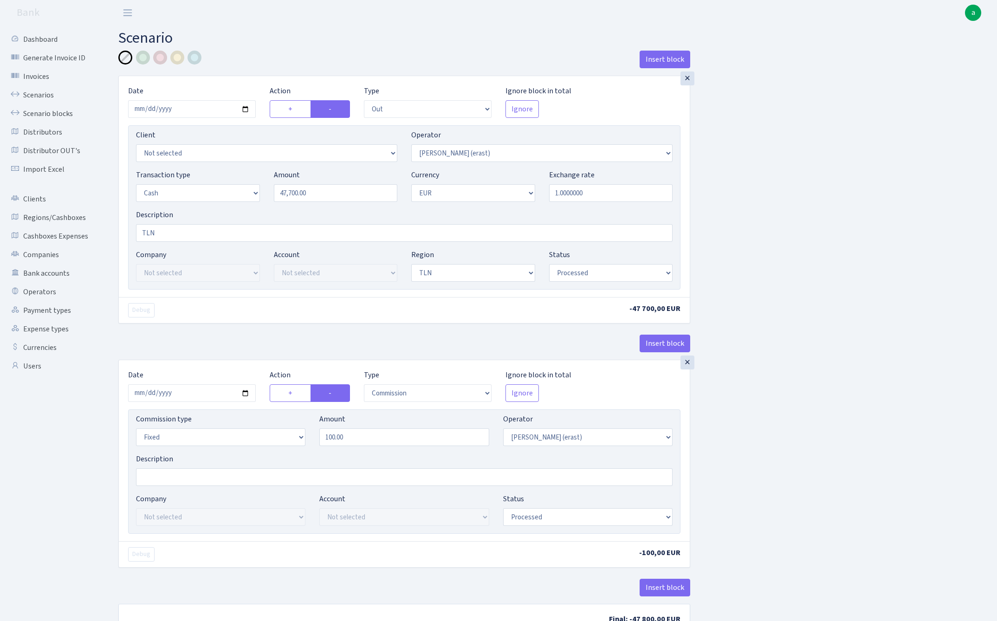
select select "out"
select select "155"
select select "1"
select select "2"
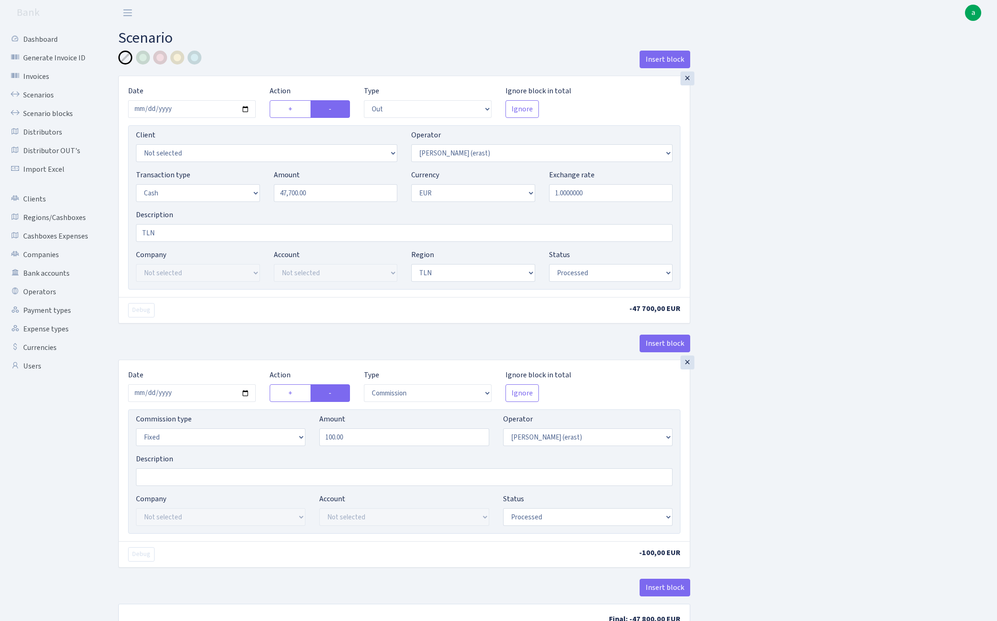
select select "processed"
select select "commission"
select select "fixed"
select select "155"
select select "processed"
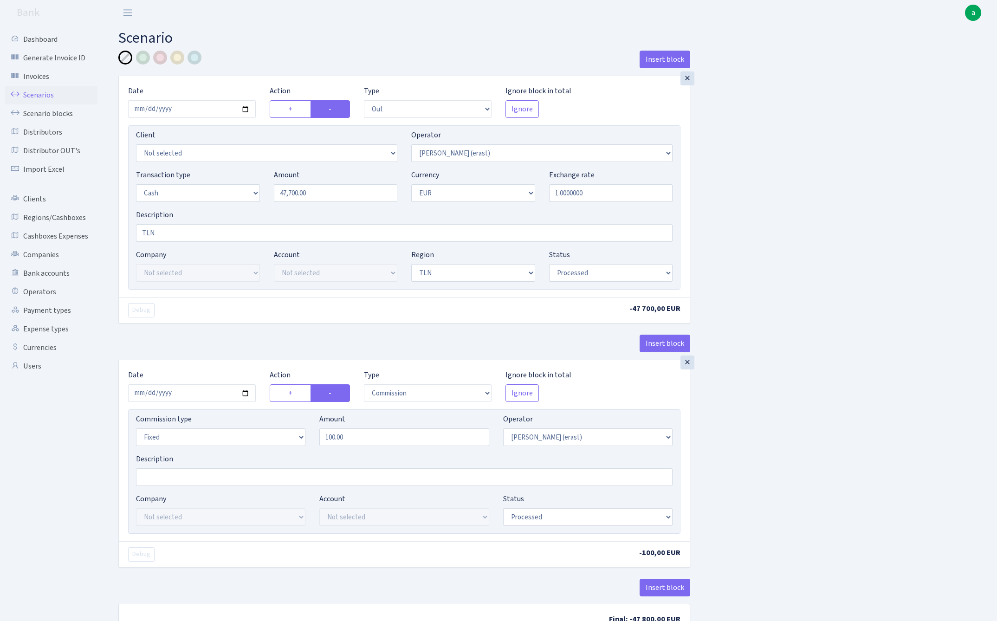
click at [32, 94] on link "Scenarios" at bounding box center [51, 95] width 93 height 19
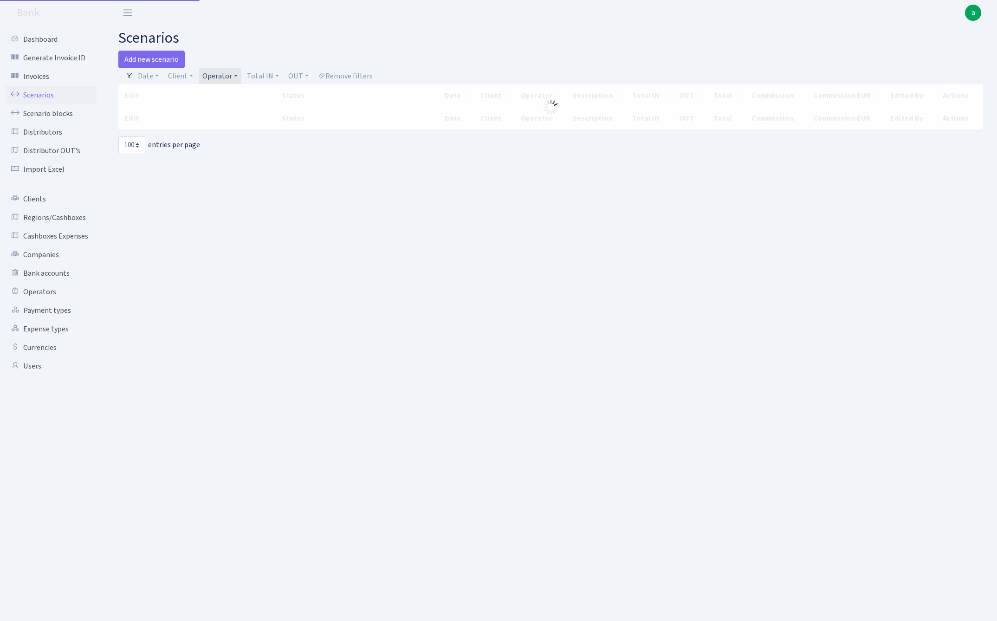
select select "100"
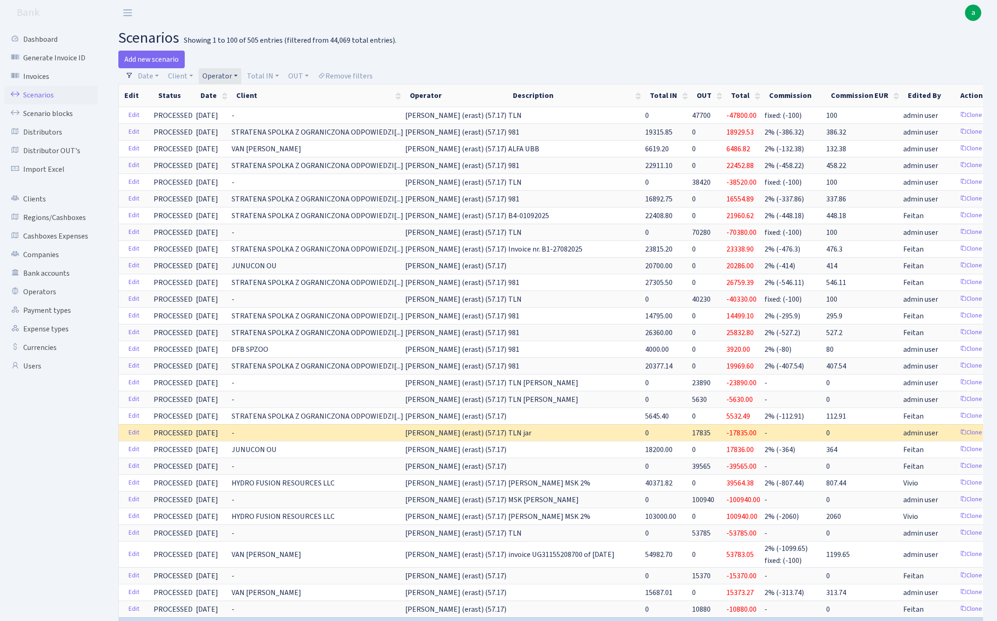
click at [231, 75] on link "Operator" at bounding box center [220, 76] width 43 height 16
click at [231, 110] on input "search" at bounding box center [235, 109] width 68 height 14
type input "volo"
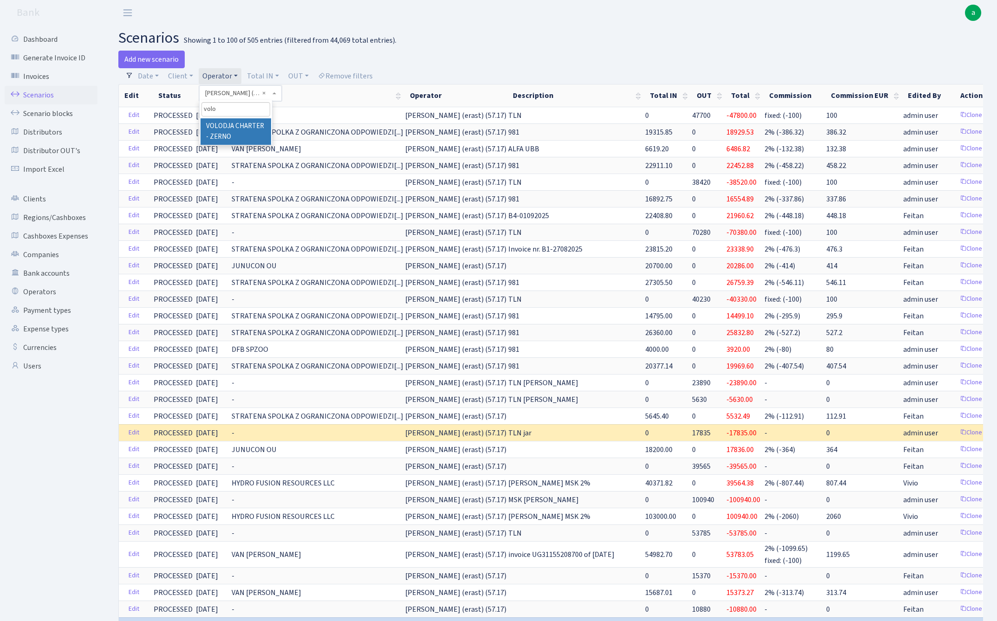
click at [247, 129] on li "VOLODJA CHARTER - ZERNO" at bounding box center [235, 131] width 70 height 26
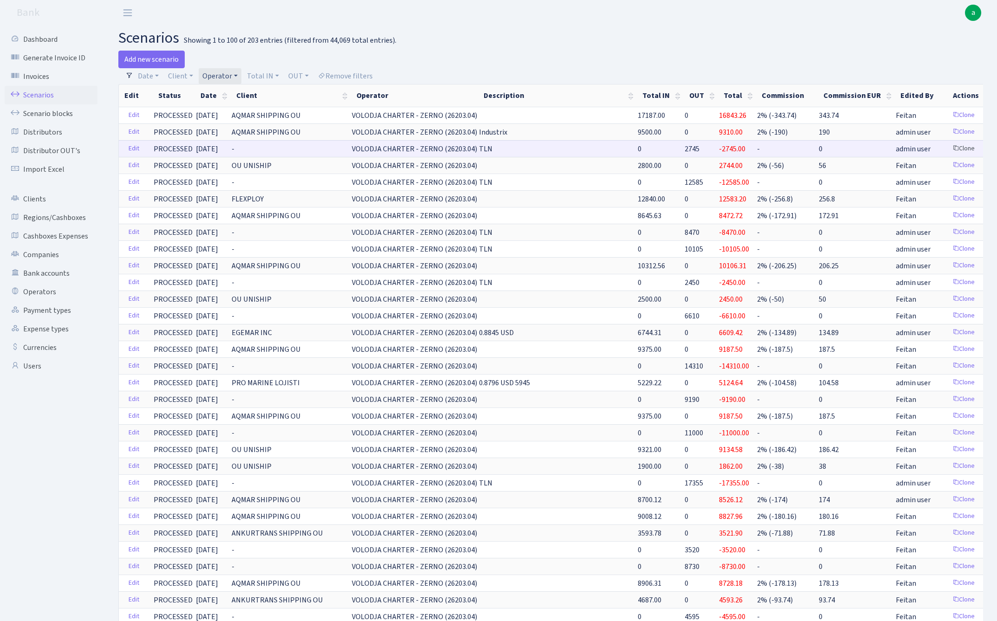
click at [948, 149] on link "Clone" at bounding box center [963, 149] width 31 height 14
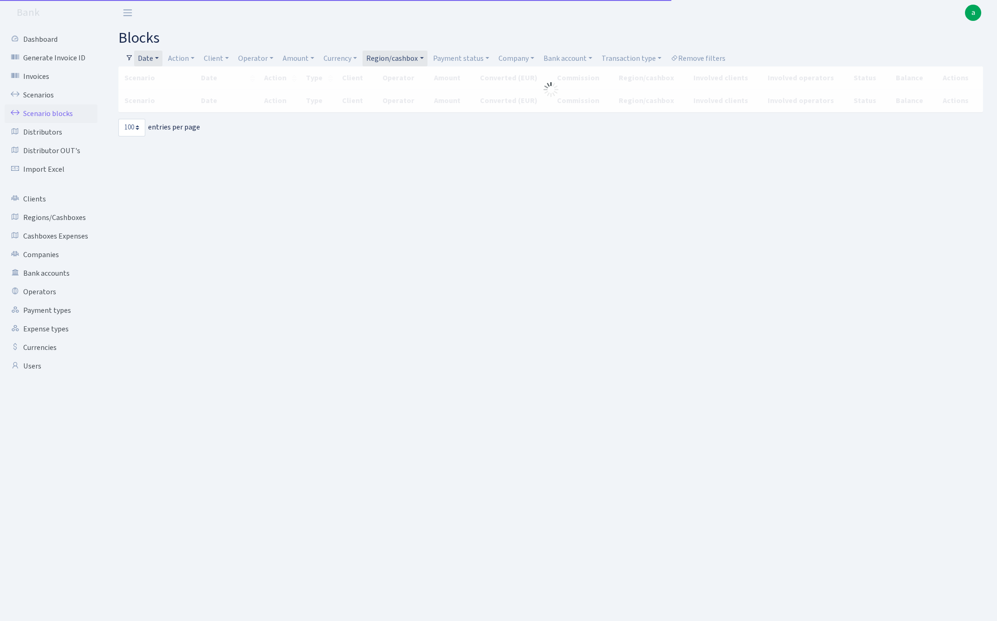
select select "100"
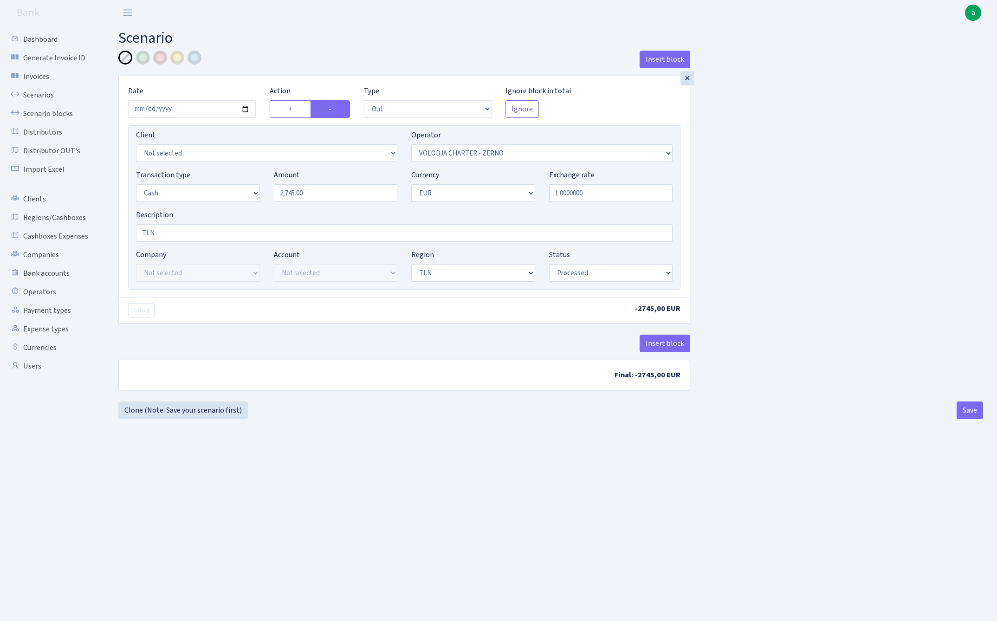
select select "out"
select select "136"
select select "1"
select select "2"
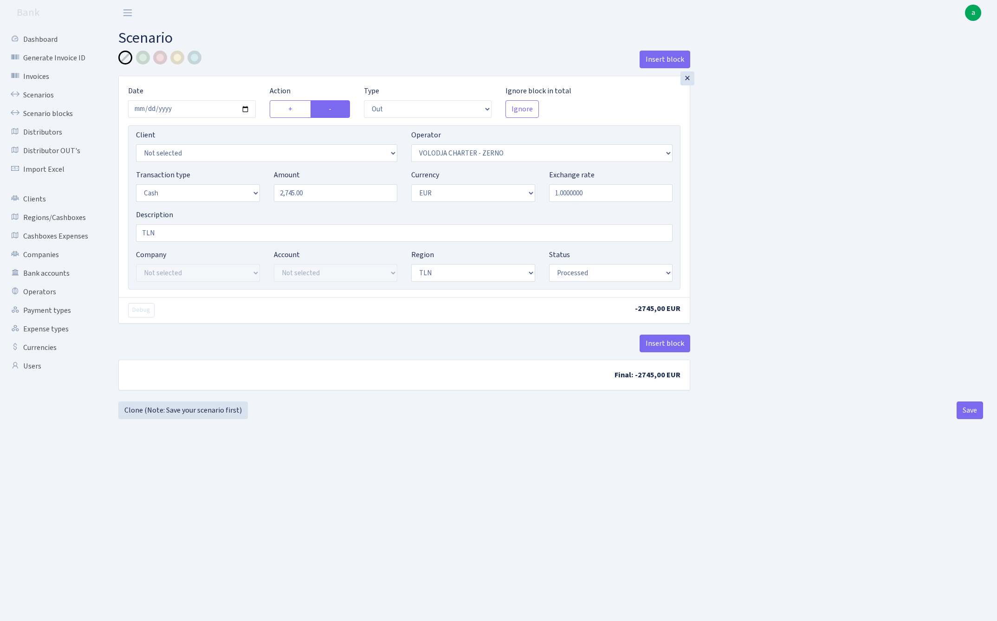
select select "processed"
click at [185, 110] on input "[DATE]" at bounding box center [192, 109] width 128 height 18
type input "[DATE]"
click at [277, 47] on main "Scenario Insert block × Date [DATE] Action + - Type --- In Out Commission Field…" at bounding box center [550, 312] width 892 height 572
click at [316, 192] on input "2745.00" at bounding box center [336, 193] width 124 height 18
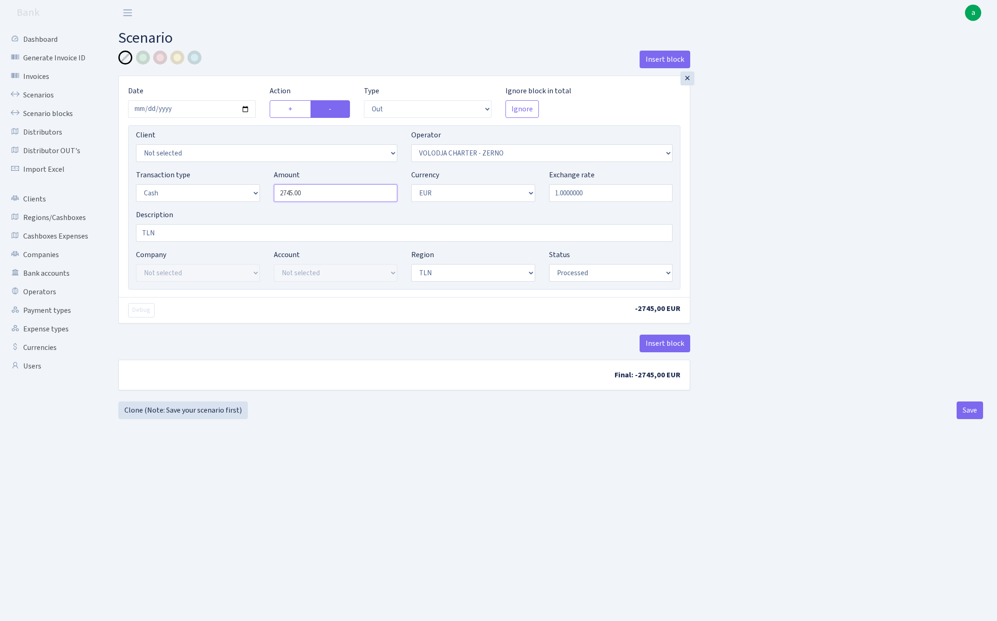
click at [316, 192] on input "2745.00" at bounding box center [336, 193] width 124 height 18
paste input "616"
type input "26,160.00"
click at [807, 187] on div "Insert block × Date 2025-09-12 Action + - Type --- In Out Commission Field requ…" at bounding box center [550, 224] width 878 height 347
click at [963, 409] on button "Save" at bounding box center [969, 410] width 26 height 18
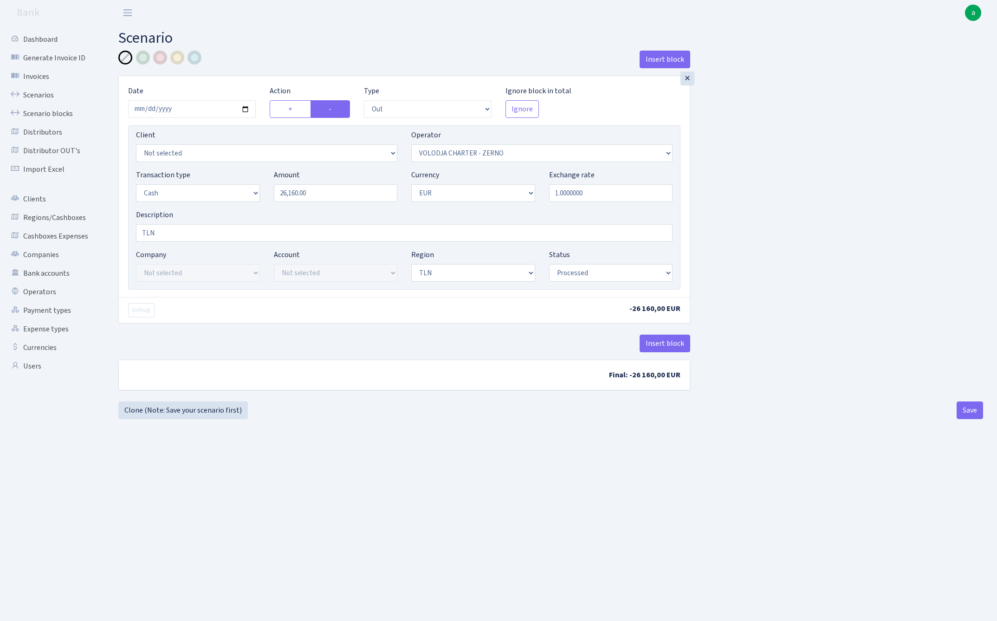
select select "out"
select select "136"
select select "1"
select select "2"
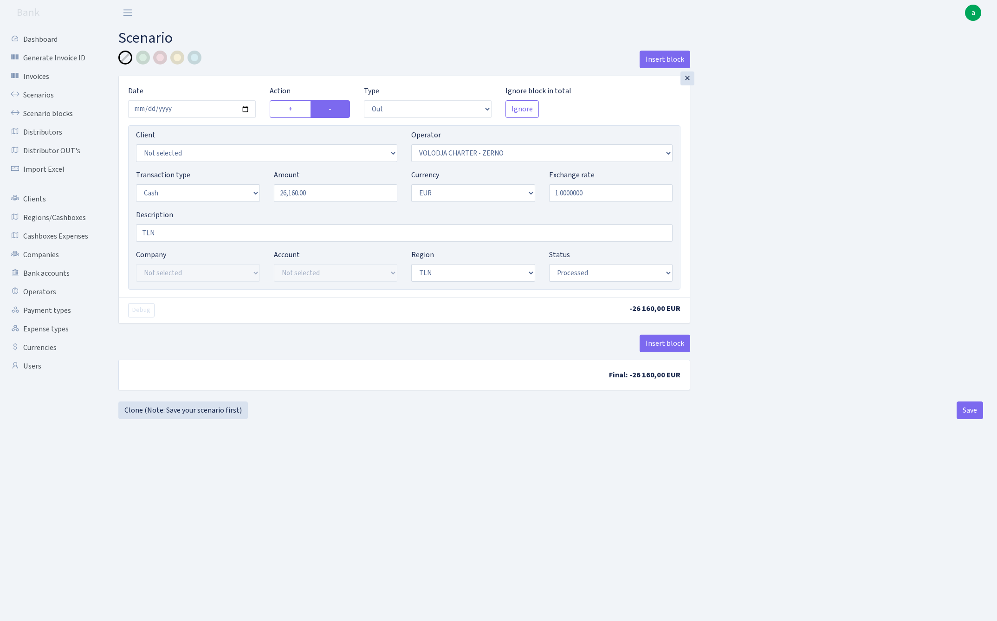
select select "processed"
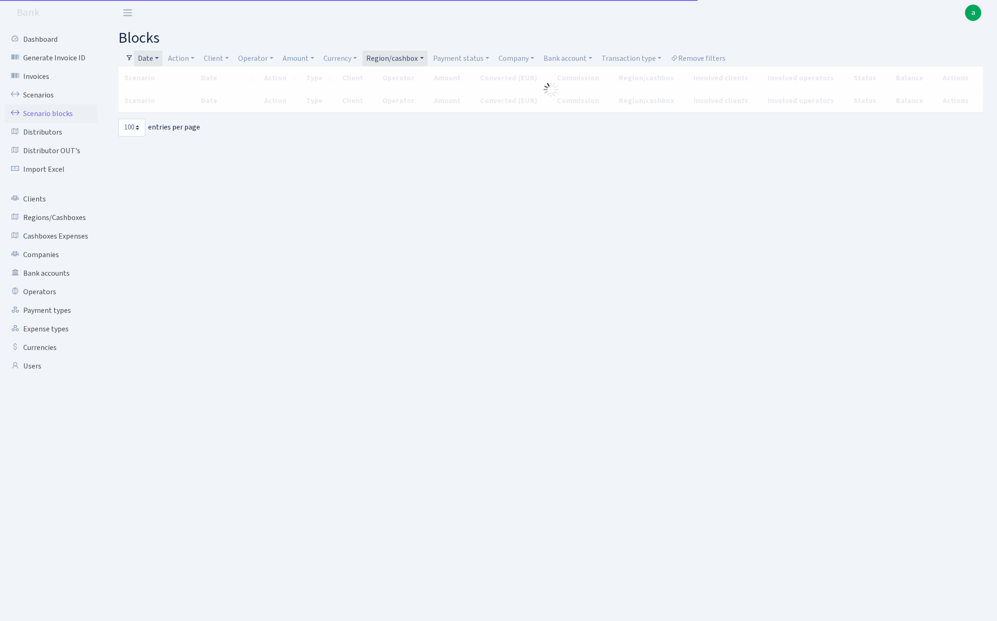
select select "100"
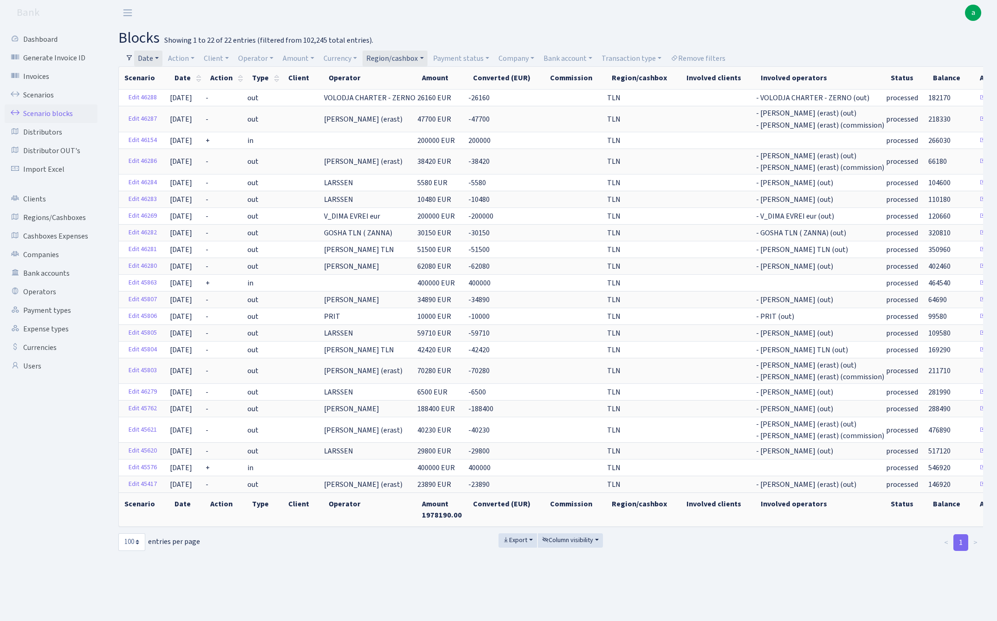
click at [381, 58] on link "Region/cashbox" at bounding box center [394, 59] width 64 height 16
click at [394, 131] on li "RIX" at bounding box center [400, 139] width 70 height 16
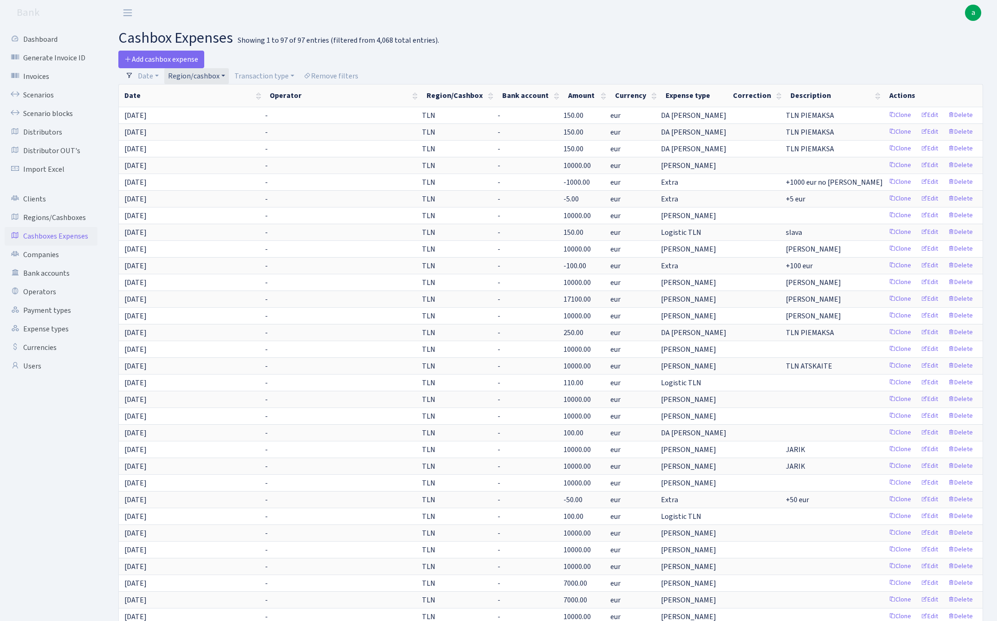
select select "100"
click at [205, 71] on link "Region/cashbox" at bounding box center [196, 76] width 64 height 16
click at [204, 140] on li "RIX" at bounding box center [201, 148] width 70 height 16
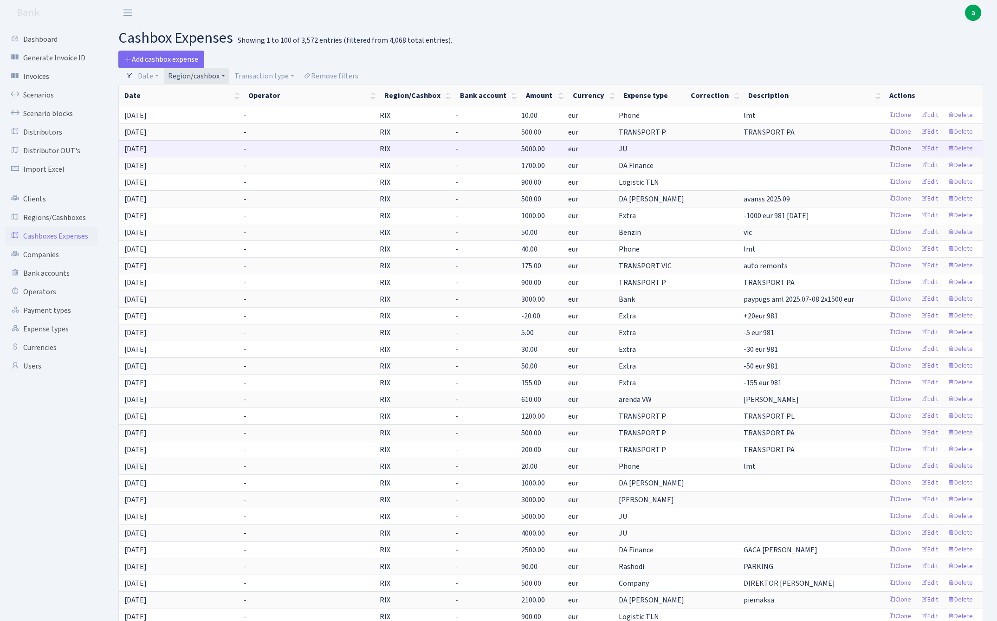
click at [898, 149] on link "Clone" at bounding box center [899, 149] width 31 height 14
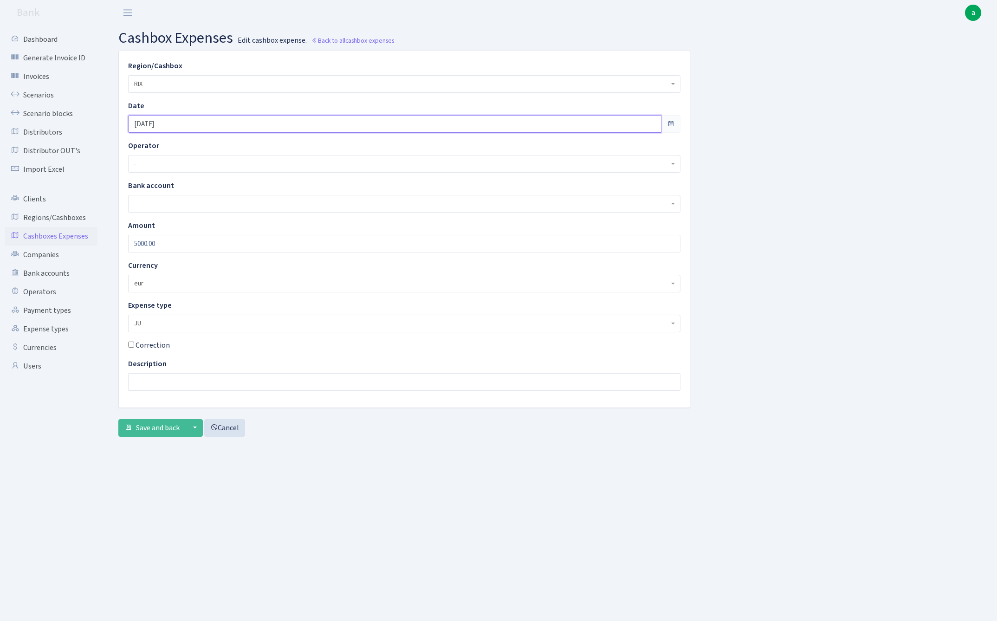
click at [175, 122] on input "[DATE]" at bounding box center [394, 124] width 533 height 18
click at [192, 197] on td "12" at bounding box center [193, 199] width 14 height 14
type input "[DATE]"
click at [176, 249] on input "5000.00" at bounding box center [404, 244] width 552 height 18
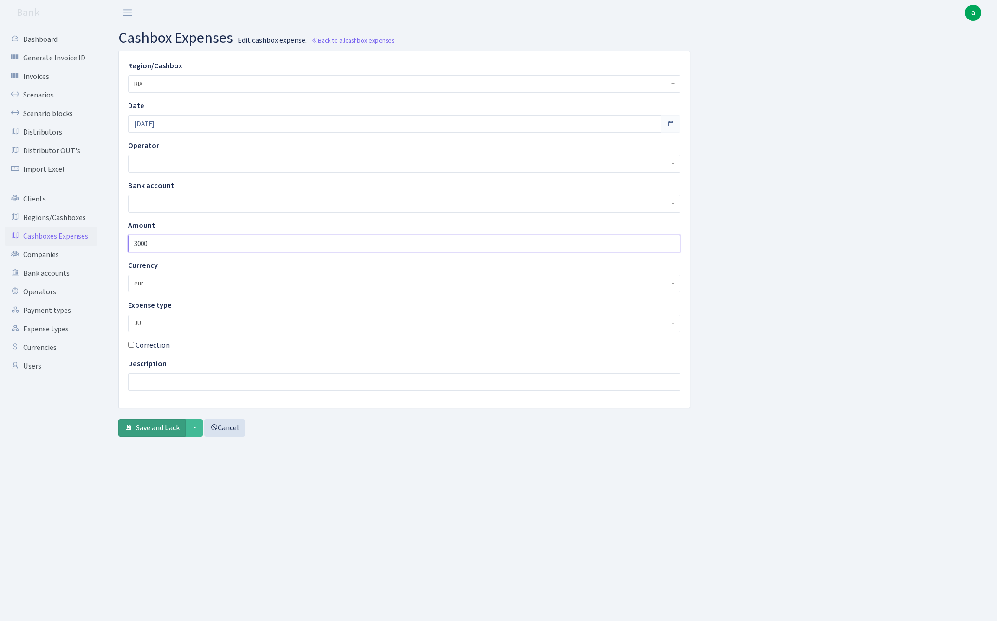
type input "3000"
click at [158, 428] on span "Save and back" at bounding box center [158, 428] width 44 height 10
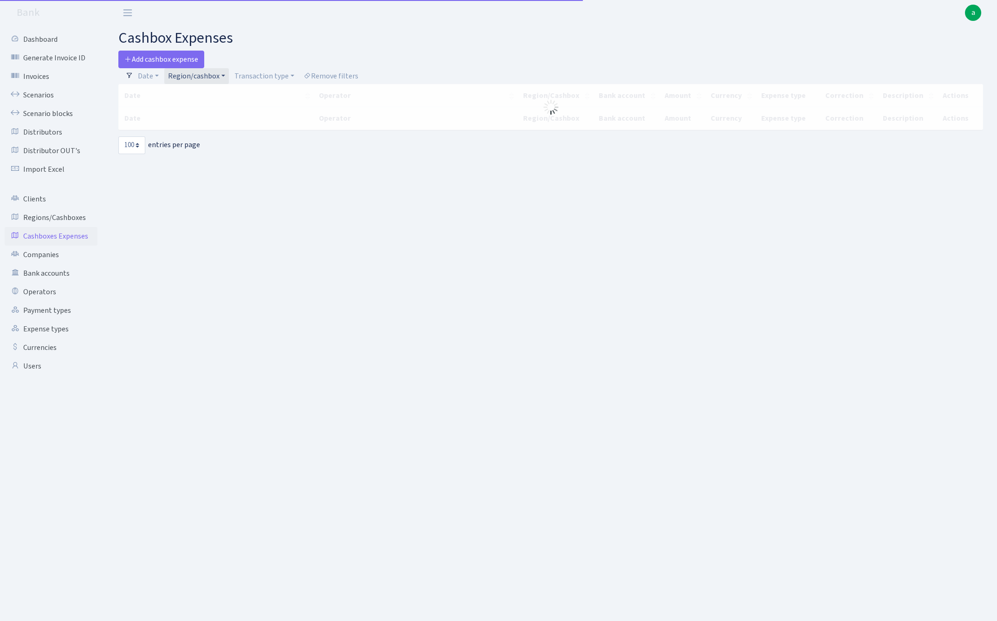
select select "100"
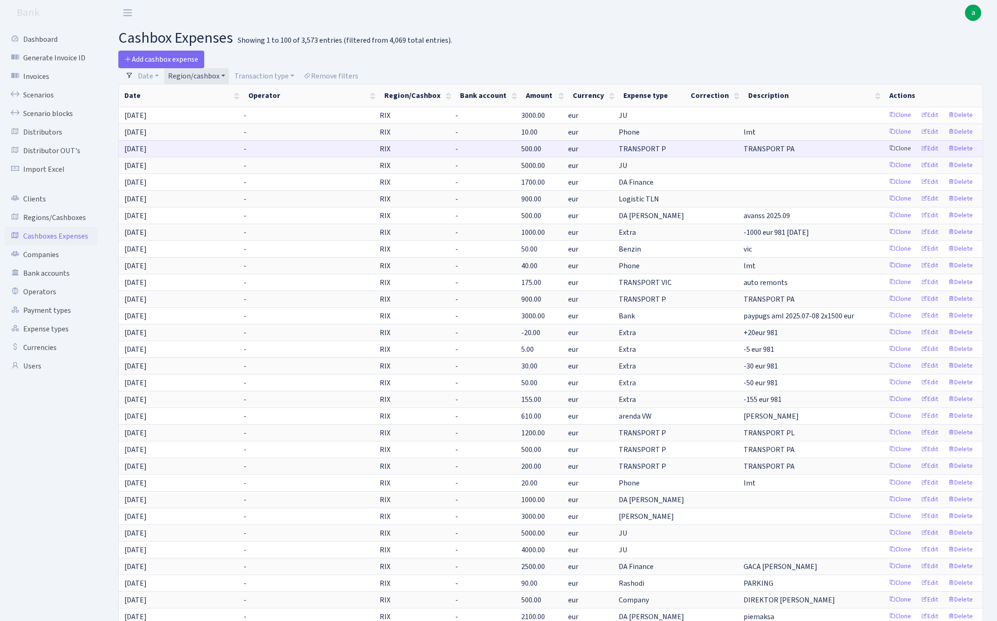
click at [900, 149] on link "Clone" at bounding box center [899, 149] width 31 height 14
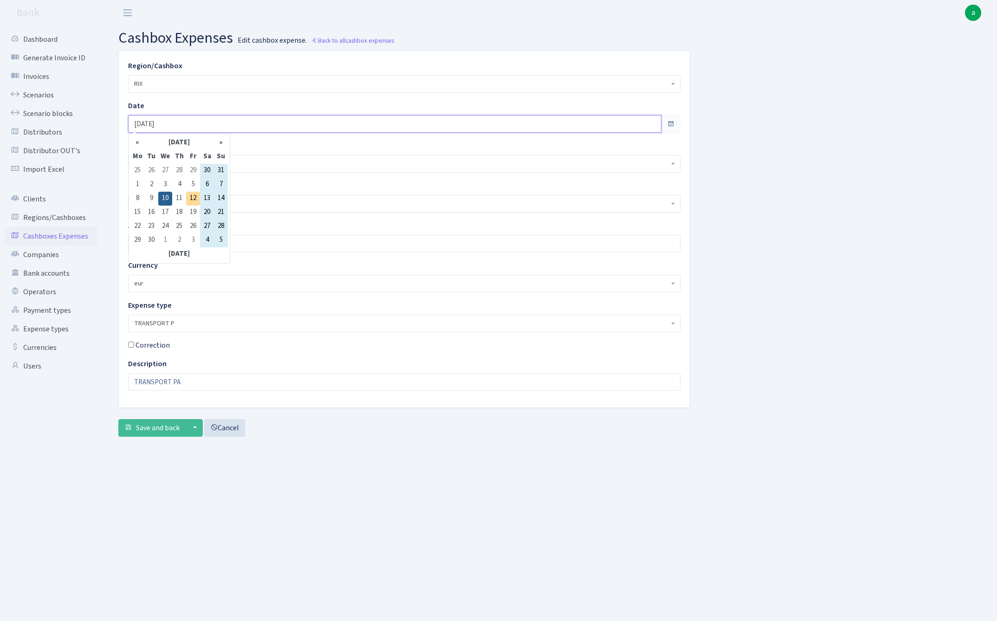
click at [175, 125] on input "[DATE]" at bounding box center [394, 124] width 533 height 18
click at [193, 197] on td "12" at bounding box center [193, 199] width 14 height 14
type input "[DATE]"
click at [190, 384] on input "TRANSPORT PA" at bounding box center [404, 382] width 552 height 18
type input "TRANSPORT PL"
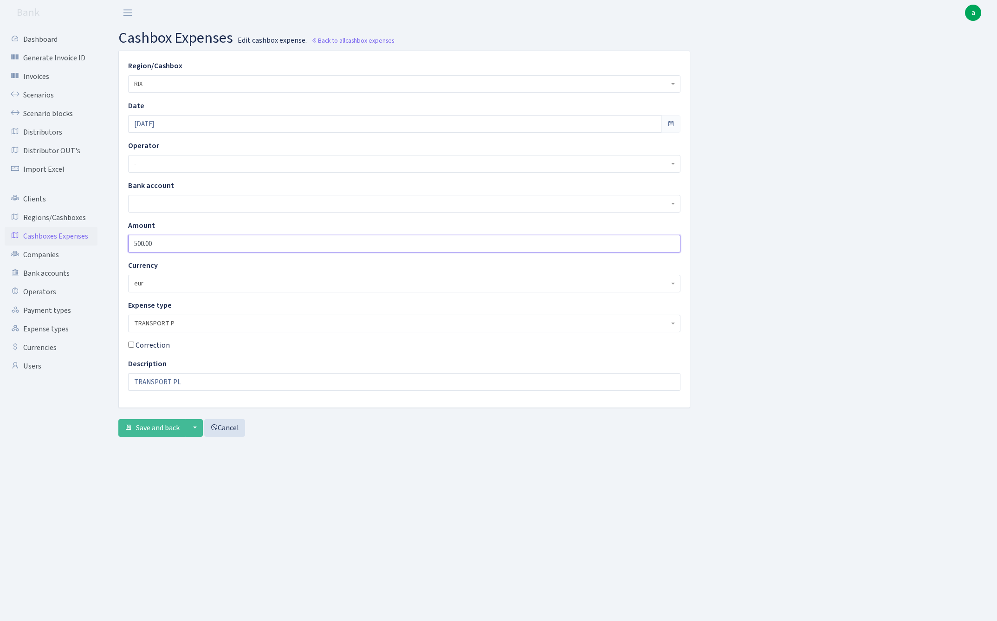
click at [163, 239] on input "500.00" at bounding box center [404, 244] width 552 height 18
type input "1400"
click at [160, 430] on span "Save and back" at bounding box center [158, 428] width 44 height 10
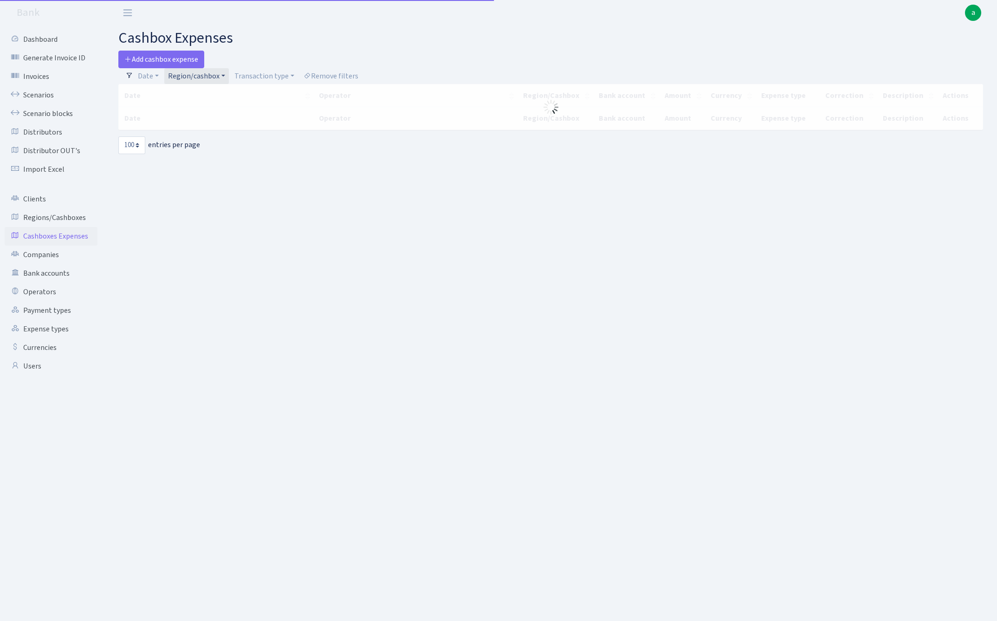
select select "100"
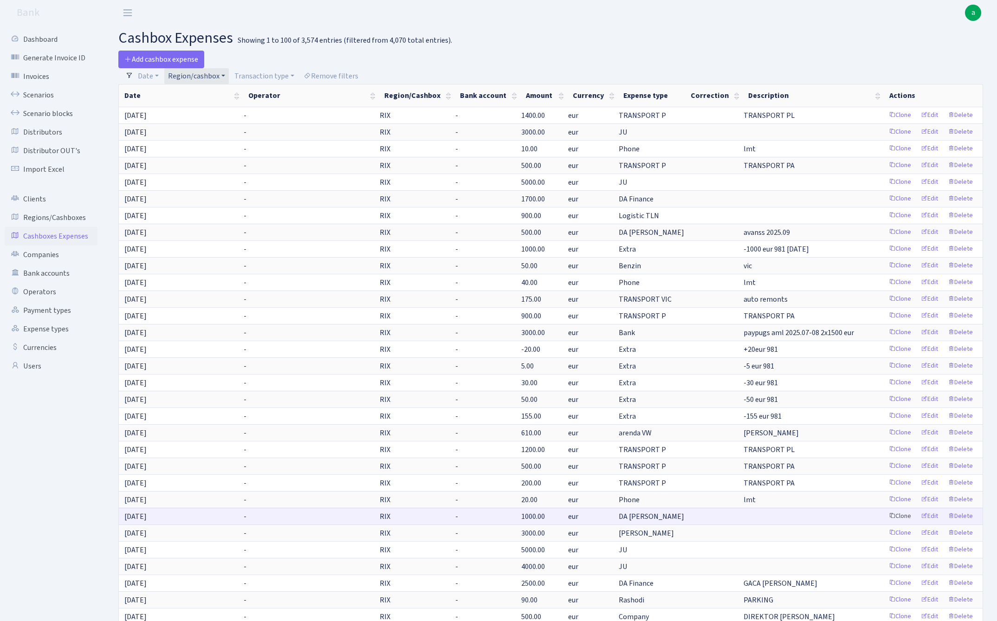
click at [899, 515] on link "Clone" at bounding box center [899, 516] width 31 height 14
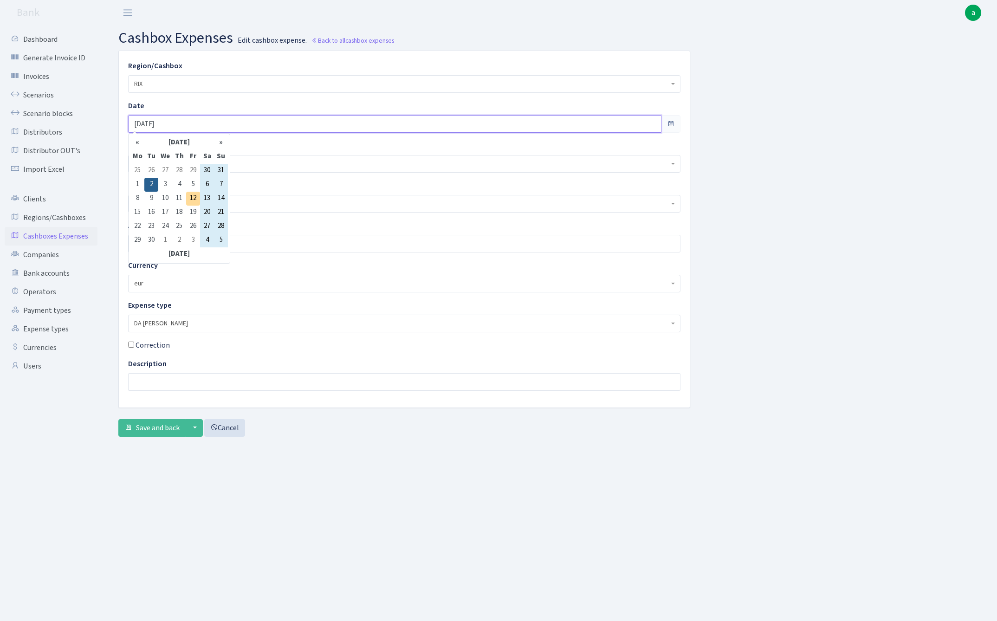
click at [190, 122] on input "[DATE]" at bounding box center [394, 124] width 533 height 18
click at [193, 202] on td "12" at bounding box center [193, 199] width 14 height 14
type input "[DATE]"
click at [174, 242] on input "1000.00" at bounding box center [404, 244] width 552 height 18
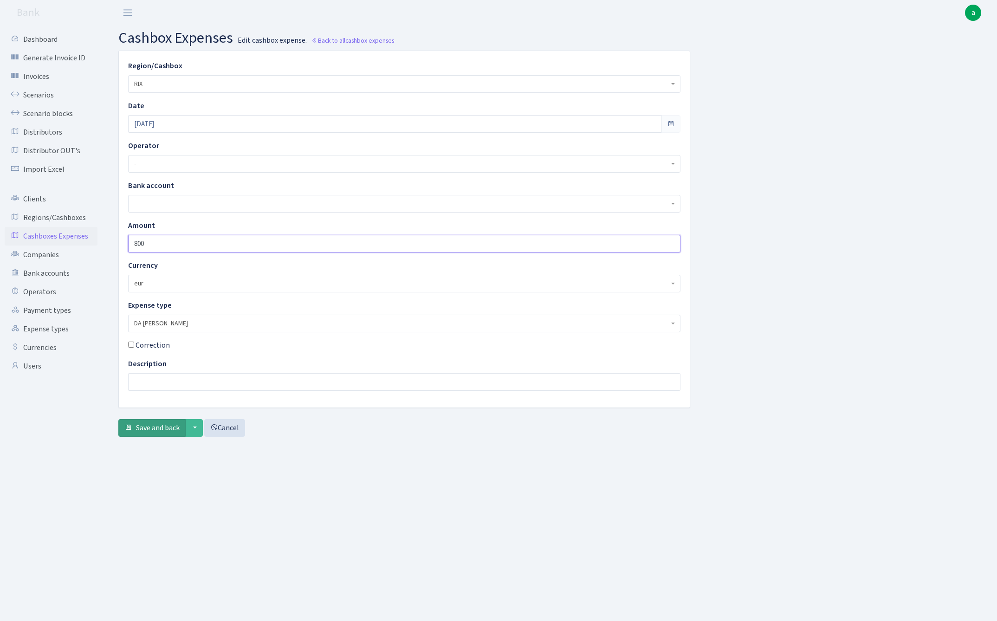
type input "800"
click at [149, 425] on span "Save and back" at bounding box center [158, 428] width 44 height 10
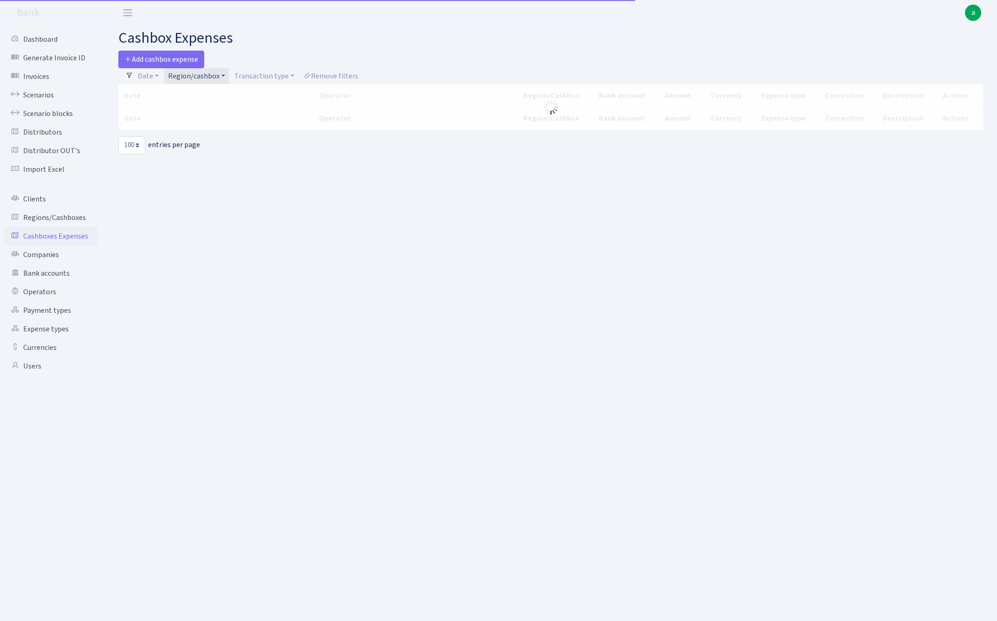
select select "100"
